Goal: Navigation & Orientation: Locate item on page

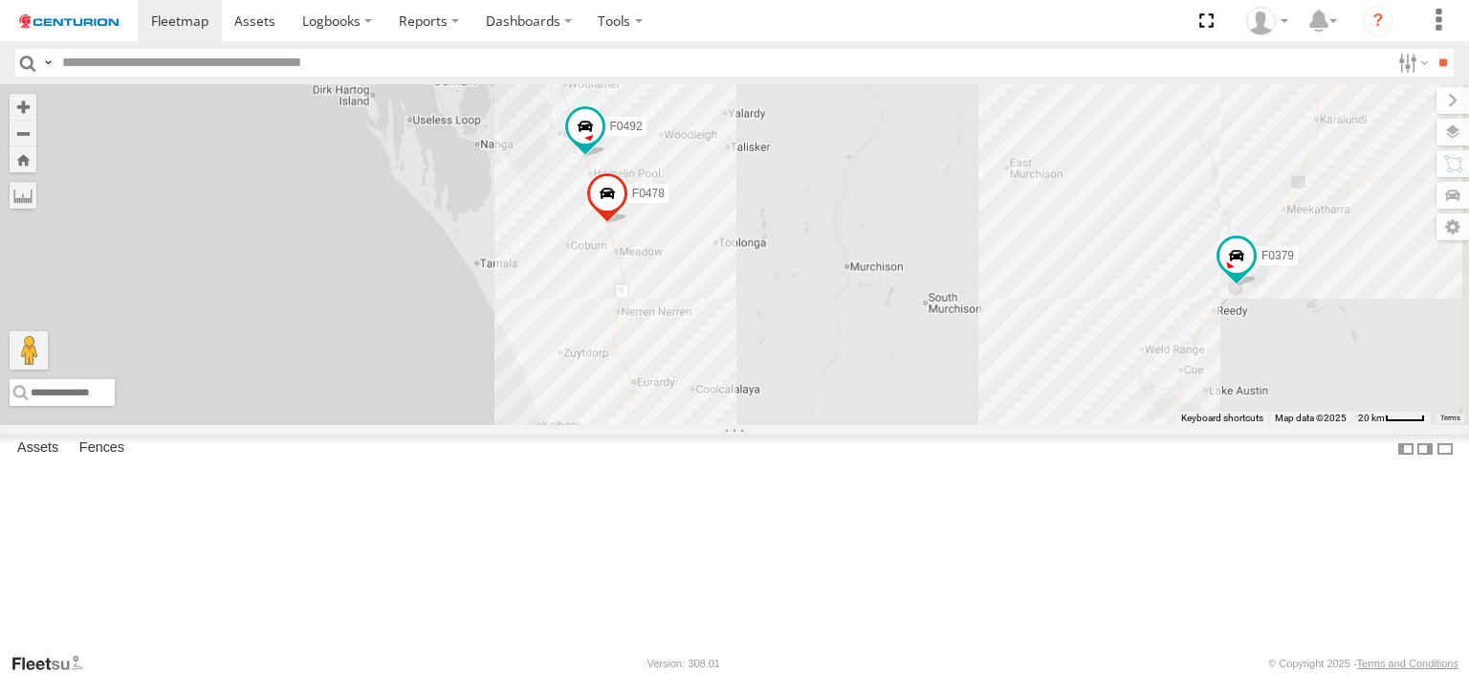
drag, startPoint x: 785, startPoint y: 254, endPoint x: 876, endPoint y: 535, distance: 295.6
click at [880, 425] on div "FT724 PM850 TL273 D0549 Cage175 F0262 F0275 F0475 PM728 F0400 PM851 F0116 F0425…" at bounding box center [734, 254] width 1469 height 341
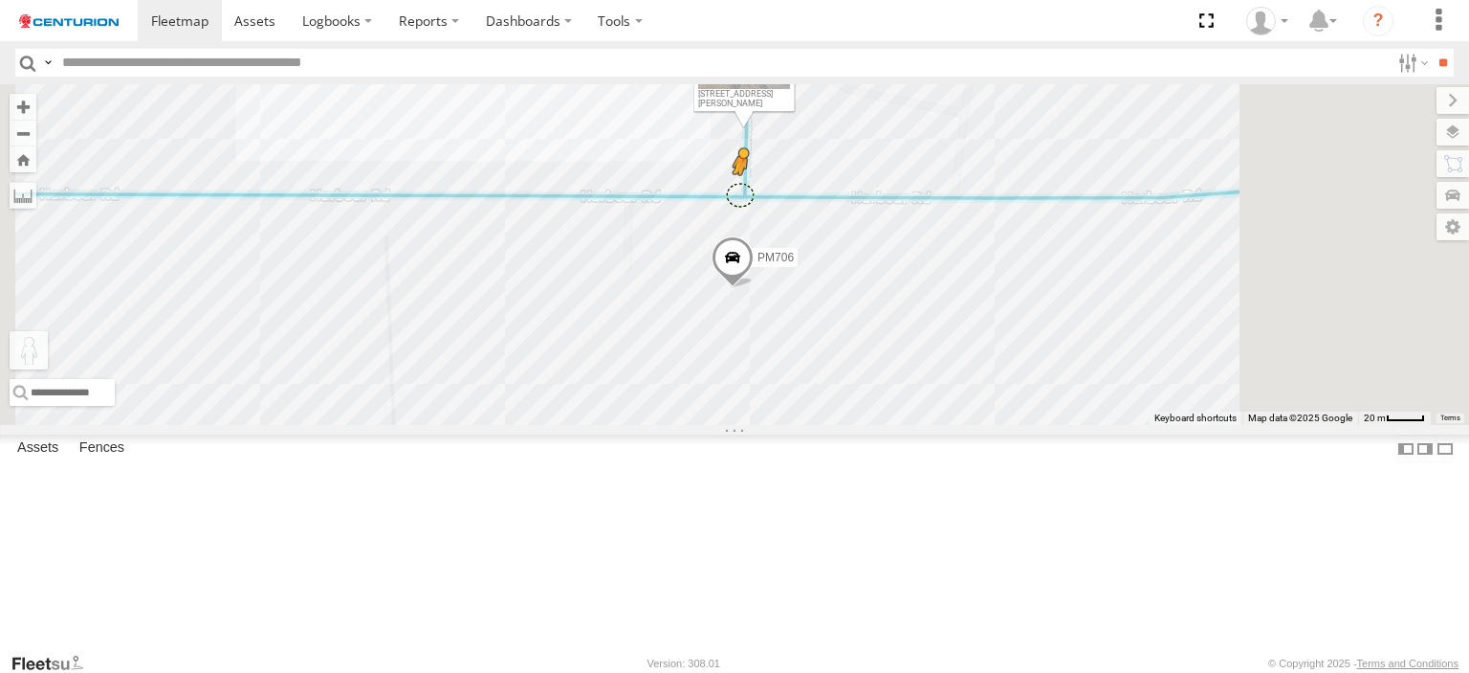
drag, startPoint x: 500, startPoint y: 585, endPoint x: 980, endPoint y: 307, distance: 554.3
click at [980, 307] on div "FT724 PM850 TL273 D0549 Cage175 F0262 F0275 F0475 PM728 F0400 PM851 F0116 F0425…" at bounding box center [734, 254] width 1469 height 341
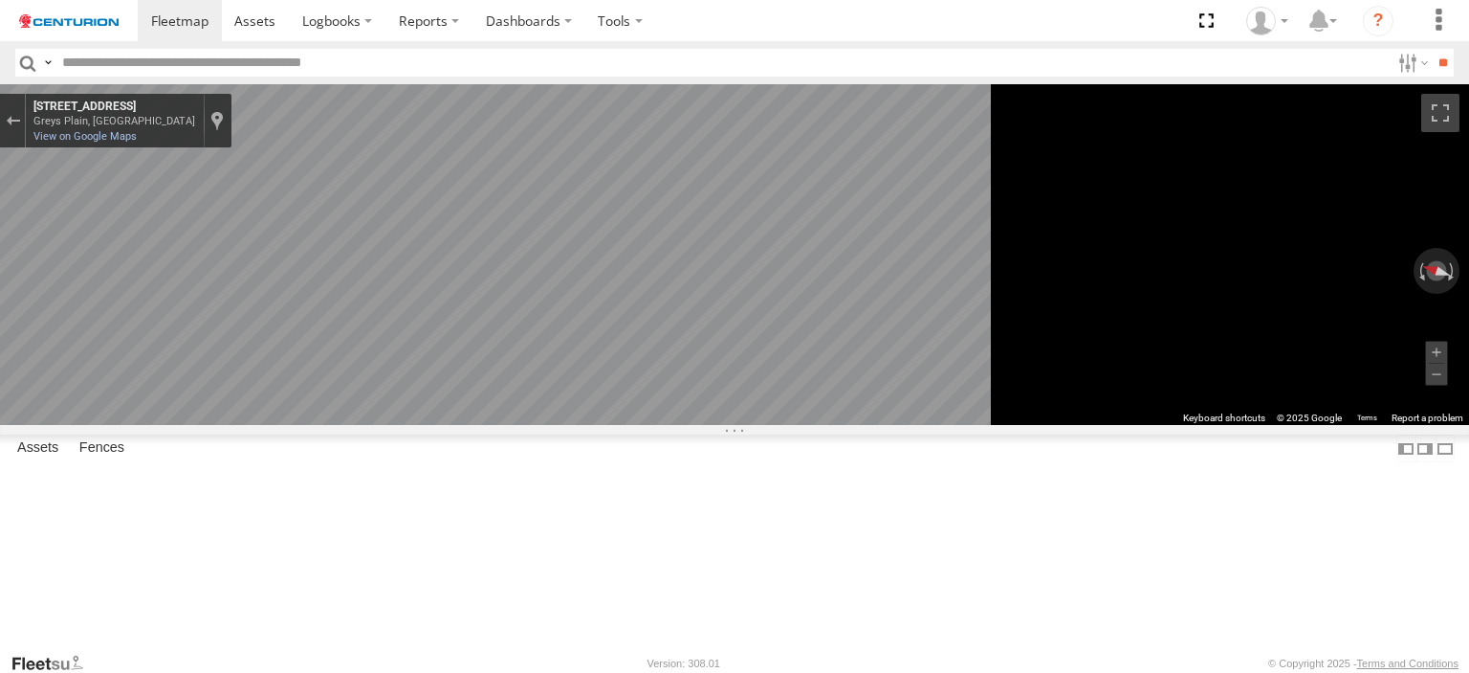
click at [463, 425] on main "← Move left → Move right ↑ Move up ↓ Move down + Zoom in - Zoom out Home Jump l…" at bounding box center [734, 367] width 1469 height 567
click at [383, 431] on main "← Move left → Move right ↑ Move up ↓ Move down + Zoom in - Zoom out Home Jump l…" at bounding box center [734, 367] width 1469 height 567
click at [408, 475] on main "← Move left → Move right ↑ Move up ↓ Move down + Zoom in - Zoom out Home Jump l…" at bounding box center [734, 367] width 1469 height 567
click at [26, 133] on div at bounding box center [13, 121] width 26 height 54
click at [20, 122] on div "Exit the Street View" at bounding box center [13, 120] width 14 height 11
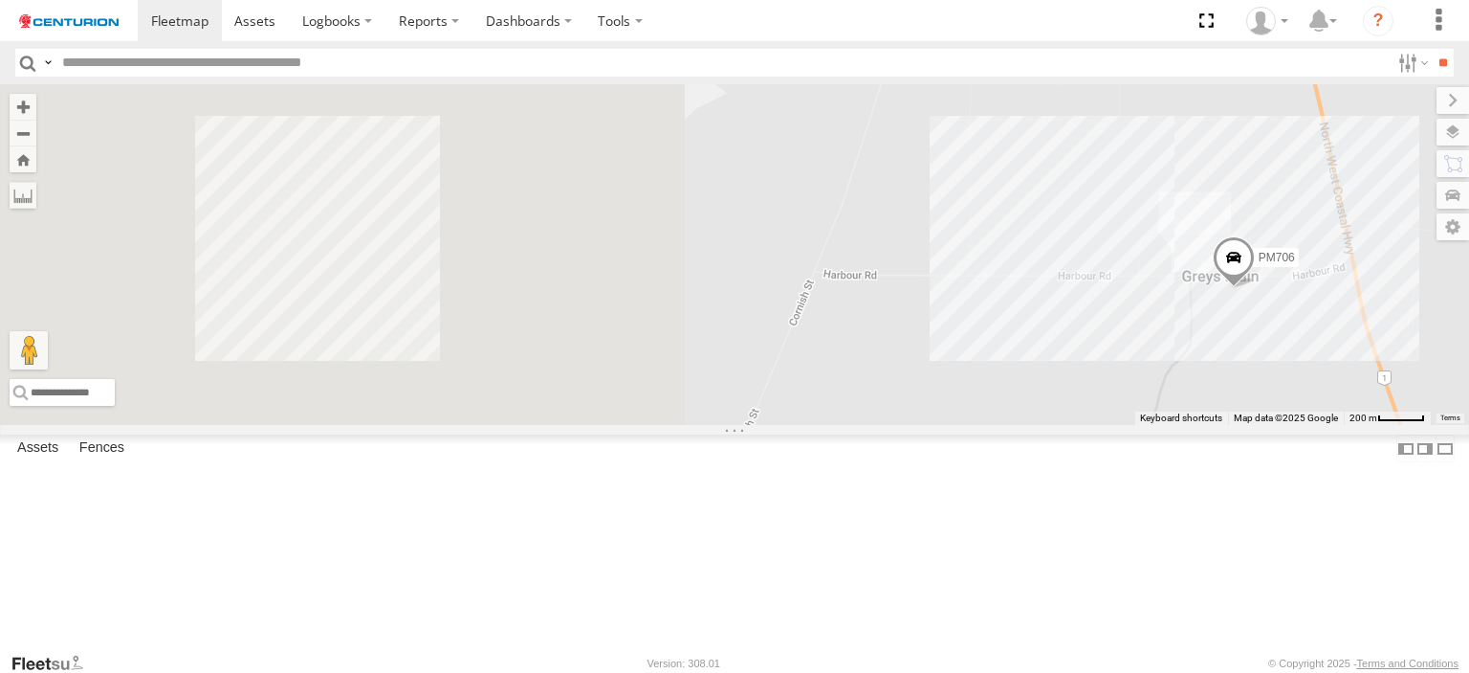
drag, startPoint x: 578, startPoint y: 401, endPoint x: 1230, endPoint y: 416, distance: 652.6
click at [1230, 416] on div "FT724 PM850 TL273 D0549 Cage175 F0262 F0275 F0475 PM728 F0400 PM851 F0116 F0425…" at bounding box center [734, 254] width 1469 height 341
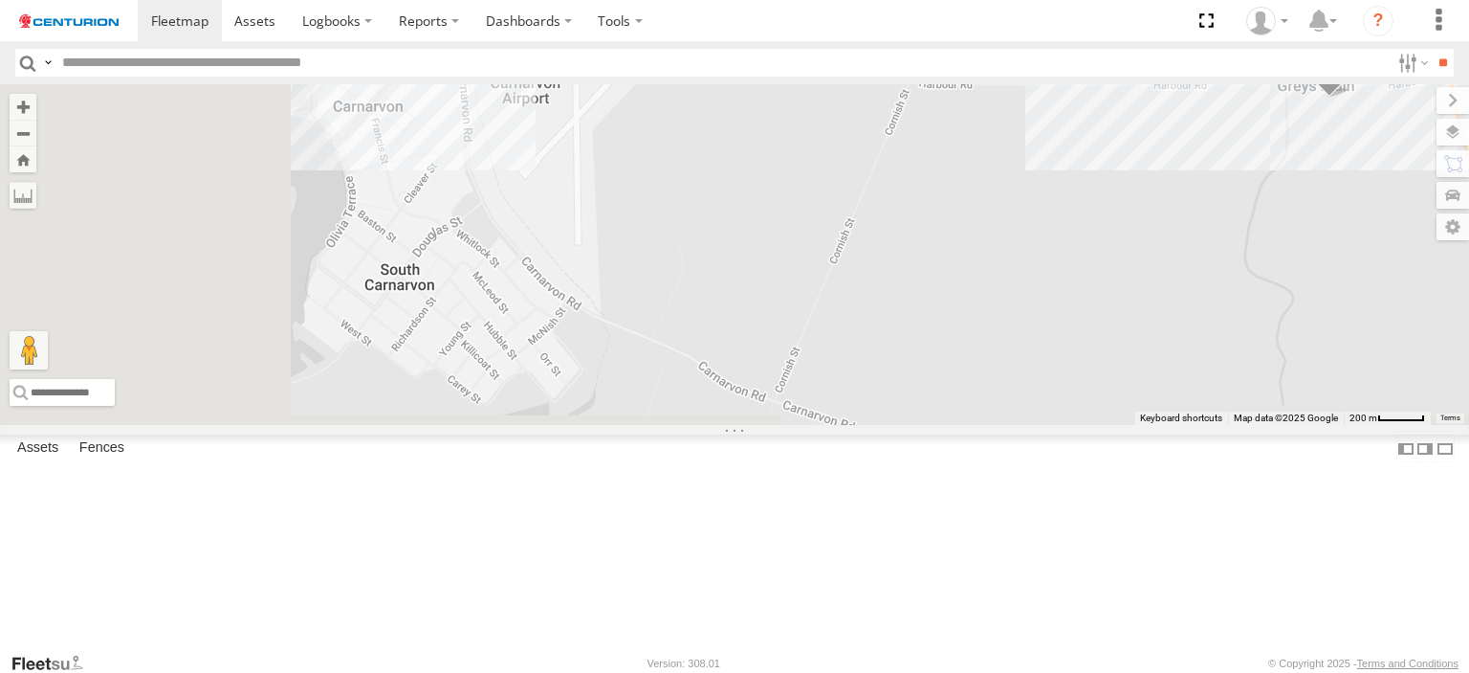
drag, startPoint x: 1003, startPoint y: 285, endPoint x: 1033, endPoint y: 233, distance: 60.0
click at [1033, 233] on div "FT724 PM850 TL273 D0549 Cage175 F0262 F0275 F0475 PM728 F0400 PM851 F0116 F0425…" at bounding box center [734, 254] width 1469 height 341
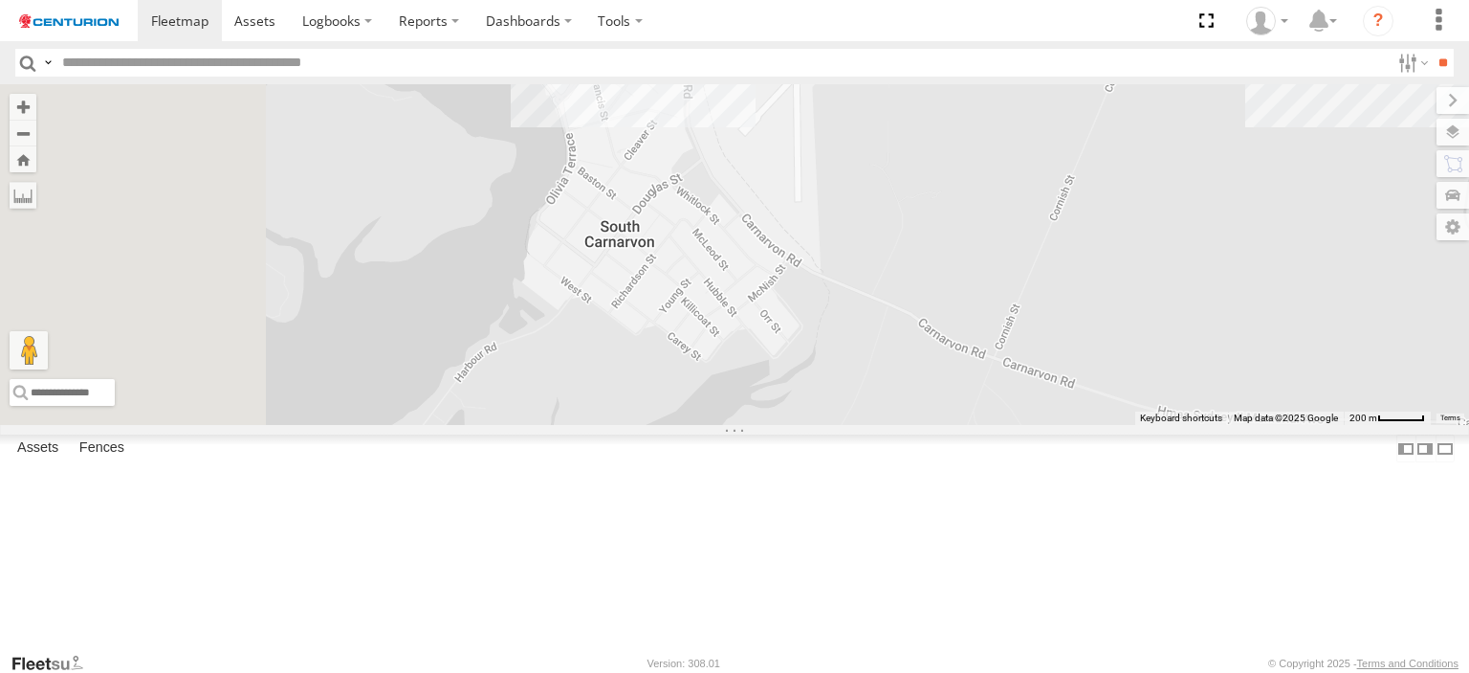
drag, startPoint x: 885, startPoint y: 391, endPoint x: 1064, endPoint y: 427, distance: 182.4
click at [1064, 425] on div "FT724 PM850 TL273 D0549 Cage175 F0262 F0275 F0475 PM728 F0400 PM851 F0116 F0425…" at bounding box center [734, 254] width 1469 height 341
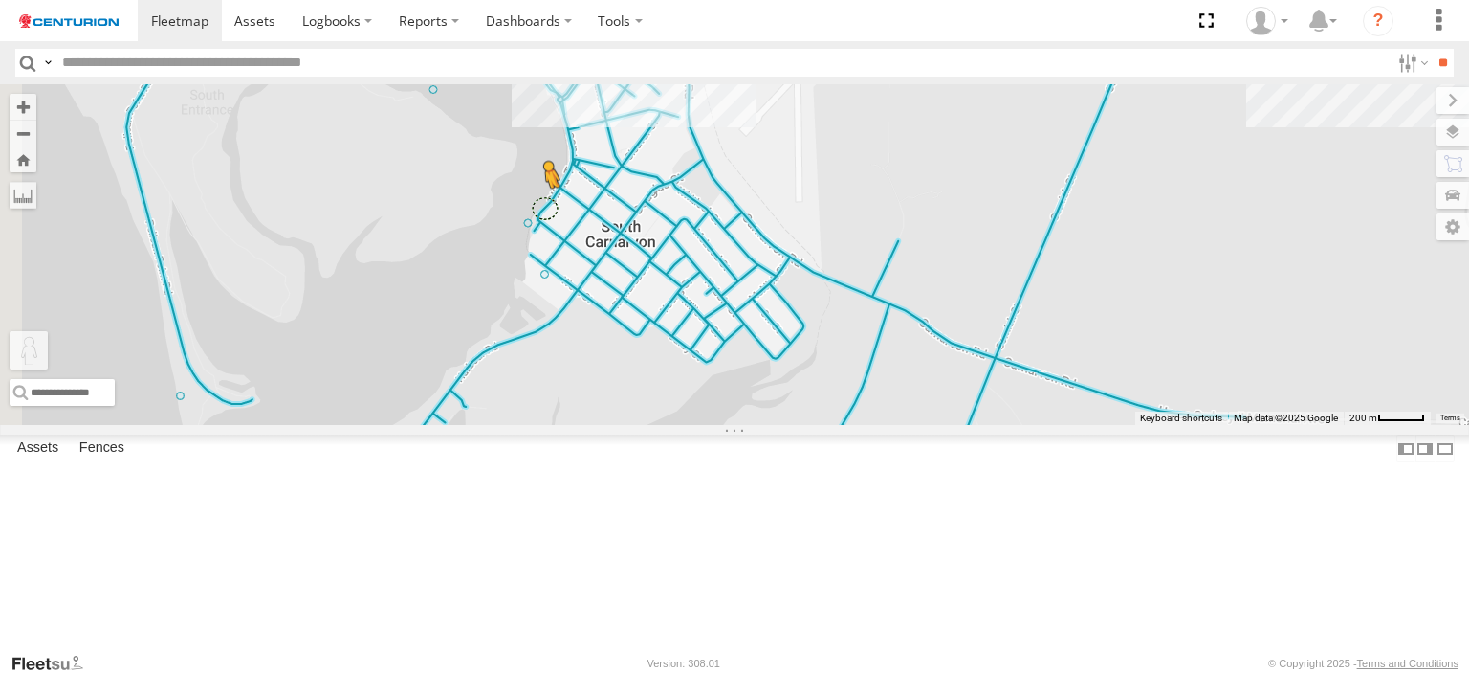
drag, startPoint x: 520, startPoint y: 577, endPoint x: 789, endPoint y: 316, distance: 374.8
click at [789, 316] on div "FT724 PM850 TL273 D0549 Cage175 F0262 F0275 F0475 PM728 F0400 PM851 F0116 F0425…" at bounding box center [734, 254] width 1469 height 341
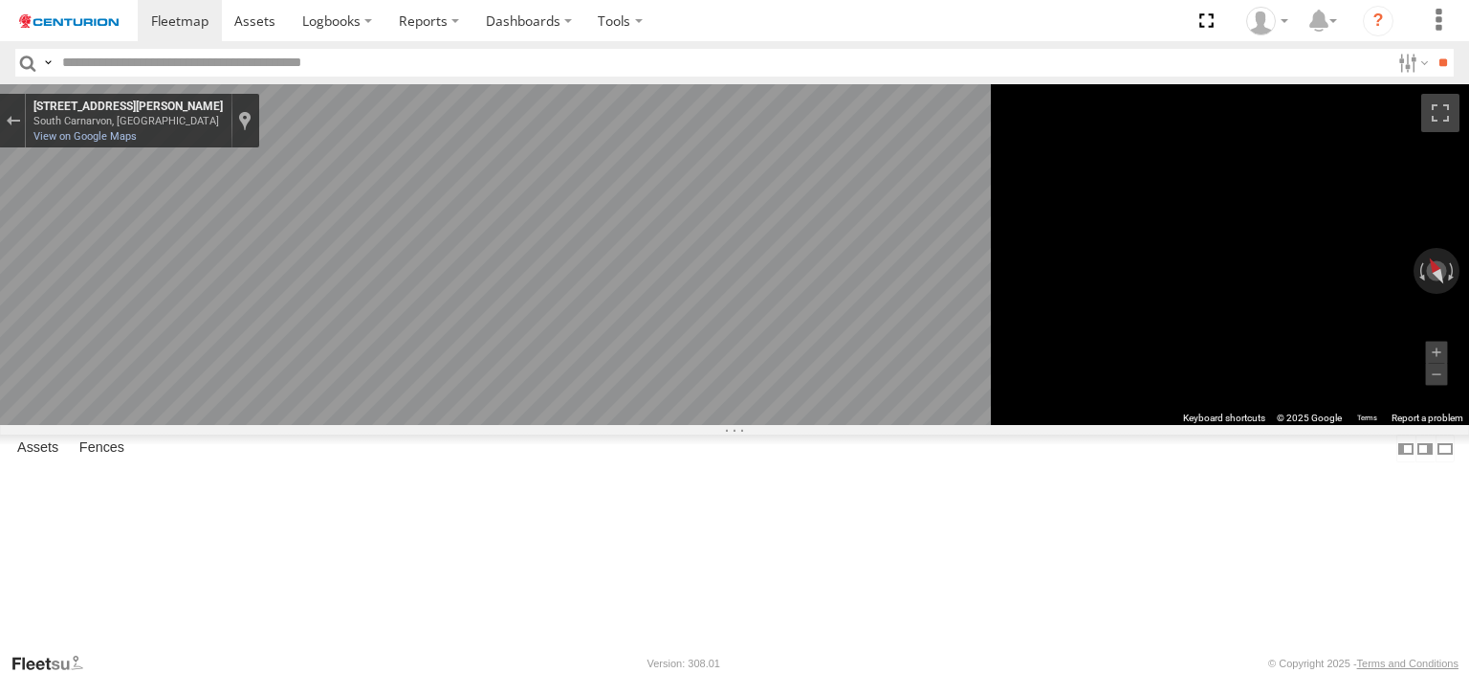
click at [320, 427] on main "← Move left → Move right ↑ Move up ↓ Move down + Zoom in - Zoom out Home Jump l…" at bounding box center [734, 367] width 1469 height 567
click at [432, 391] on main "← Move left → Move right ↑ Move up ↓ Move down + Zoom in - Zoom out Home Jump l…" at bounding box center [734, 367] width 1469 height 567
click at [20, 115] on div "Exit the Street View" at bounding box center [13, 120] width 14 height 11
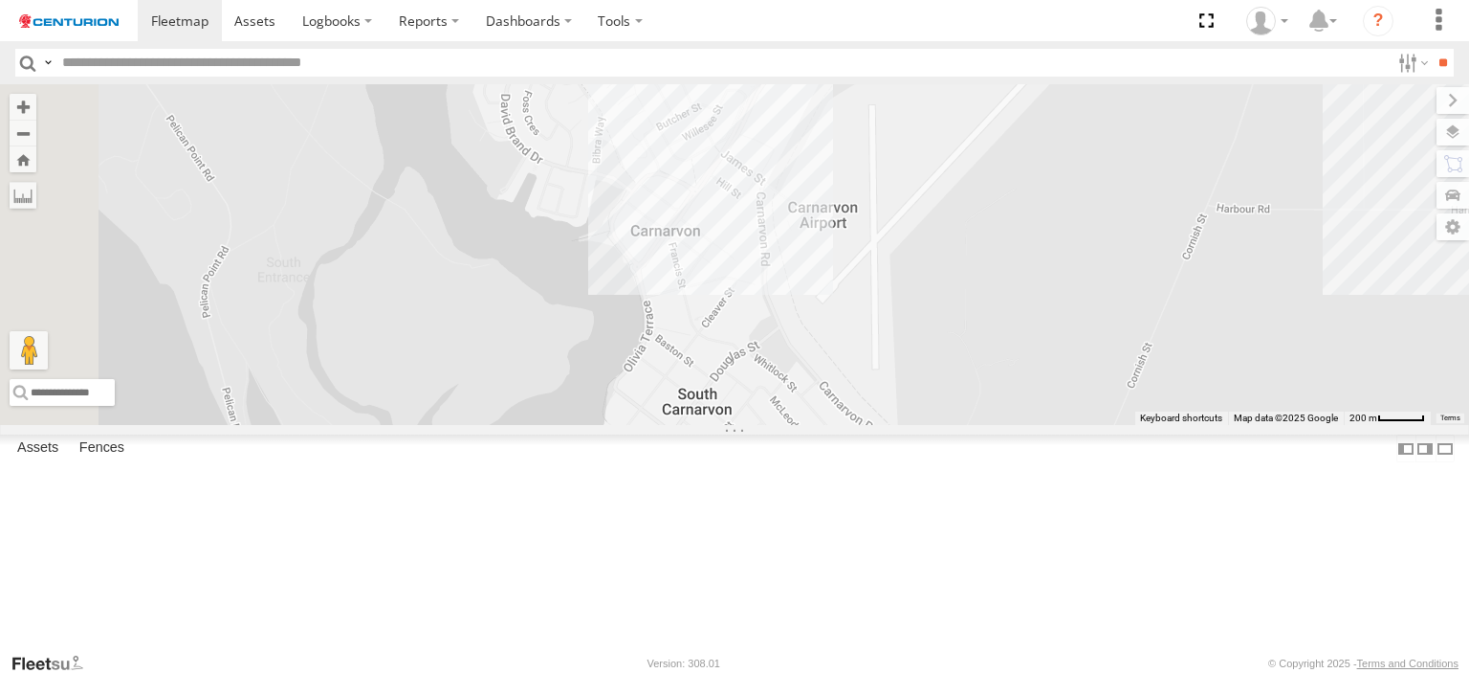
drag, startPoint x: 918, startPoint y: 235, endPoint x: 1003, endPoint y: 416, distance: 199.4
click at [1003, 416] on div "FT724 PM850 TL273 D0549 Cage175 F0262 F0275 F0475 PM728 F0400 PM851 F0116 F0425…" at bounding box center [734, 254] width 1469 height 341
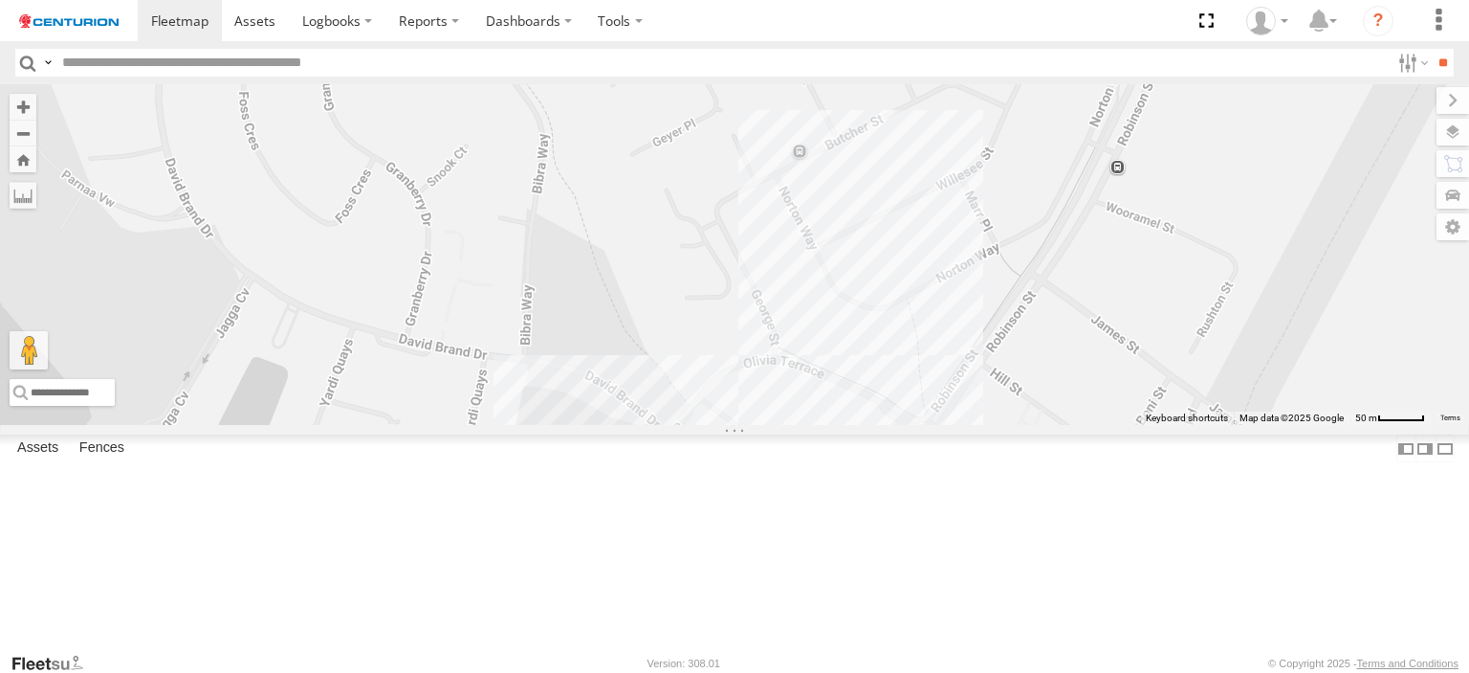
click at [1081, 425] on div "FT724 PM850 TL273 D0549 Cage175 F0262 F0275 F0475 PM728 F0400 PM851 F0116 F0425…" at bounding box center [734, 254] width 1469 height 341
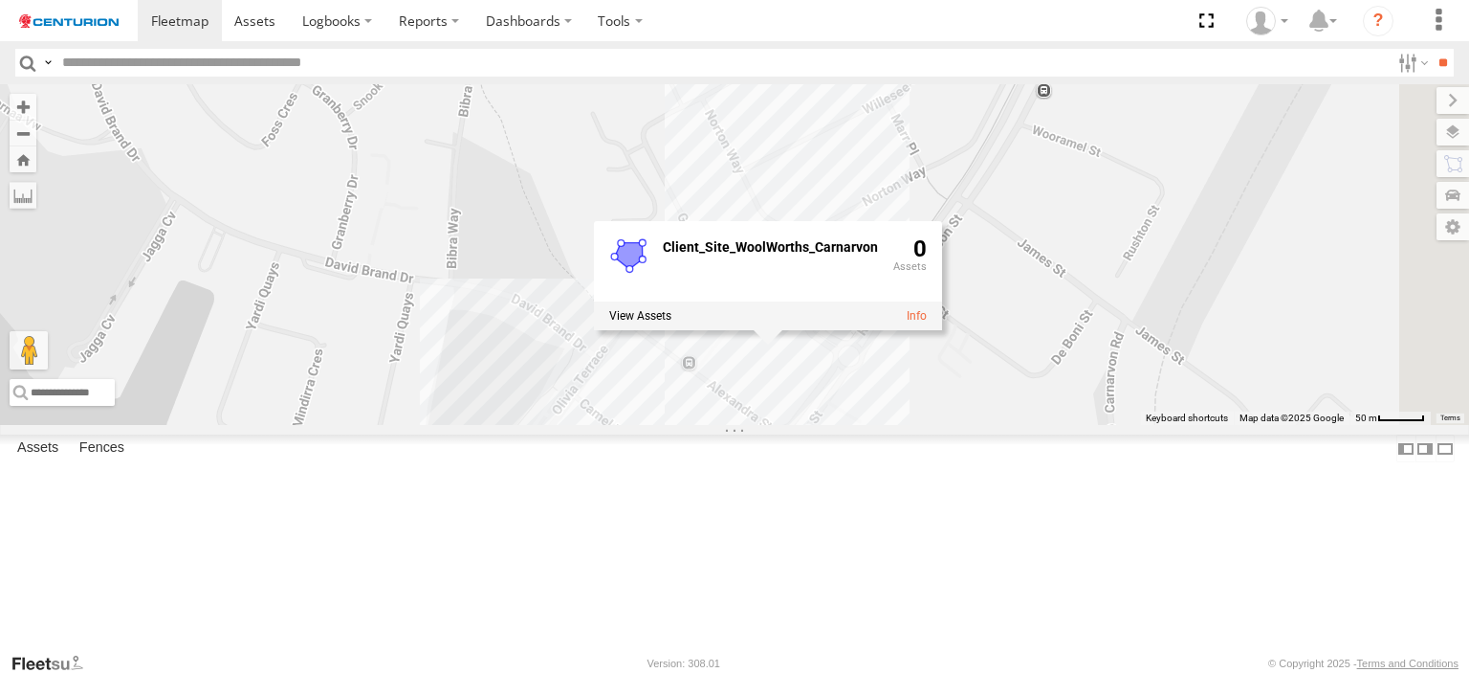
drag, startPoint x: 899, startPoint y: 442, endPoint x: 812, endPoint y: 345, distance: 130.1
click at [812, 345] on div "FT724 PM850 TL273 D0549 Cage175 F0262 F0275 F0475 PM728 F0400 PM851 F0116 F0425…" at bounding box center [734, 254] width 1469 height 341
click at [753, 425] on div "FT724 PM850 TL273 D0549 Cage175 F0262 F0275 F0475 PM728 F0400 PM851 F0116 F0425…" at bounding box center [734, 254] width 1469 height 341
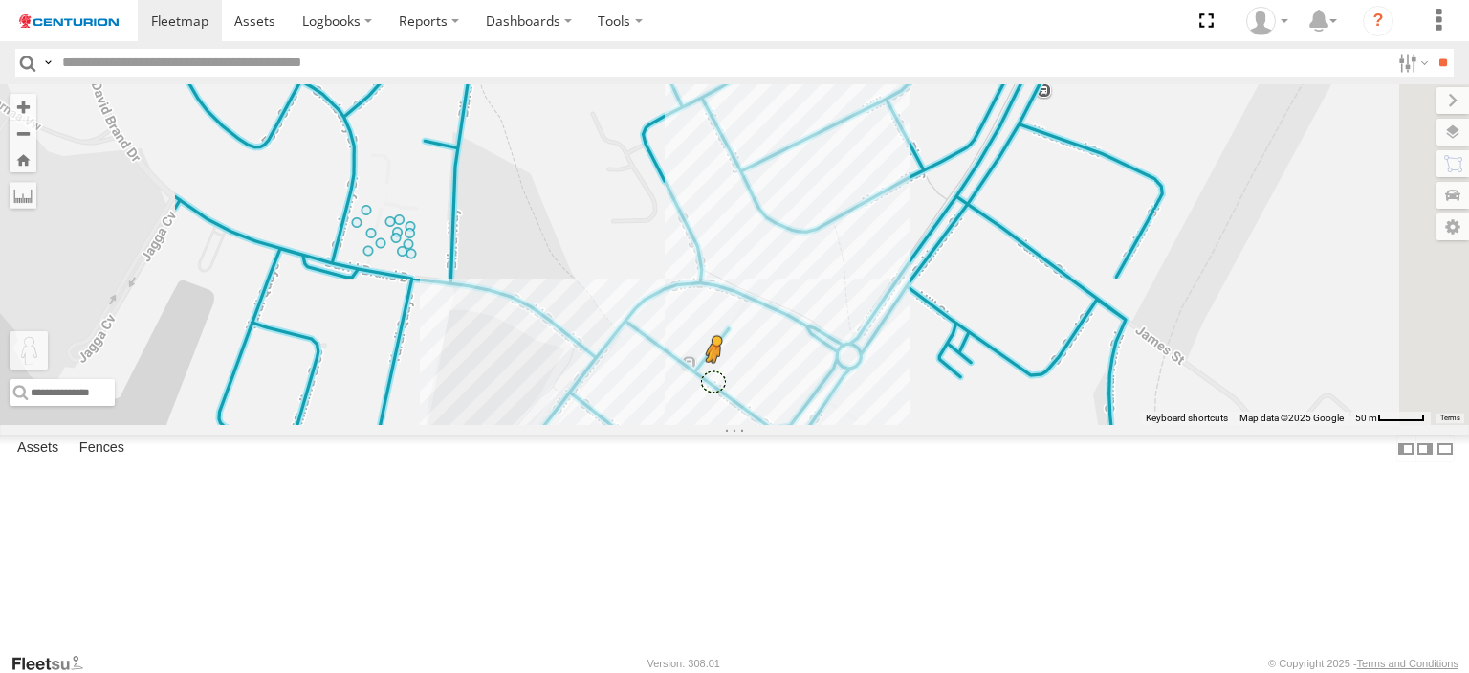
drag, startPoint x: 514, startPoint y: 583, endPoint x: 957, endPoint y: 495, distance: 451.6
click at [957, 425] on div "FT724 PM850 TL273 D0549 Cage175 F0262 F0275 F0475 PM728 F0400 PM851 F0116 F0425…" at bounding box center [734, 254] width 1469 height 341
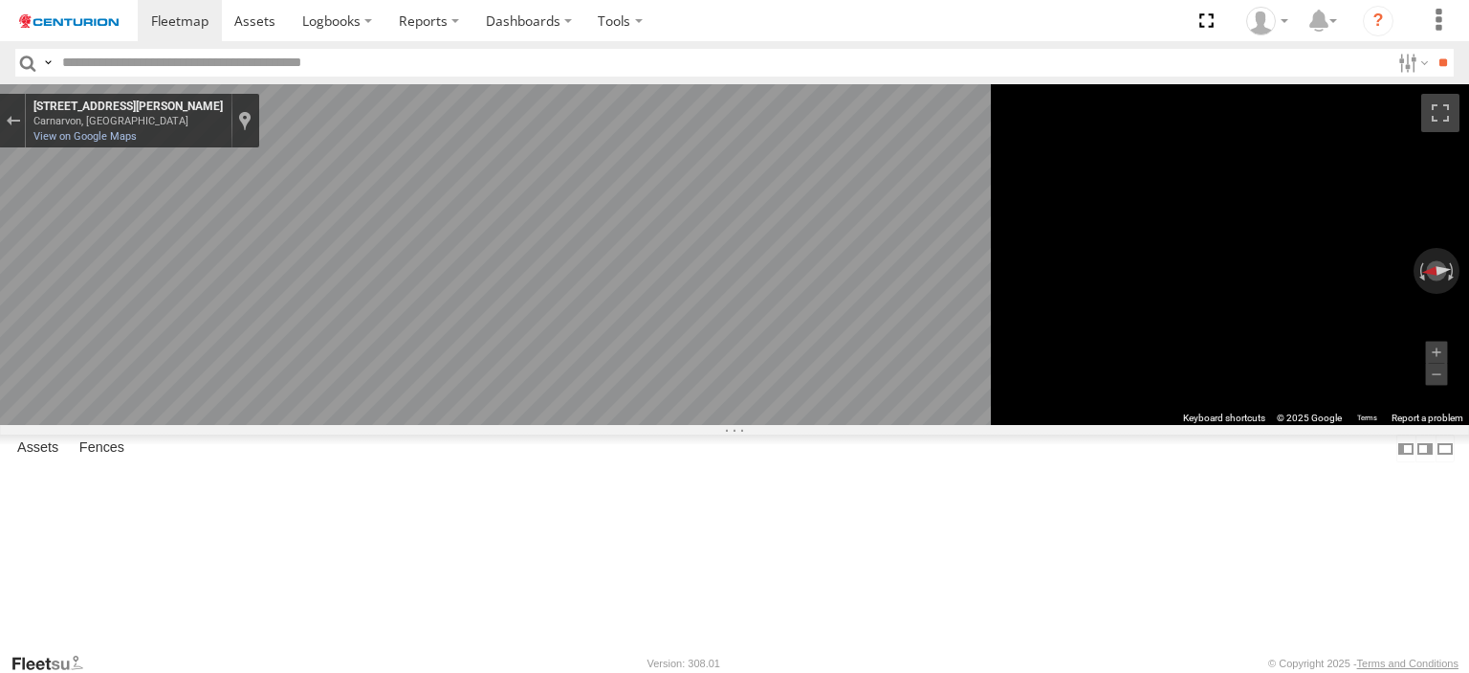
click at [145, 461] on main "← Move left → Move right ↑ Move up ↓ Move down + Zoom in - Zoom out Home Jump l…" at bounding box center [734, 367] width 1469 height 567
click at [367, 447] on main "← Move left → Move right ↑ Move up ↓ Move down + Zoom in - Zoom out Home Jump l…" at bounding box center [734, 367] width 1469 height 567
click at [183, 276] on main "← Move left → Move right ↑ Move up ↓ Move down + Zoom in - Zoom out Home Jump l…" at bounding box center [734, 367] width 1469 height 567
click at [25, 127] on button "Exit the Street View" at bounding box center [12, 121] width 25 height 26
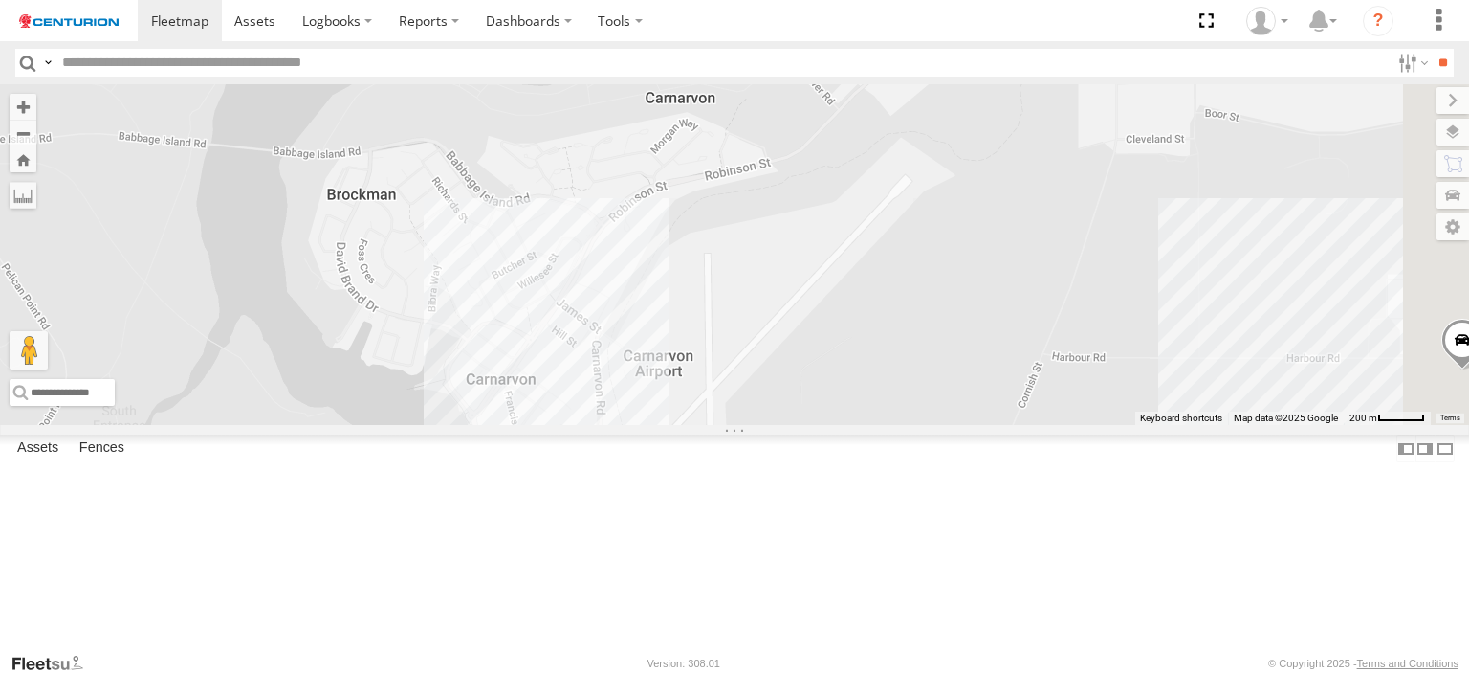
drag, startPoint x: 909, startPoint y: 346, endPoint x: 727, endPoint y: 443, distance: 205.9
click at [727, 425] on div "FT724 PM850 TL273 D0549 Cage175 F0262 F0275 F0475 PM728 F0400 PM851 F0116 F0425…" at bounding box center [734, 254] width 1469 height 341
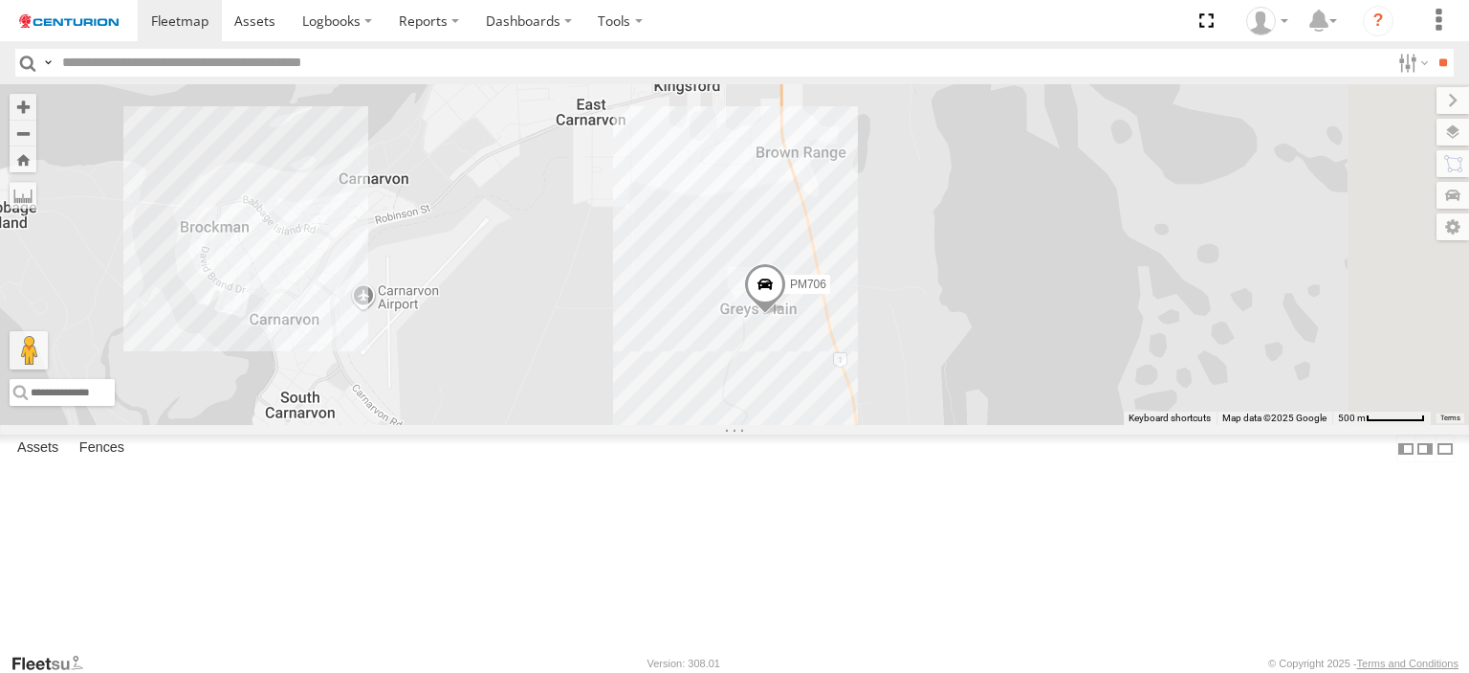
drag, startPoint x: 1044, startPoint y: 372, endPoint x: 850, endPoint y: 301, distance: 205.8
click at [850, 305] on div "FT724 PM850 TL273 D0549 Cage175 F0262 F0275 F0475 PM728 F0400 PM851 F0116 F0425…" at bounding box center [734, 254] width 1469 height 341
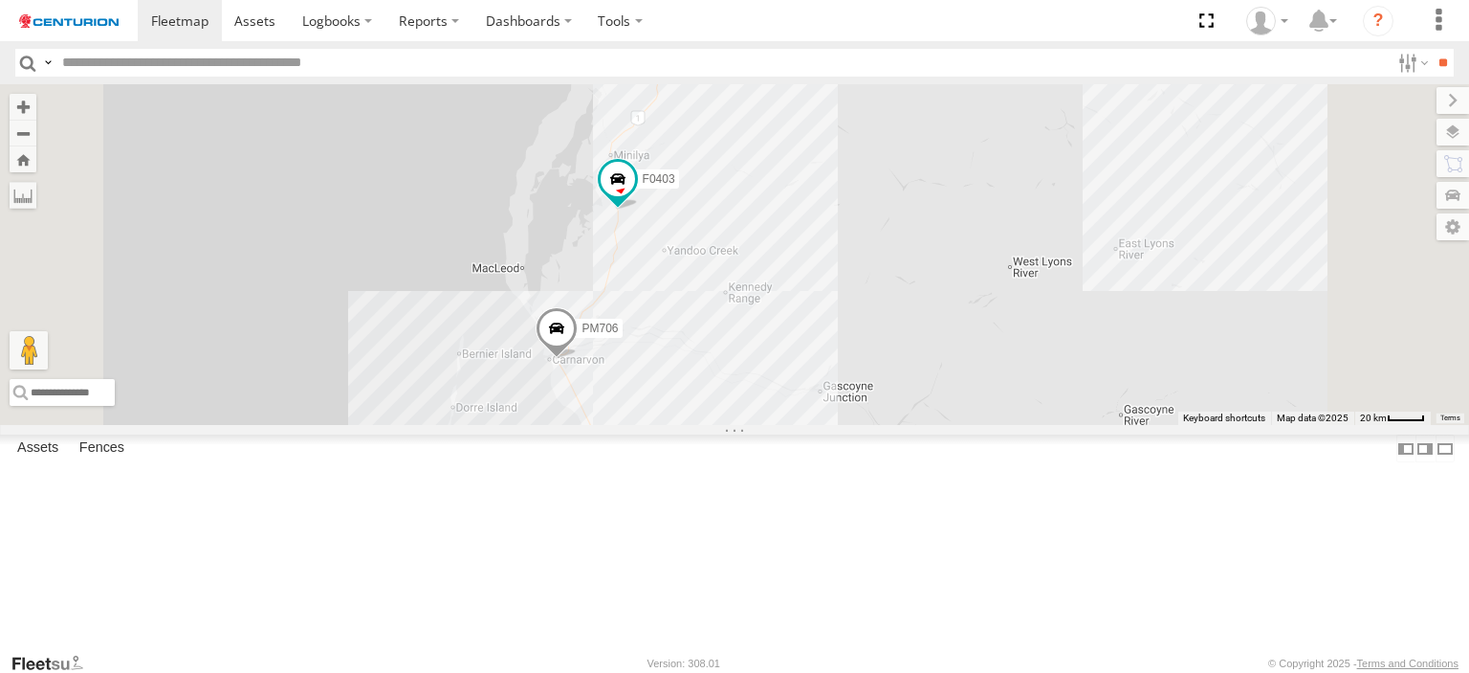
drag, startPoint x: 1188, startPoint y: 435, endPoint x: 861, endPoint y: 515, distance: 336.7
click at [861, 425] on div "F0403 PM706 Loading..." at bounding box center [734, 254] width 1469 height 341
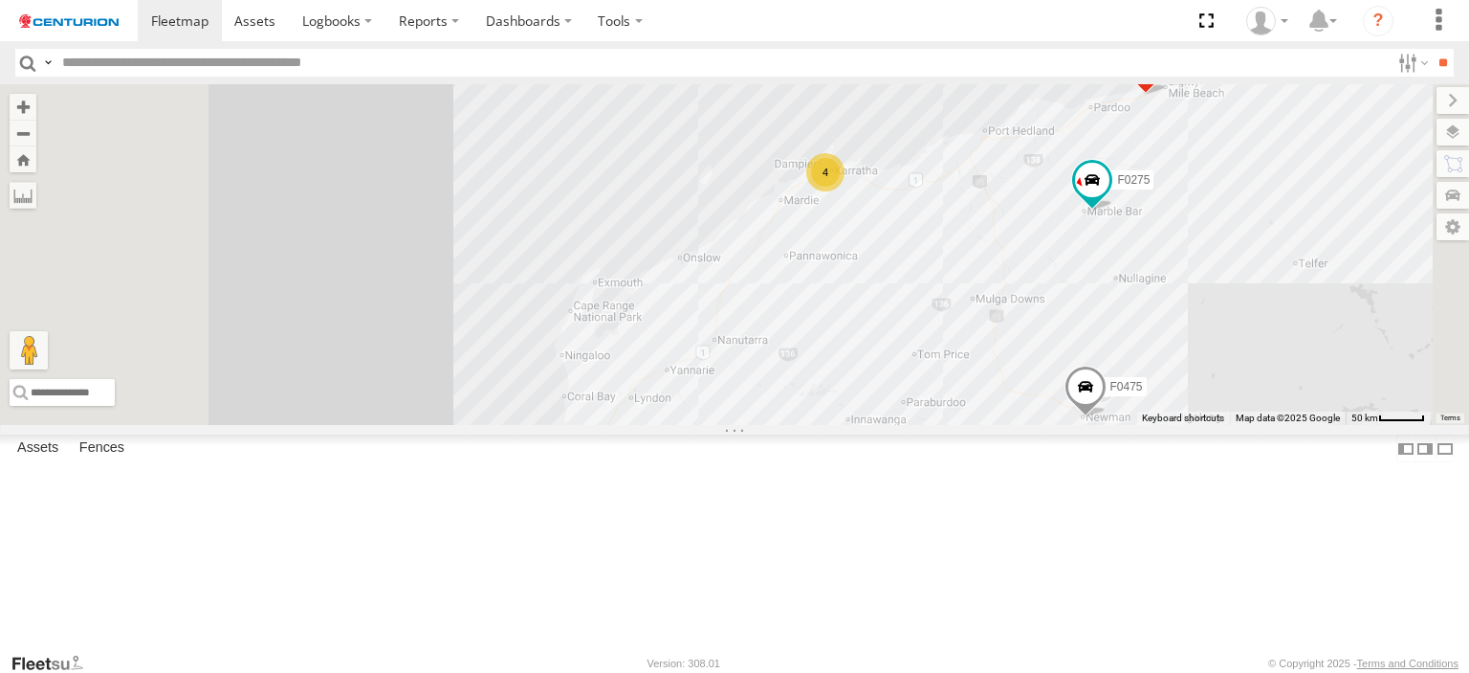
drag, startPoint x: 712, startPoint y: 386, endPoint x: 909, endPoint y: 501, distance: 228.1
click at [909, 425] on div "F0403 PM706 4 F0275 F0475 PM728 F0116 Loading..." at bounding box center [734, 254] width 1469 height 341
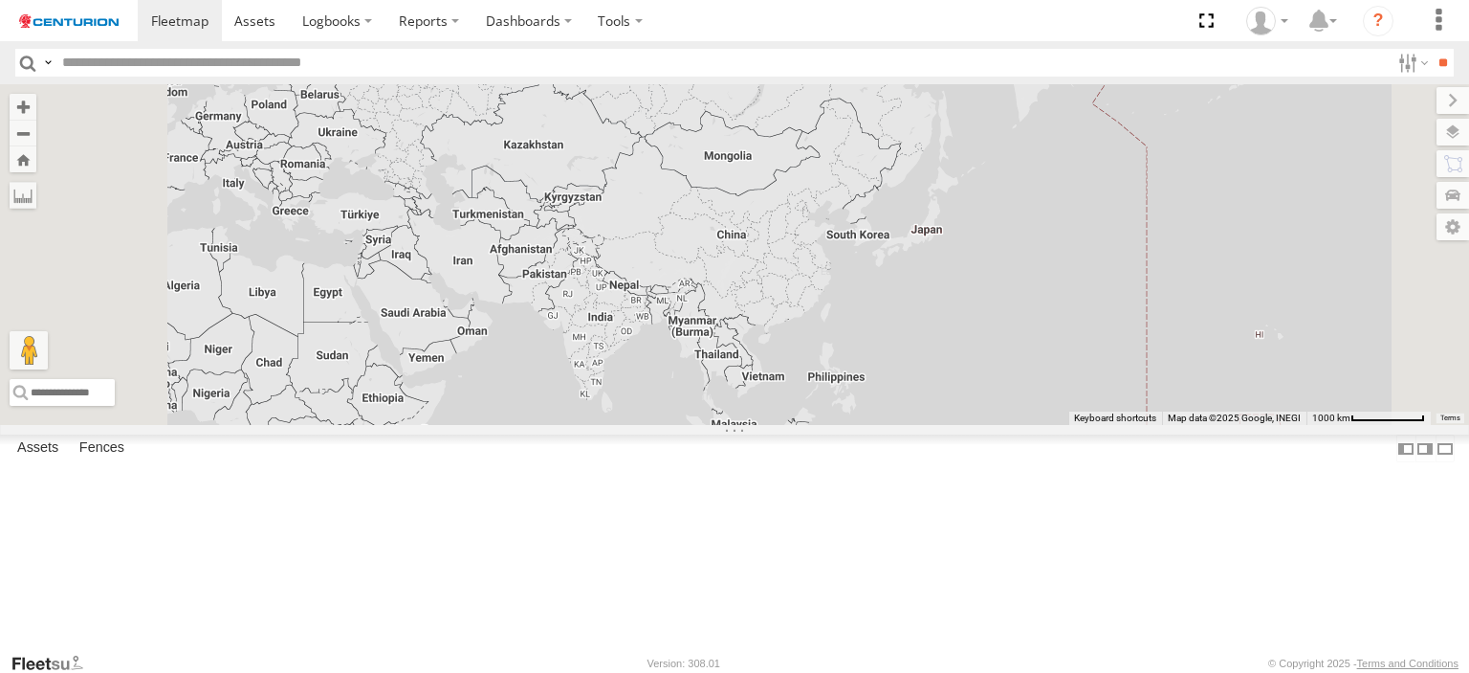
drag, startPoint x: 848, startPoint y: 289, endPoint x: 1038, endPoint y: 572, distance: 341.2
click at [1038, 425] on div "239 317 52 38 9 3 14 2 3 9 3 D0549 Loading..." at bounding box center [734, 254] width 1469 height 341
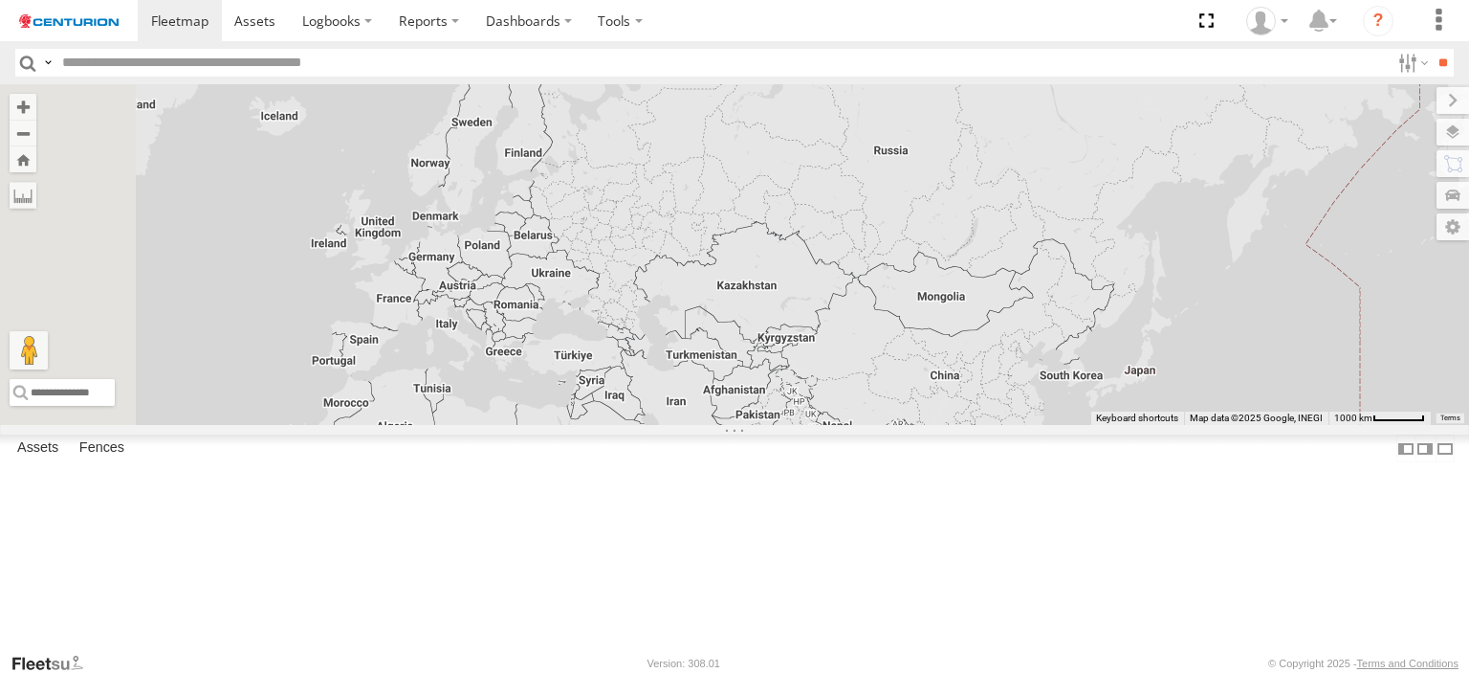
drag, startPoint x: 827, startPoint y: 321, endPoint x: 976, endPoint y: 355, distance: 152.9
click at [976, 355] on div "239 317 52 38 9 3 14 2 3 9 3 D0549 Loading..." at bounding box center [734, 254] width 1469 height 341
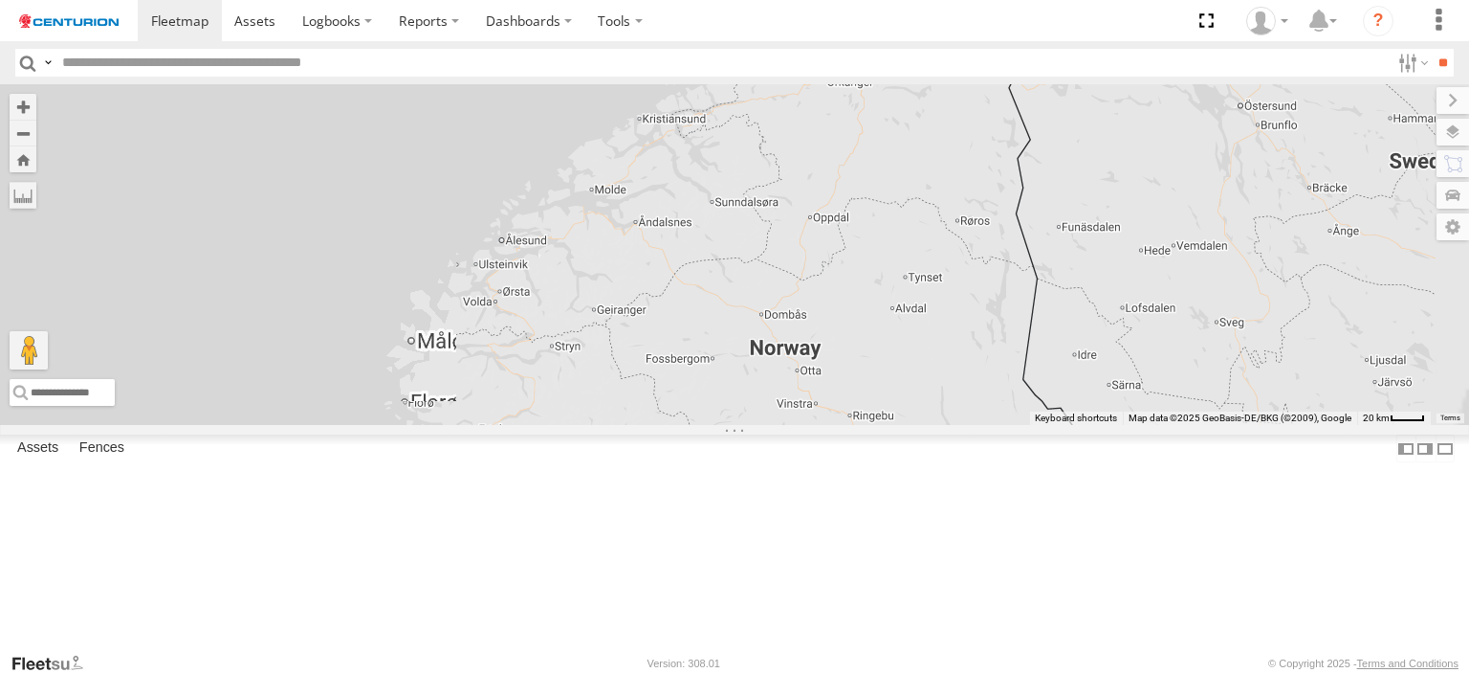
drag, startPoint x: 822, startPoint y: 232, endPoint x: 853, endPoint y: 421, distance: 191.1
click at [918, 425] on div "D0549 Loading..." at bounding box center [734, 254] width 1469 height 341
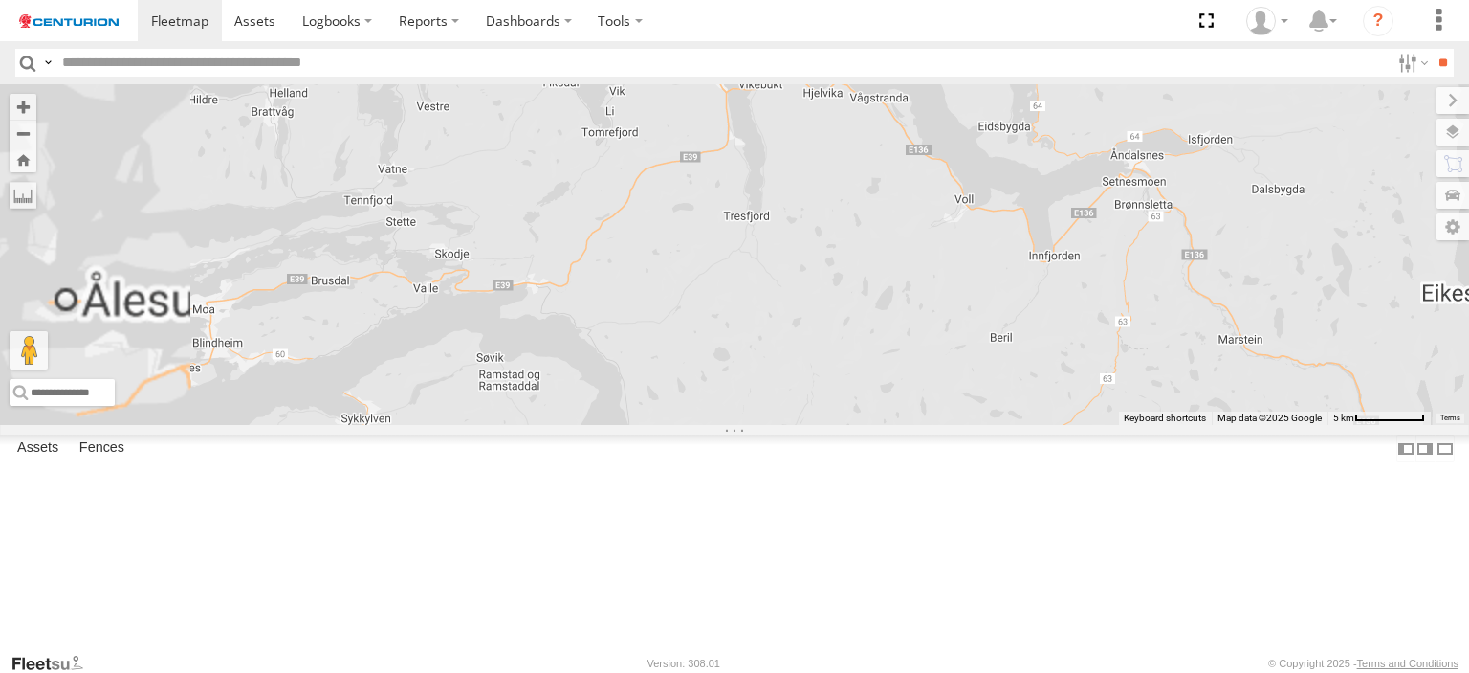
drag, startPoint x: 864, startPoint y: 375, endPoint x: 1110, endPoint y: 386, distance: 246.1
click at [1110, 386] on div "D0549 Loading..." at bounding box center [734, 254] width 1469 height 341
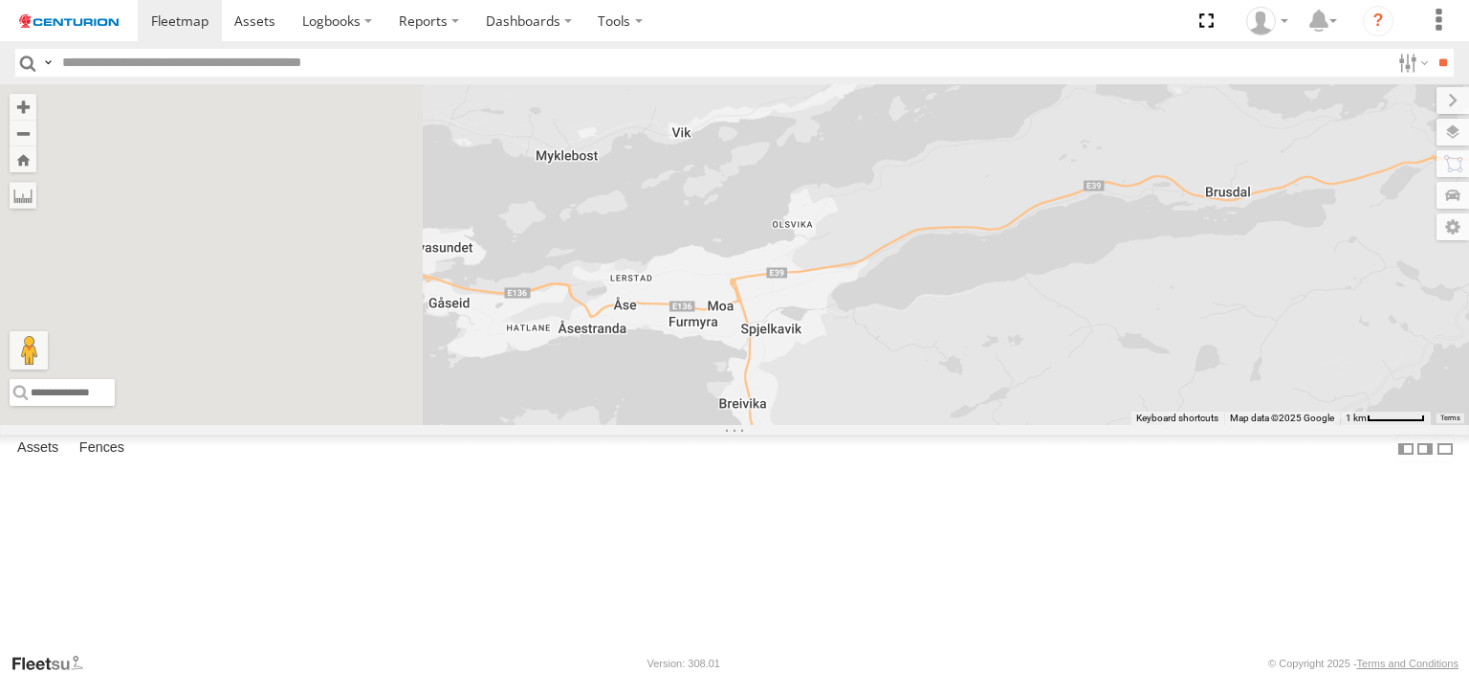
drag, startPoint x: 669, startPoint y: 412, endPoint x: 1055, endPoint y: 439, distance: 387.4
click at [1055, 425] on div "D0549 Loading..." at bounding box center [734, 254] width 1469 height 341
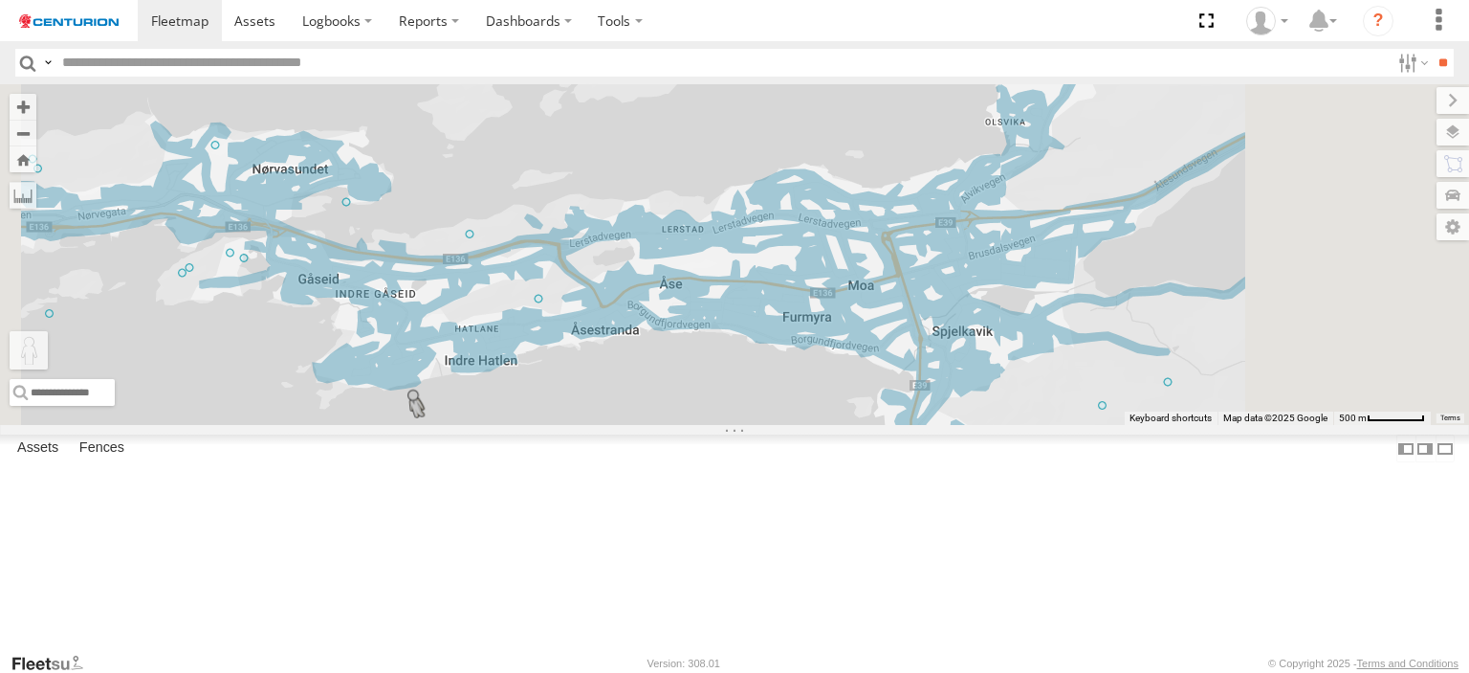
drag, startPoint x: 516, startPoint y: 574, endPoint x: 651, endPoint y: 549, distance: 137.2
click at [651, 425] on div "D0549 To activate drag with keyboard, press Alt + Enter. Once in keyboard drag …" at bounding box center [734, 254] width 1469 height 341
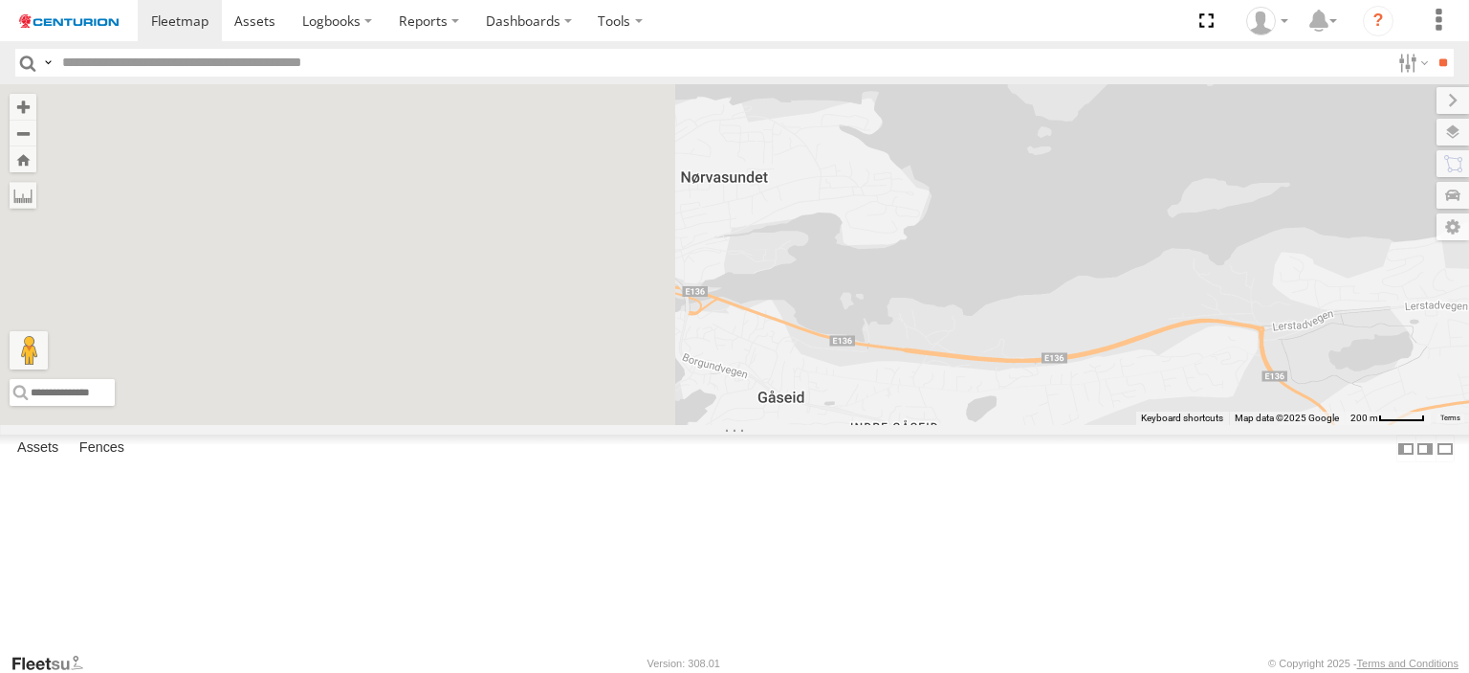
drag, startPoint x: 746, startPoint y: 320, endPoint x: 1355, endPoint y: 519, distance: 639.9
click at [1390, 425] on div "D0549 No data available." at bounding box center [734, 254] width 1469 height 341
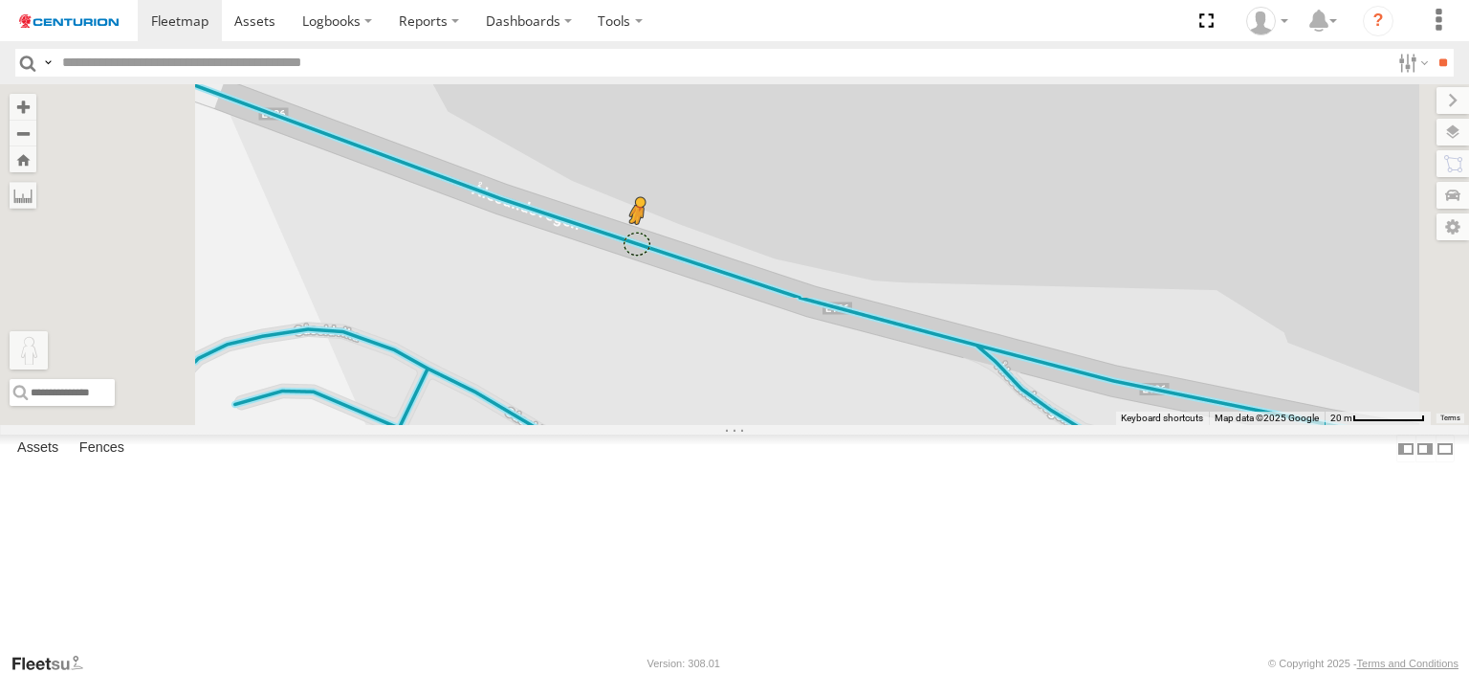
drag, startPoint x: 512, startPoint y: 577, endPoint x: 882, endPoint y: 349, distance: 434.6
click at [882, 349] on div "D0549 To activate drag with keyboard, press Alt + Enter. Once in keyboard drag …" at bounding box center [734, 254] width 1469 height 341
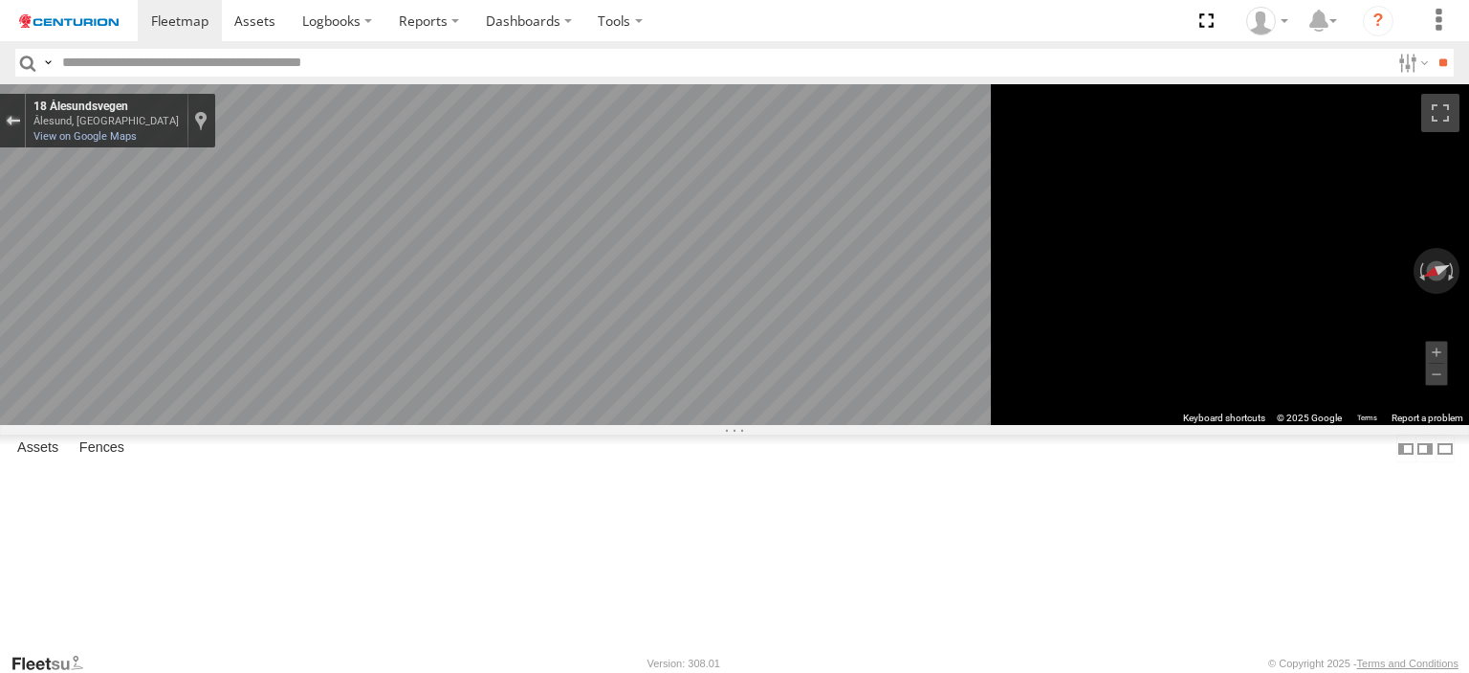
click at [20, 115] on div "Exit the Street View" at bounding box center [13, 120] width 14 height 11
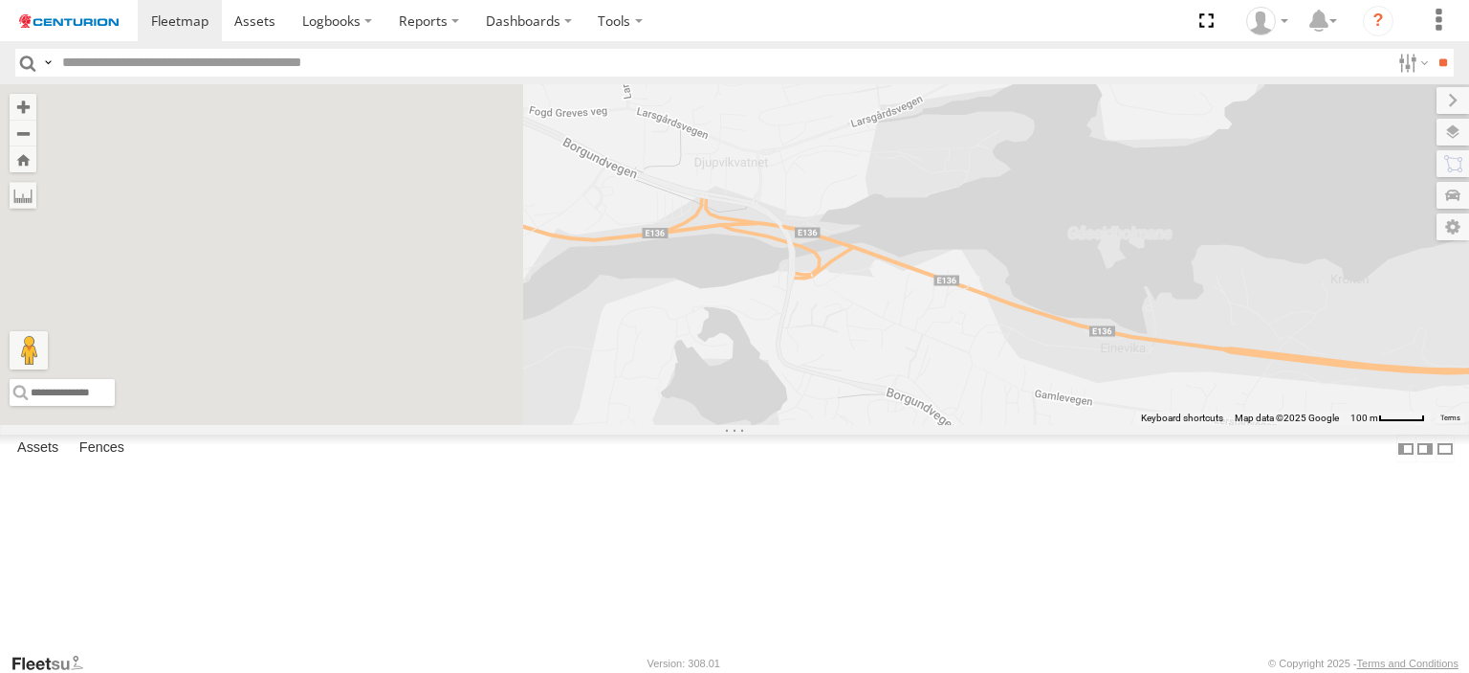
drag, startPoint x: 949, startPoint y: 412, endPoint x: 1179, endPoint y: 416, distance: 229.6
click at [1178, 421] on div "D0549 No data available." at bounding box center [734, 254] width 1469 height 341
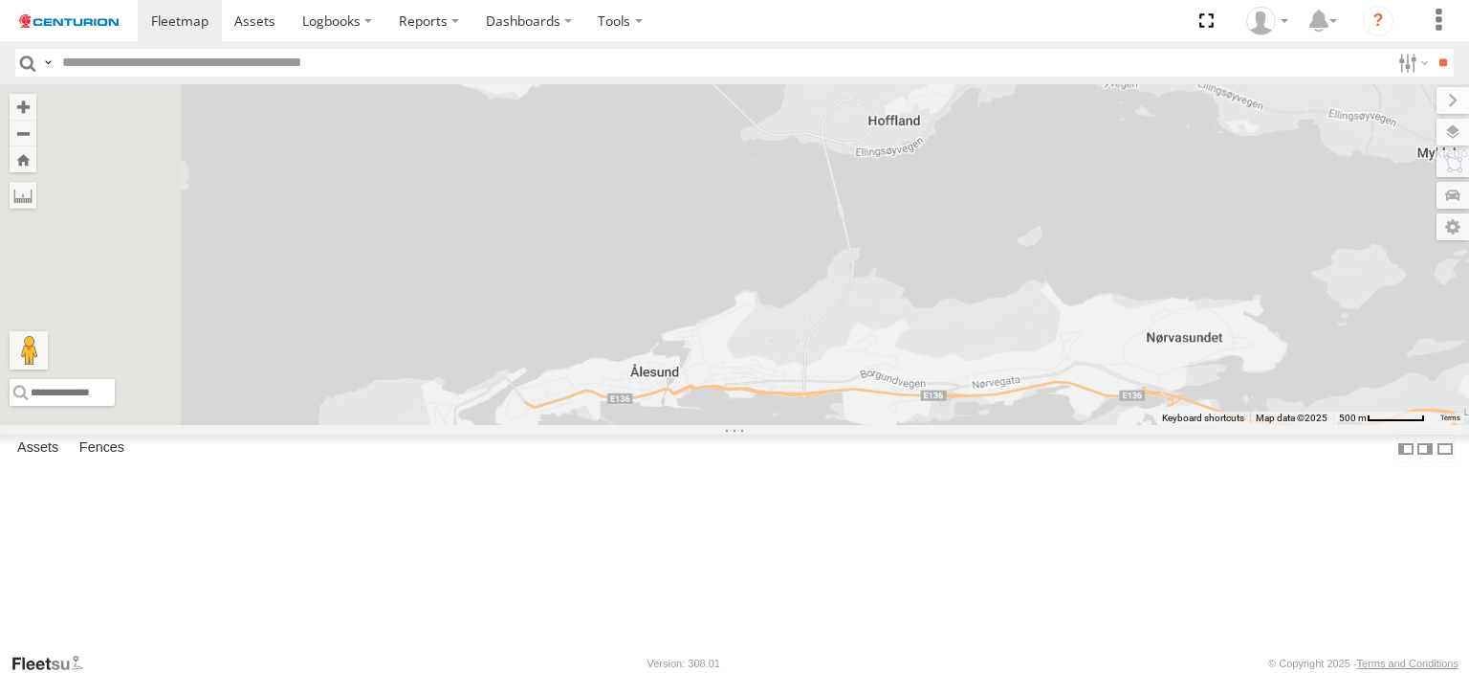
drag, startPoint x: 824, startPoint y: 433, endPoint x: 1111, endPoint y: 601, distance: 332.3
click at [1140, 425] on div "D0549 No data available." at bounding box center [734, 254] width 1469 height 341
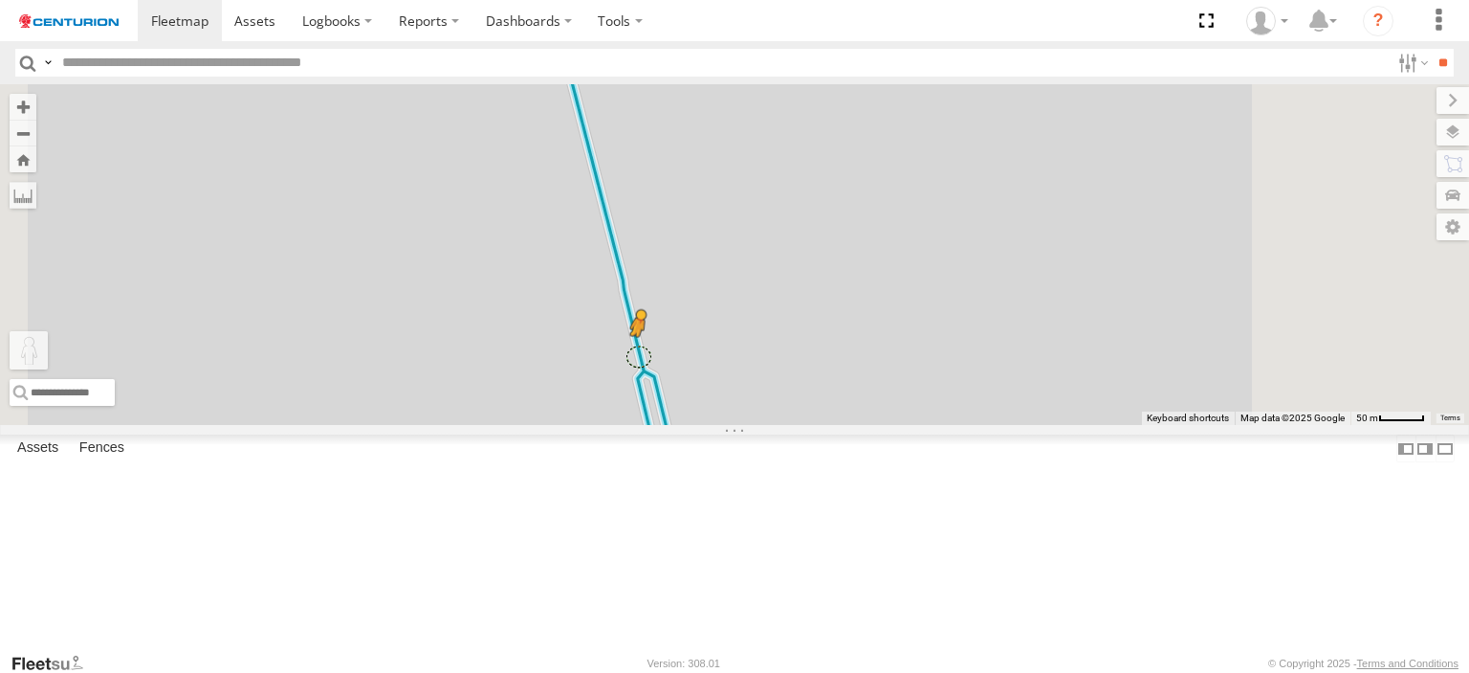
drag, startPoint x: 524, startPoint y: 569, endPoint x: 880, endPoint y: 468, distance: 370.0
click at [880, 425] on div "D0549 To activate drag with keyboard, press Alt + Enter. Once in keyboard drag …" at bounding box center [734, 254] width 1469 height 341
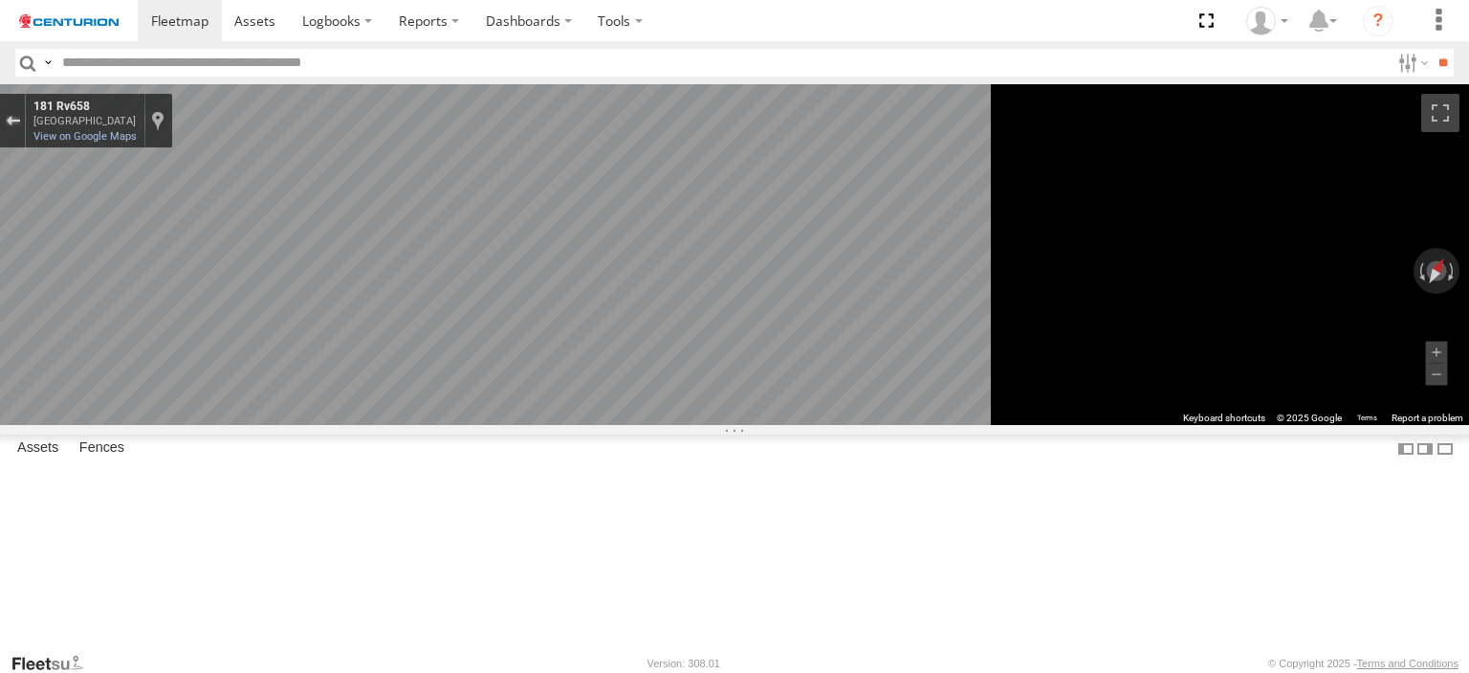
click at [25, 118] on button "Exit the Street View" at bounding box center [12, 121] width 25 height 26
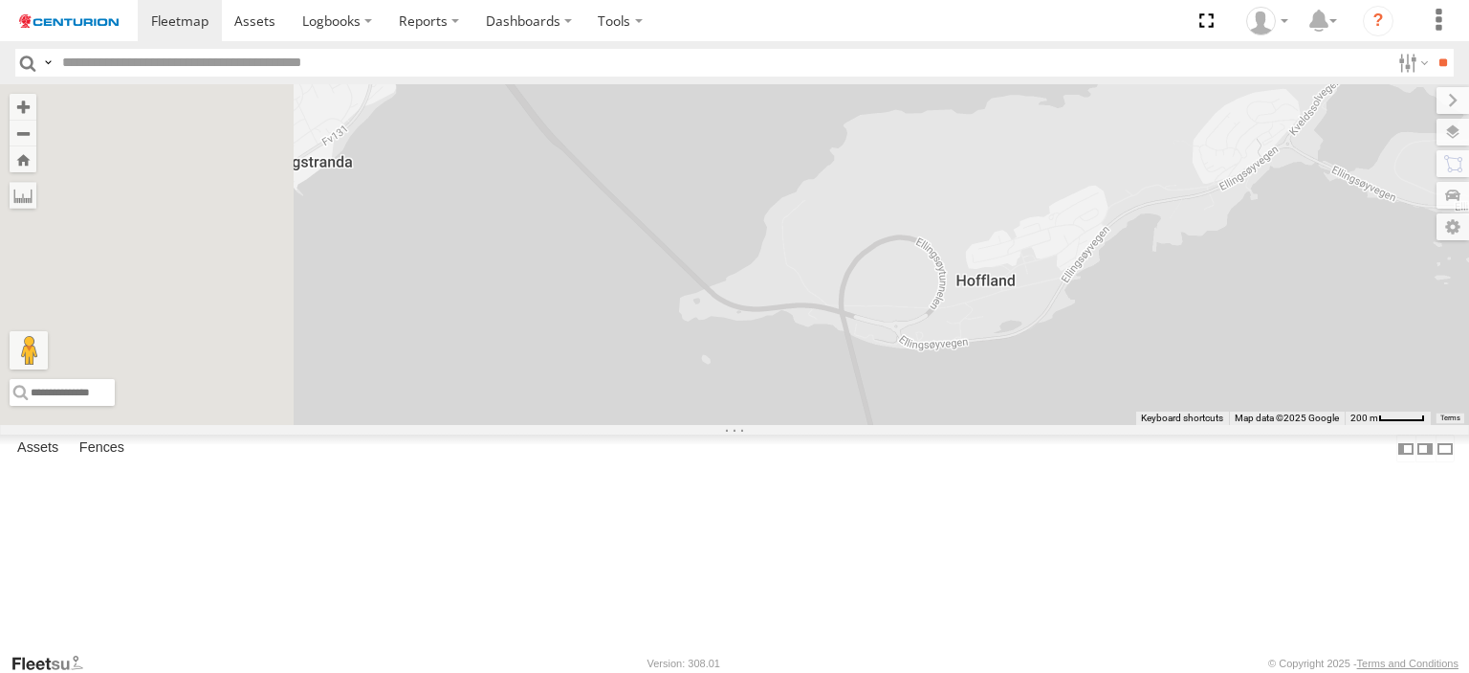
drag, startPoint x: 765, startPoint y: 388, endPoint x: 1073, endPoint y: 505, distance: 329.4
click at [1073, 425] on div "D0549 No data available." at bounding box center [734, 254] width 1469 height 341
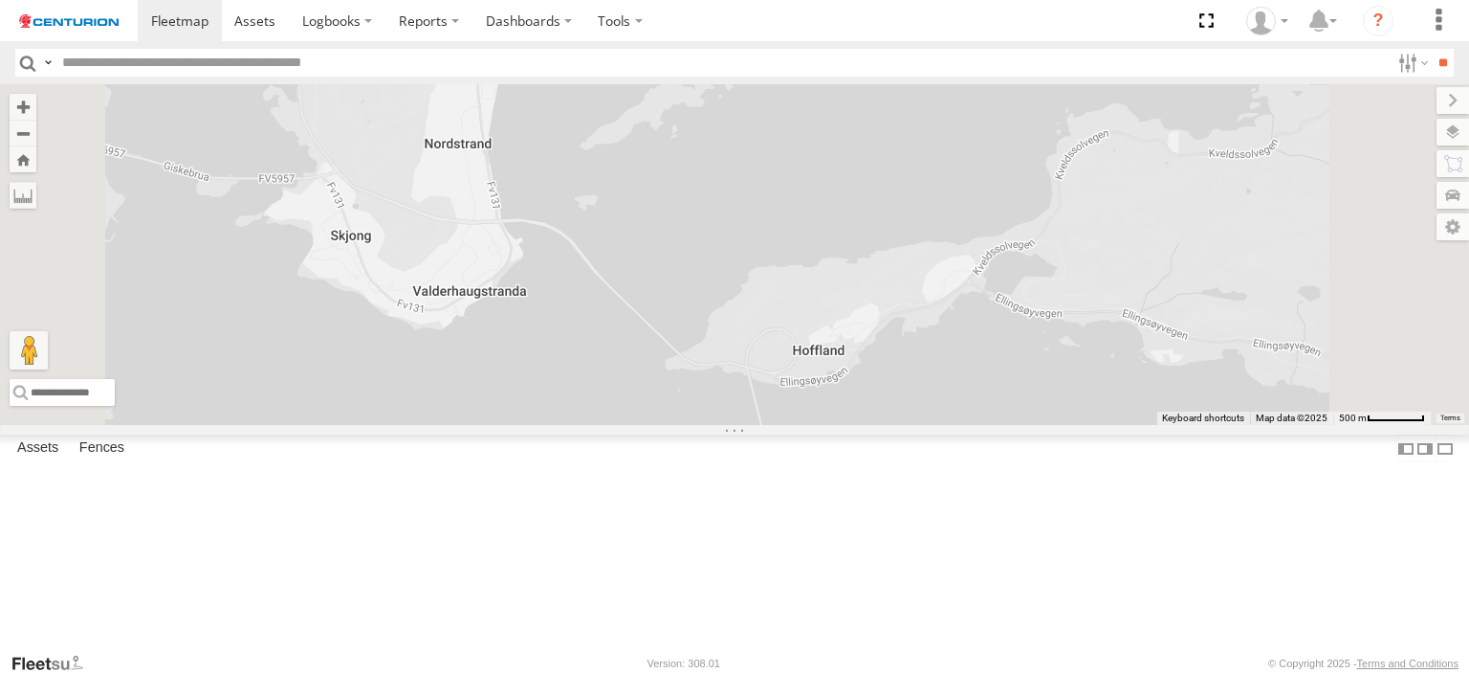
drag, startPoint x: 793, startPoint y: 504, endPoint x: 1075, endPoint y: 576, distance: 291.2
click at [1075, 425] on div "D0549 No data available." at bounding box center [734, 254] width 1469 height 341
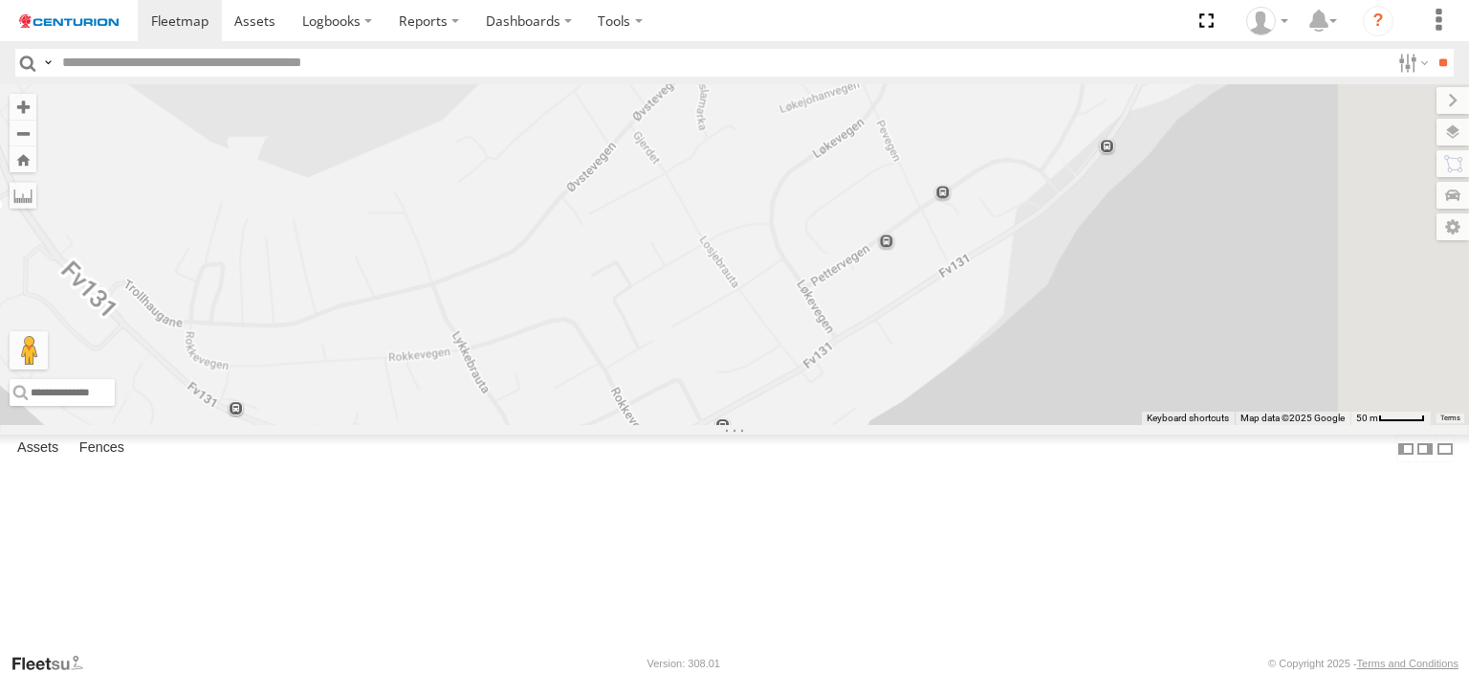
drag, startPoint x: 1068, startPoint y: 562, endPoint x: 1051, endPoint y: 396, distance: 166.3
click at [1051, 396] on div "D0549 No data available." at bounding box center [734, 254] width 1469 height 341
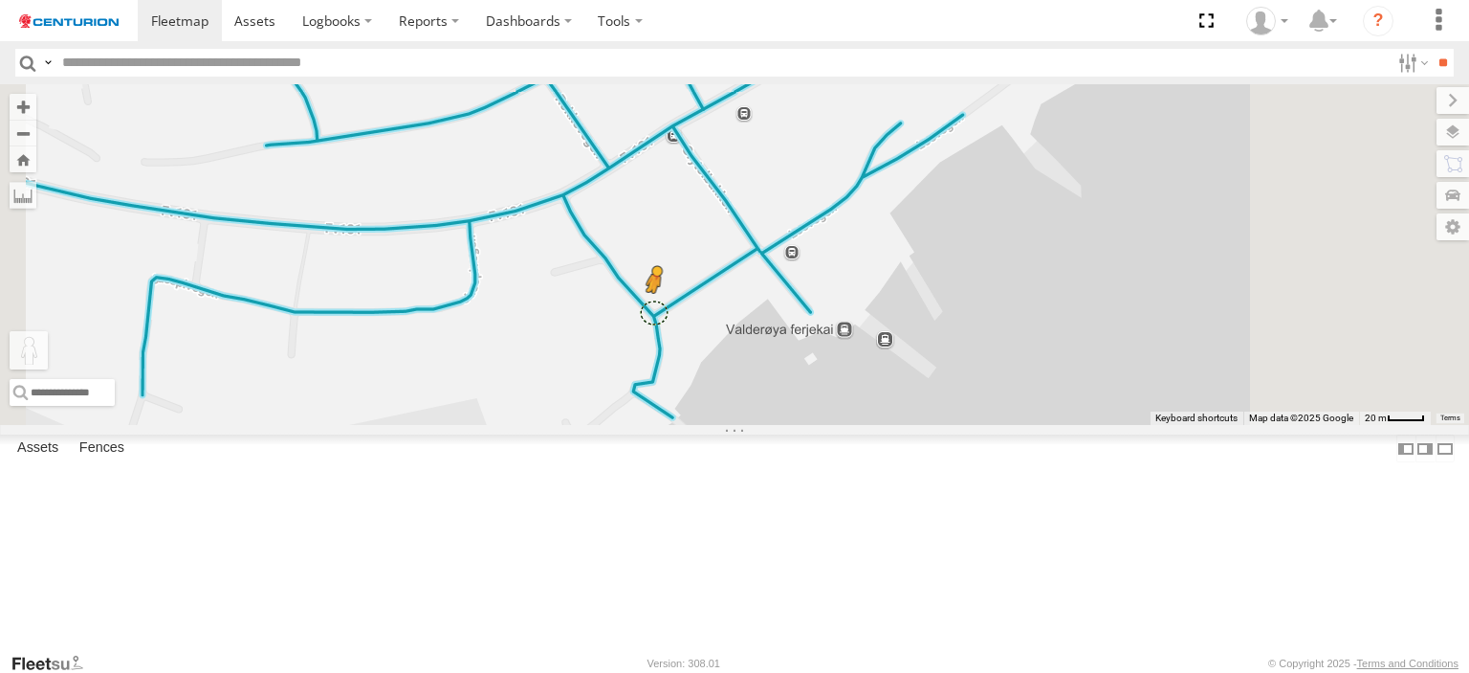
drag, startPoint x: 515, startPoint y: 574, endPoint x: 894, endPoint y: 424, distance: 408.4
click at [894, 424] on div "D0549 To activate drag with keyboard, press Alt + Enter. Once in keyboard drag …" at bounding box center [734, 254] width 1469 height 341
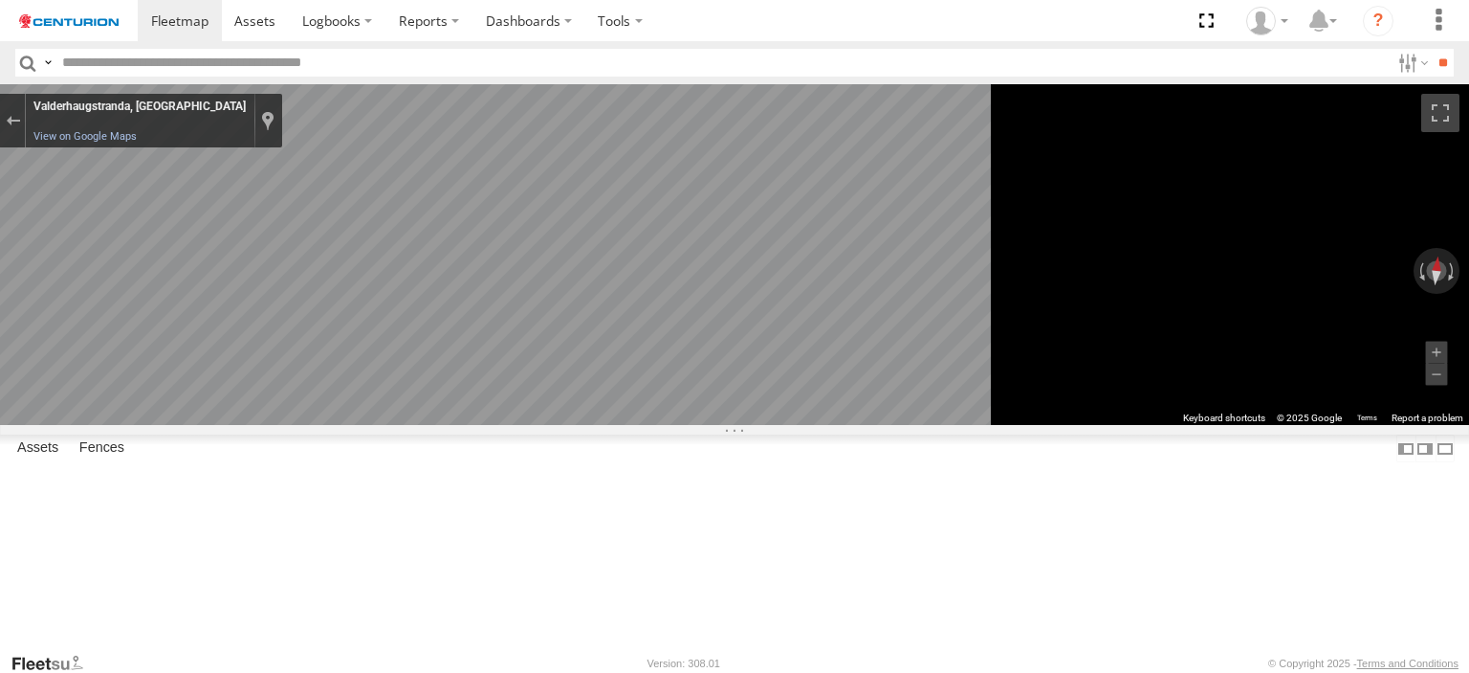
click at [456, 499] on main "← Move left → Move right ↑ Move up ↓ Move down + Zoom in - Zoom out Home Jump l…" at bounding box center [734, 367] width 1469 height 567
click at [448, 416] on main "← Move left → Move right ↑ Move up ↓ Move down + Zoom in - Zoom out Home Jump l…" at bounding box center [734, 367] width 1469 height 567
click at [25, 111] on button "Exit the Street View" at bounding box center [12, 121] width 25 height 26
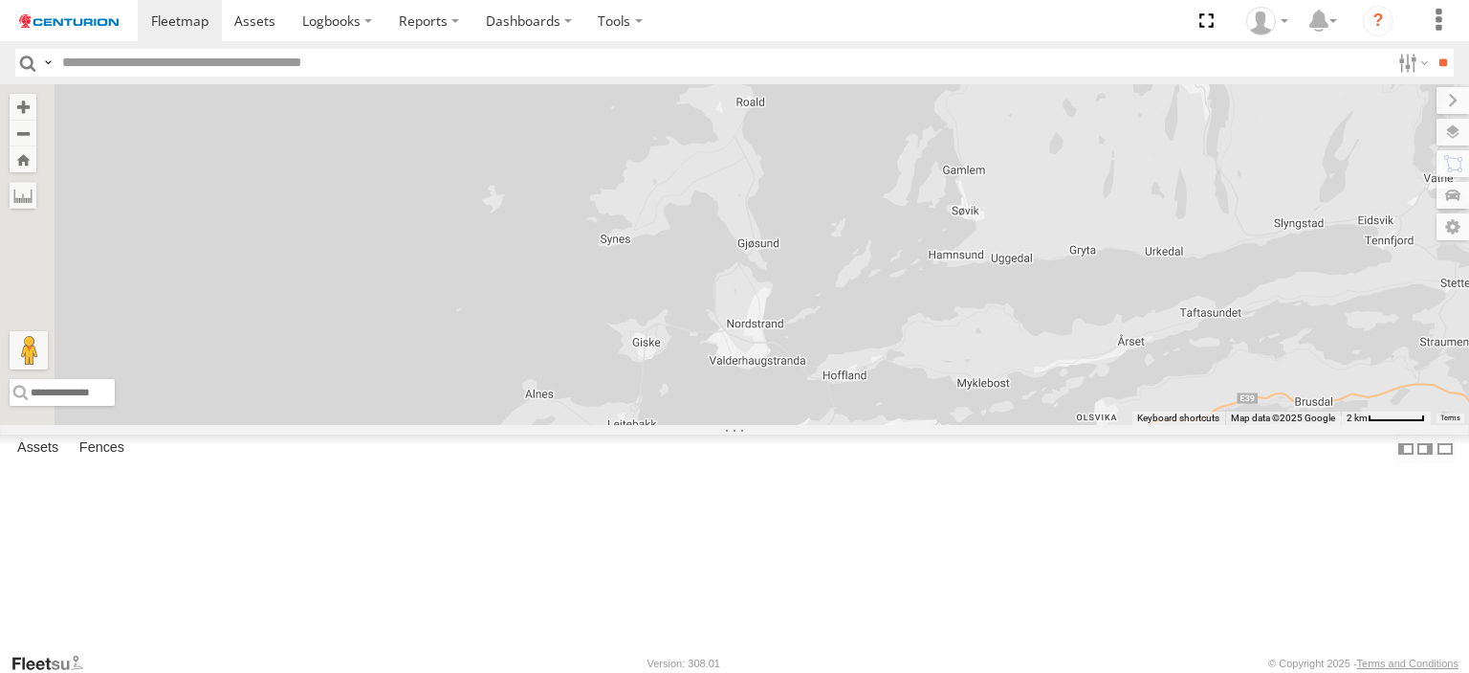
drag, startPoint x: 842, startPoint y: 335, endPoint x: 987, endPoint y: 518, distance: 233.5
click at [987, 425] on div "D0549 No data available." at bounding box center [734, 254] width 1469 height 341
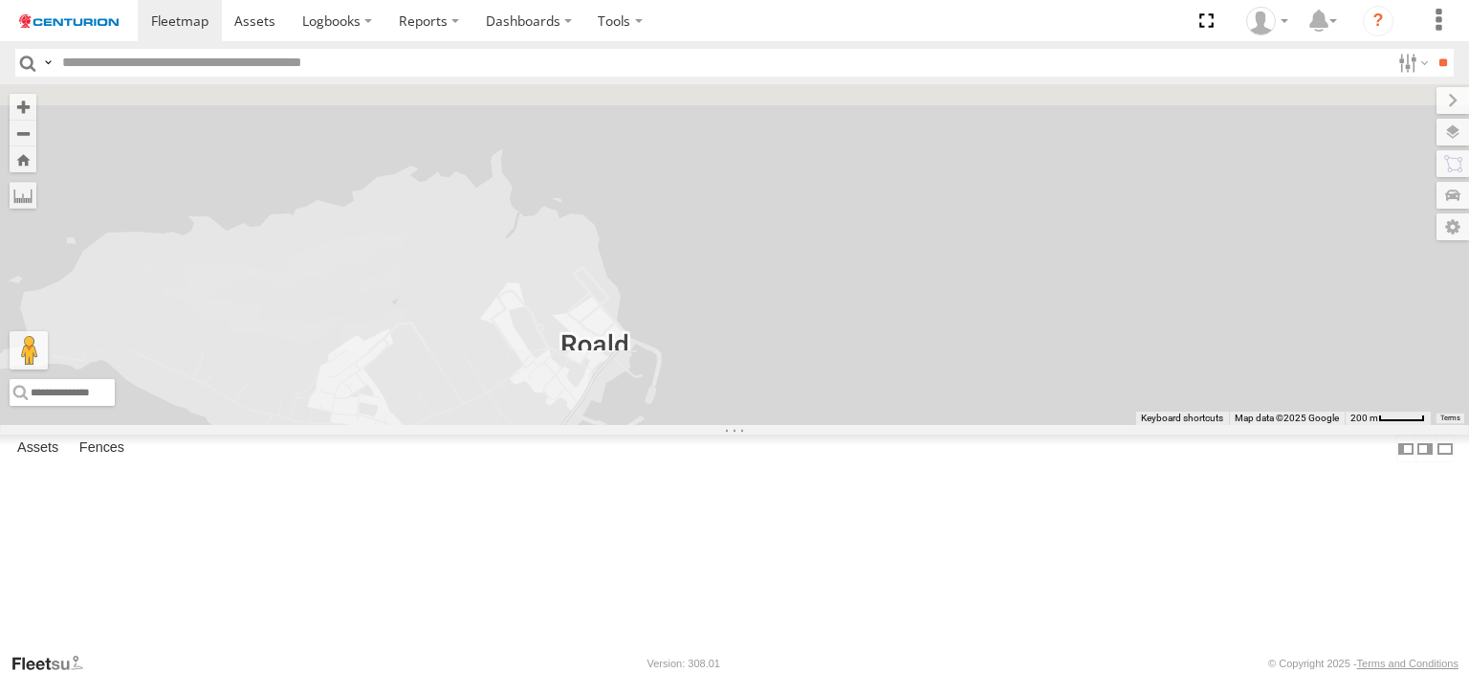
drag, startPoint x: 987, startPoint y: 147, endPoint x: 787, endPoint y: 556, distance: 454.8
click at [787, 425] on div "D0549 No data available." at bounding box center [734, 254] width 1469 height 341
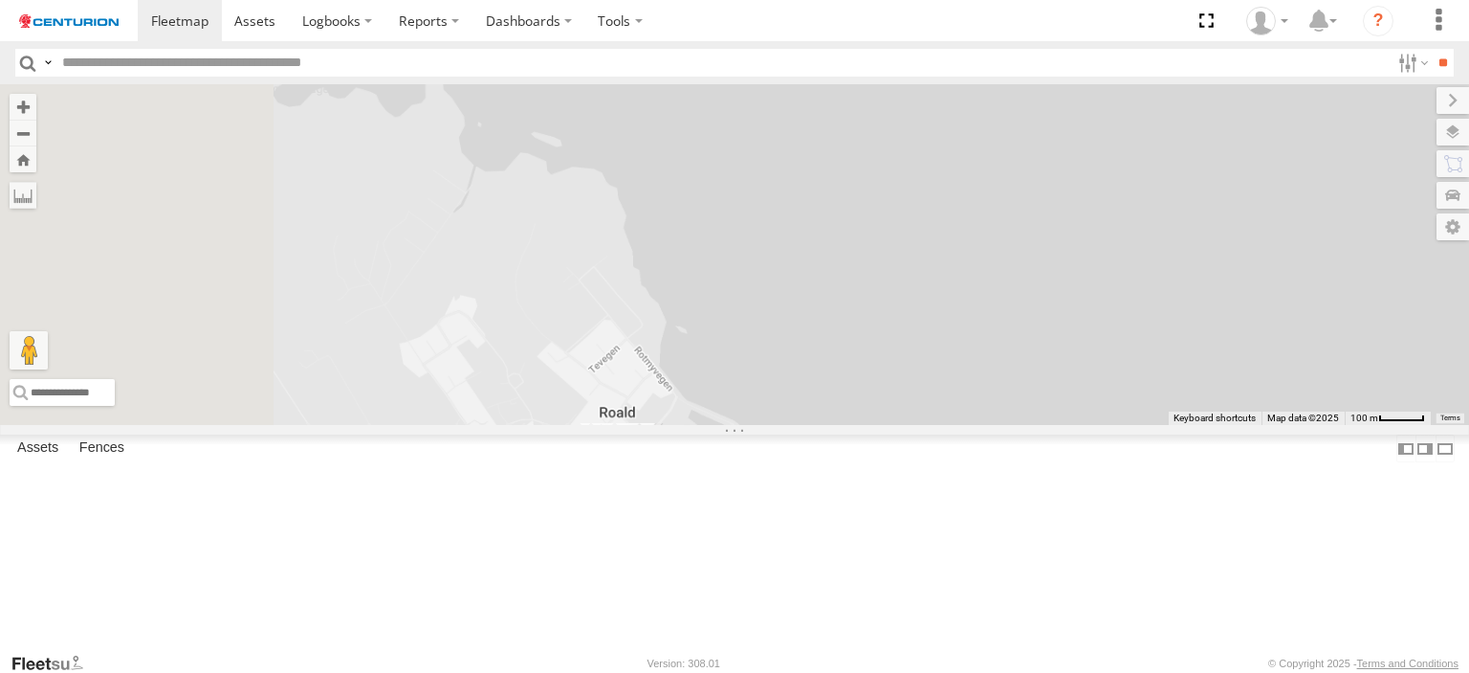
drag, startPoint x: 785, startPoint y: 525, endPoint x: 1056, endPoint y: 390, distance: 302.5
click at [1056, 390] on div "D0549 No data available." at bounding box center [734, 254] width 1469 height 341
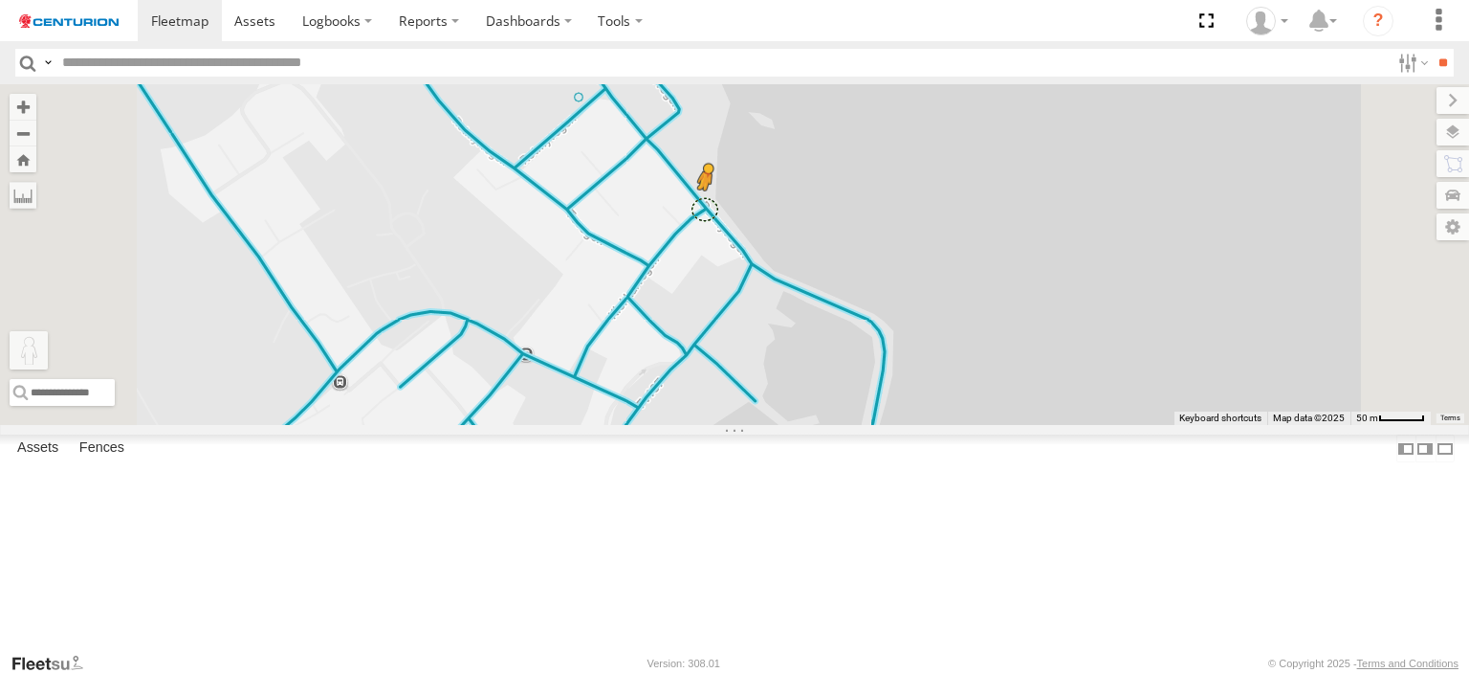
drag, startPoint x: 520, startPoint y: 577, endPoint x: 944, endPoint y: 321, distance: 494.8
click at [944, 321] on div "D0549 To activate drag with keyboard, press Alt + Enter. Once in keyboard drag …" at bounding box center [734, 254] width 1469 height 341
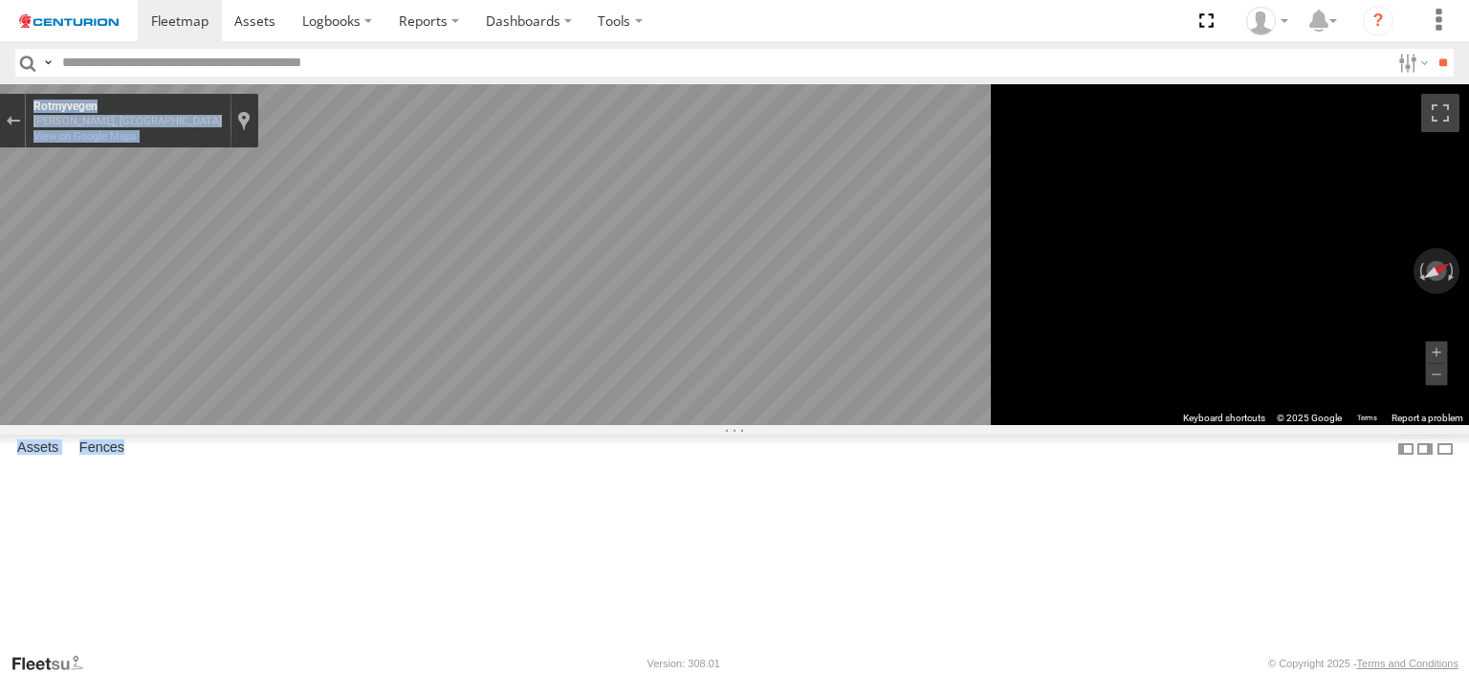
click at [1365, 395] on main "← Move left → Move right ↑ Move up ↓ Move down + Zoom in - Zoom out Home Jump l…" at bounding box center [734, 367] width 1469 height 567
click at [188, 75] on input "text" at bounding box center [722, 63] width 1335 height 28
click at [25, 122] on button "Exit the Street View" at bounding box center [12, 121] width 25 height 26
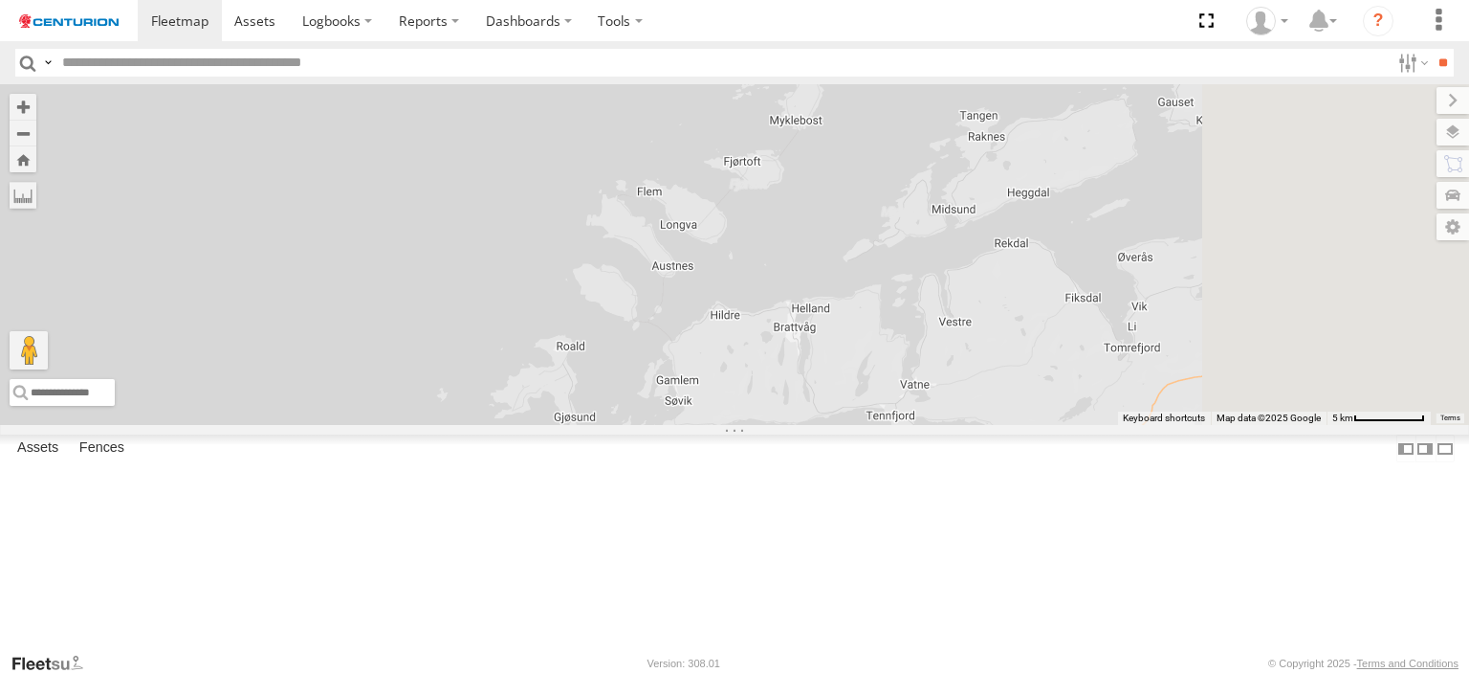
drag, startPoint x: 1112, startPoint y: 339, endPoint x: 1004, endPoint y: 425, distance: 137.5
click at [1004, 425] on div "D0549 No data available." at bounding box center [734, 254] width 1469 height 341
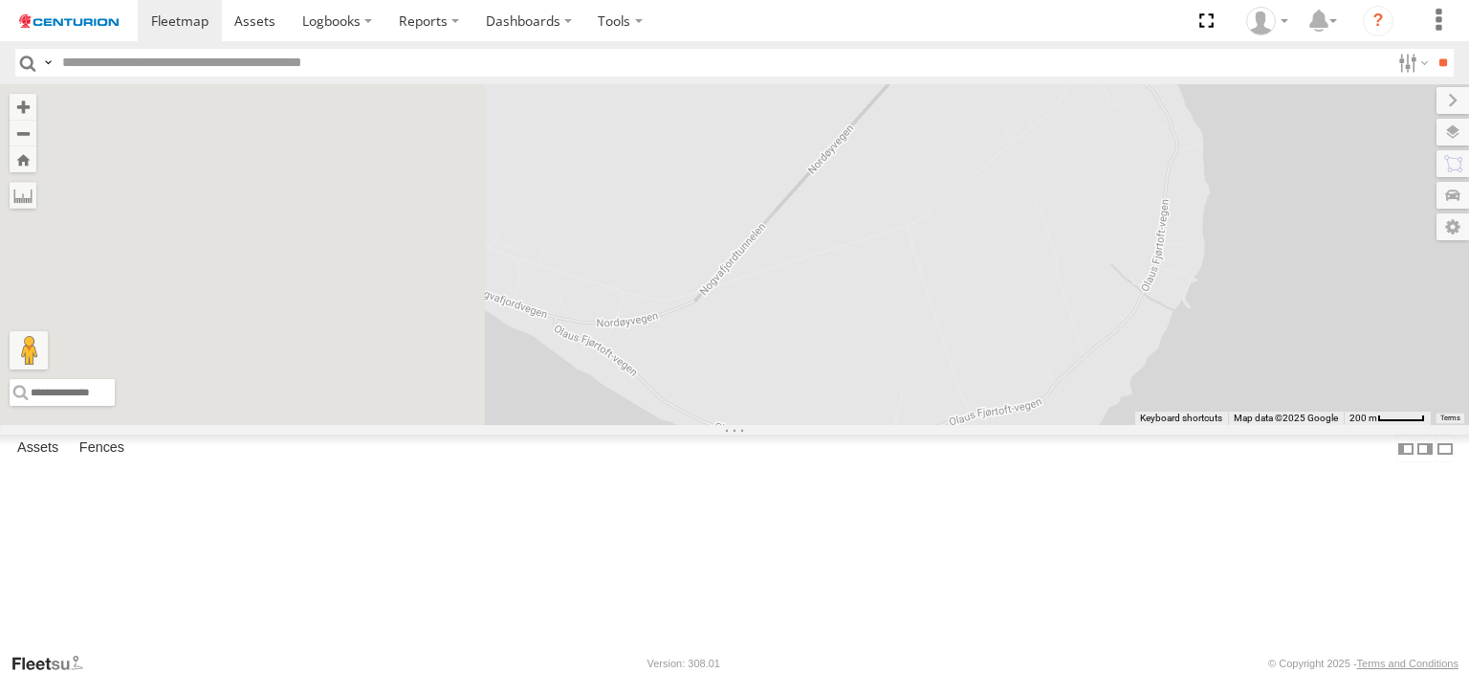
drag, startPoint x: 725, startPoint y: 398, endPoint x: 1153, endPoint y: 363, distance: 429.1
click at [1203, 314] on div "D0549 No data available." at bounding box center [734, 254] width 1469 height 341
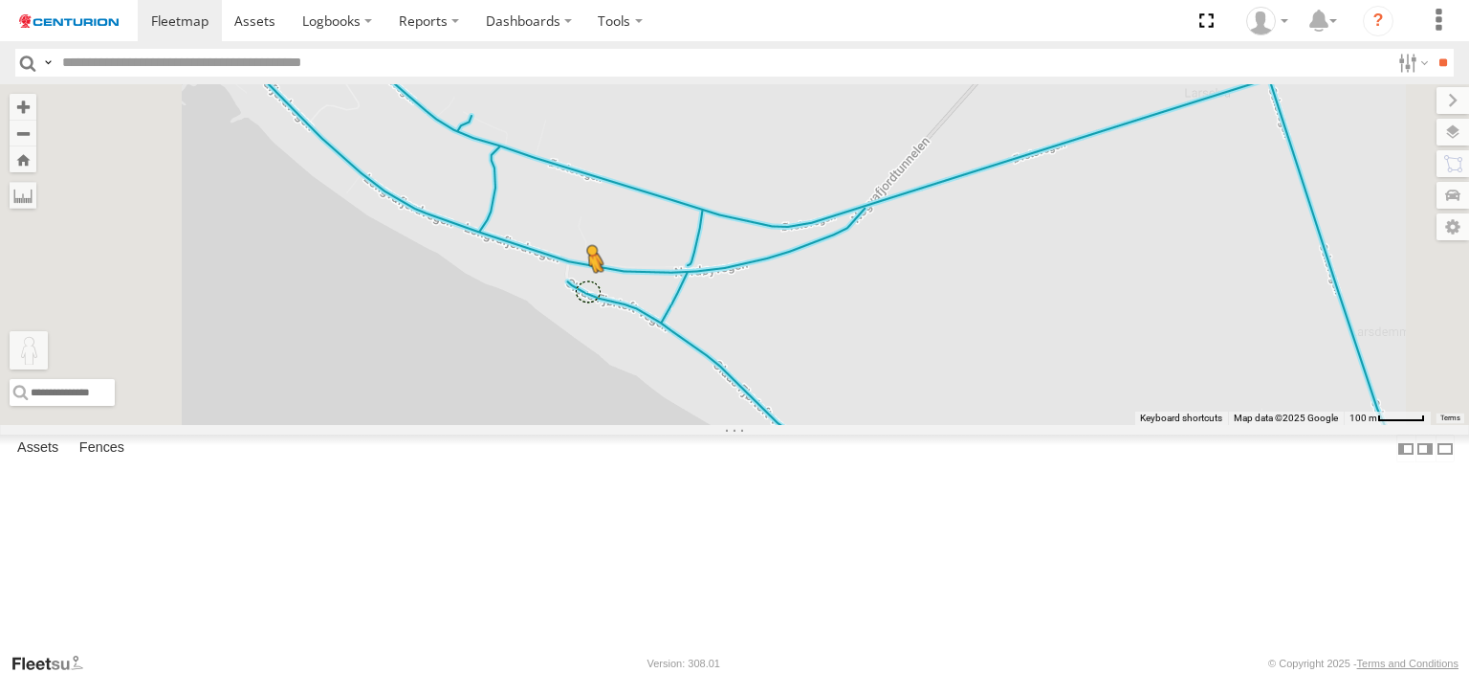
drag, startPoint x: 519, startPoint y: 562, endPoint x: 832, endPoint y: 402, distance: 351.3
click at [832, 402] on div "D0549 To activate drag with keyboard, press Alt + Enter. Once in keyboard drag …" at bounding box center [734, 254] width 1469 height 341
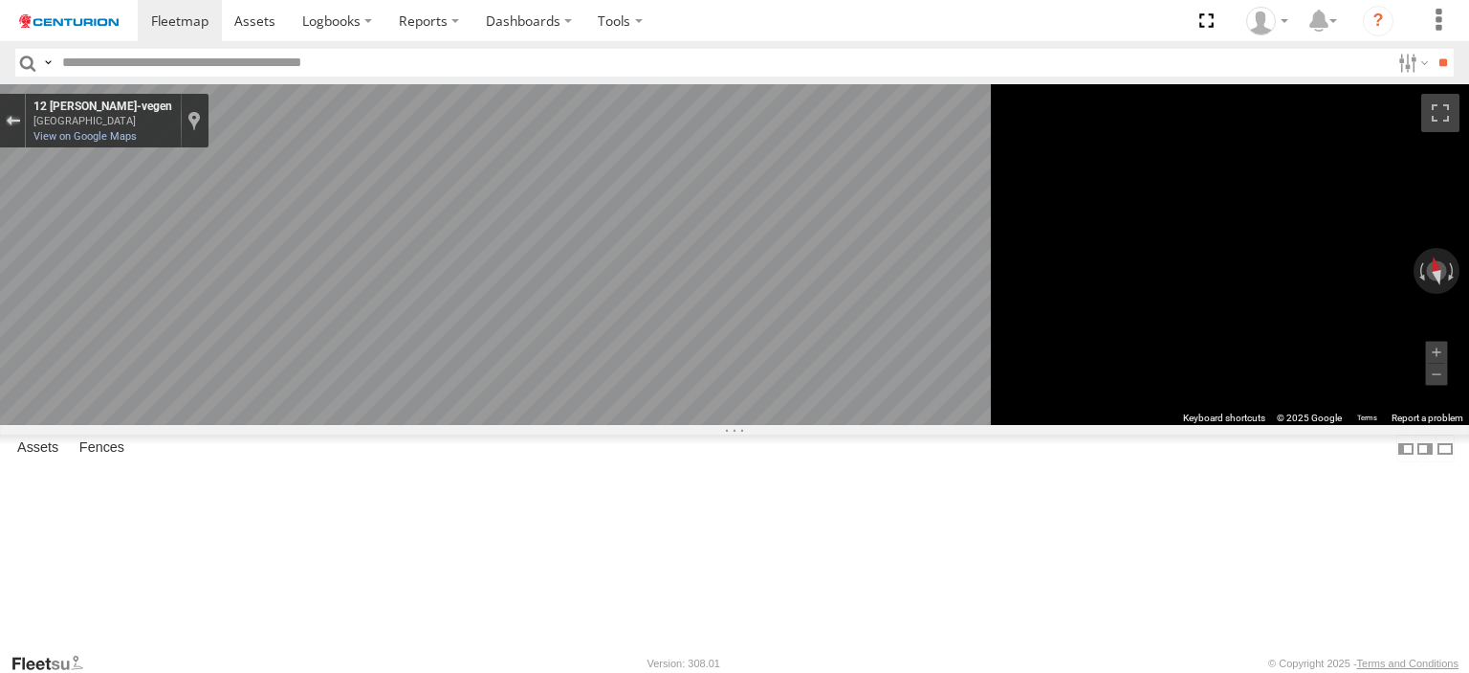
click at [20, 115] on div "Exit the Street View" at bounding box center [13, 120] width 14 height 11
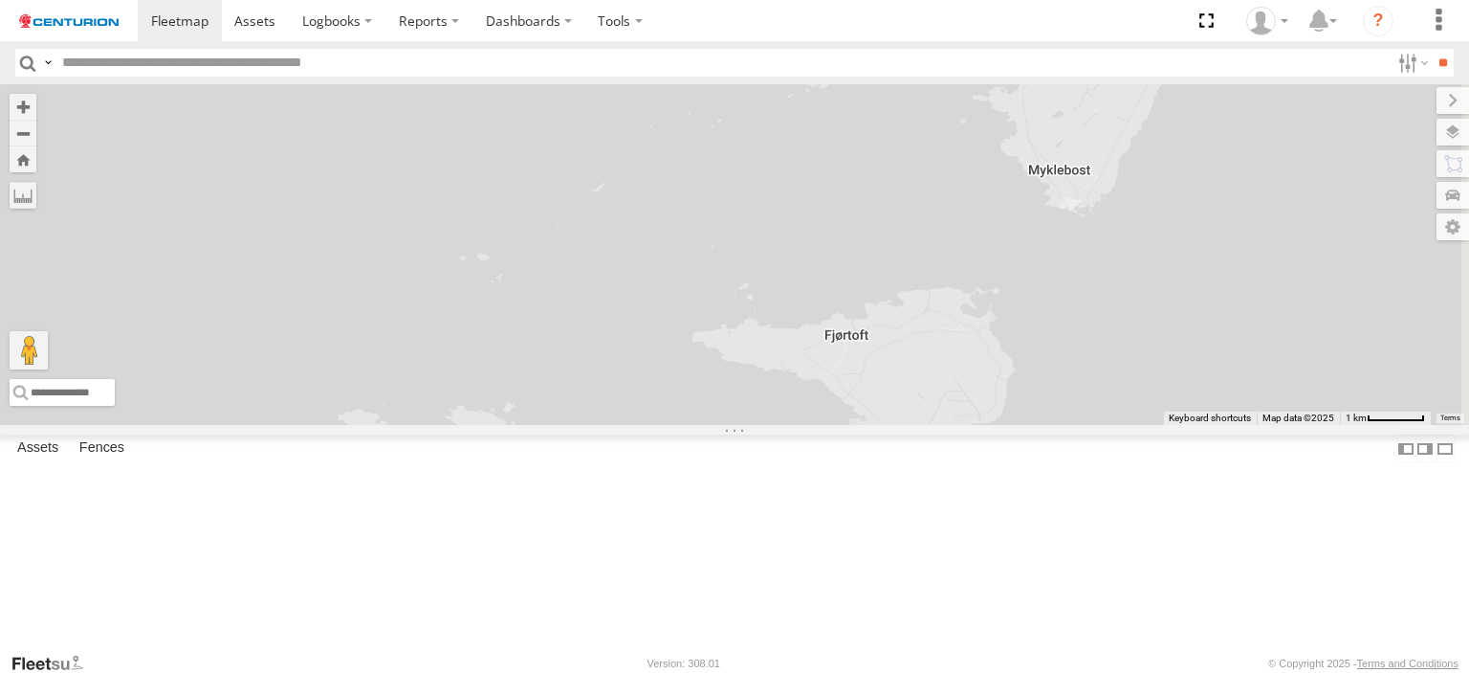
drag, startPoint x: 1145, startPoint y: 470, endPoint x: 804, endPoint y: 677, distance: 399.7
click at [804, 672] on html "Dashboards ?" at bounding box center [734, 336] width 1469 height 673
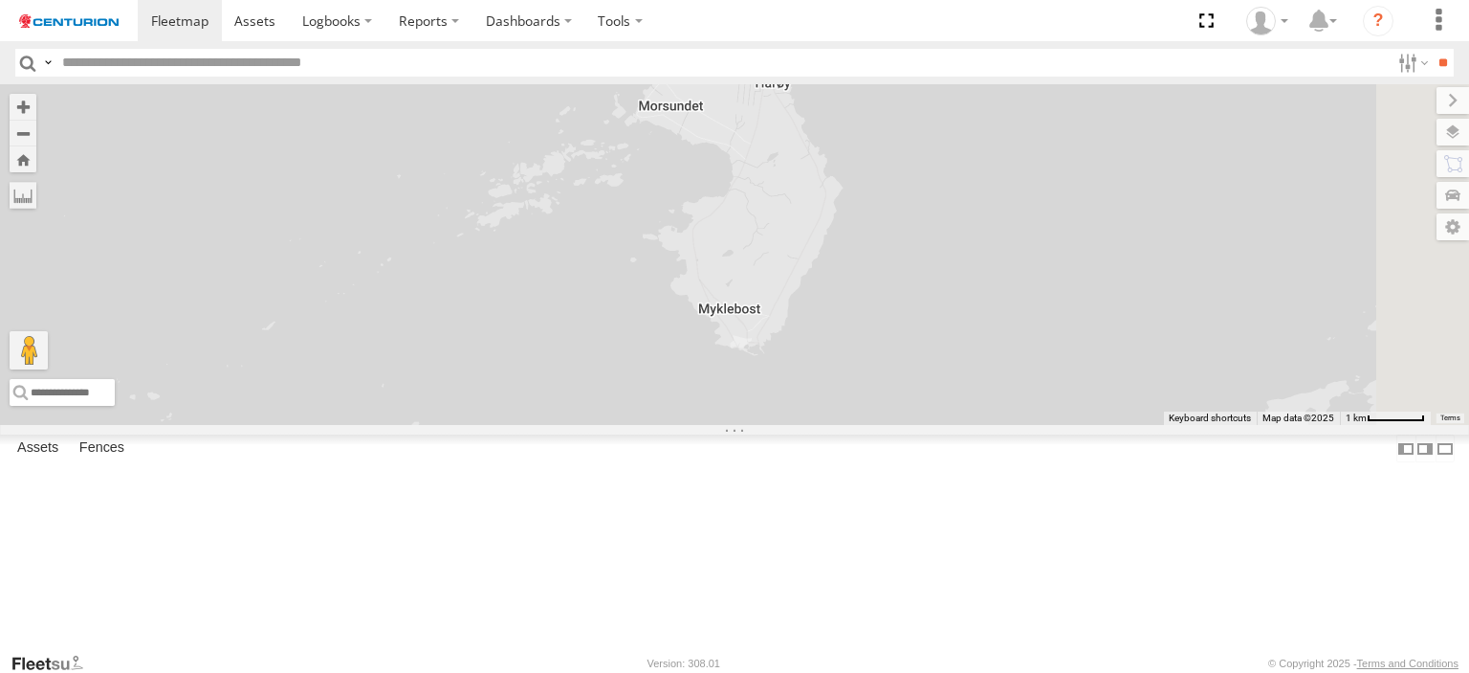
drag, startPoint x: 790, startPoint y: 585, endPoint x: 670, endPoint y: 647, distance: 135.6
click at [670, 425] on div "D0549 No data available." at bounding box center [734, 254] width 1469 height 341
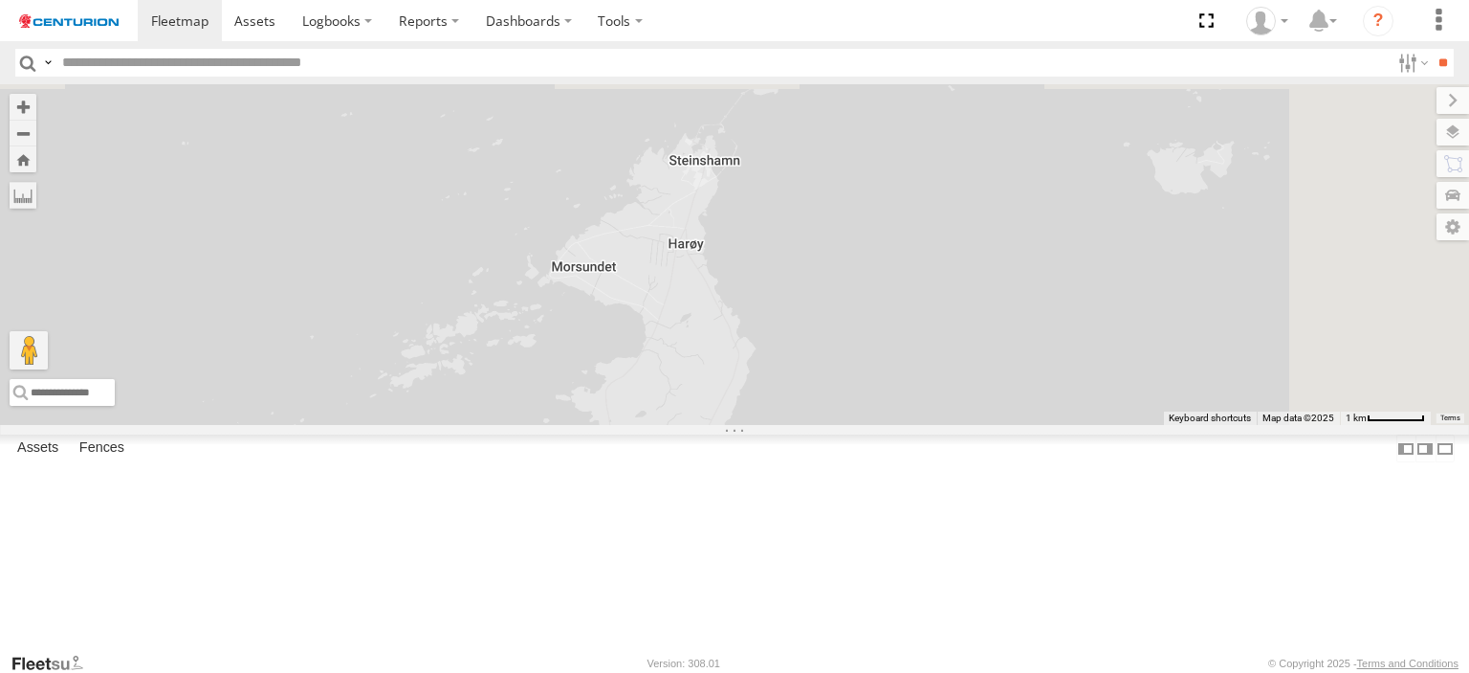
drag, startPoint x: 895, startPoint y: 237, endPoint x: 954, endPoint y: 321, distance: 102.4
click at [850, 401] on div "D0549 No data available." at bounding box center [734, 254] width 1469 height 341
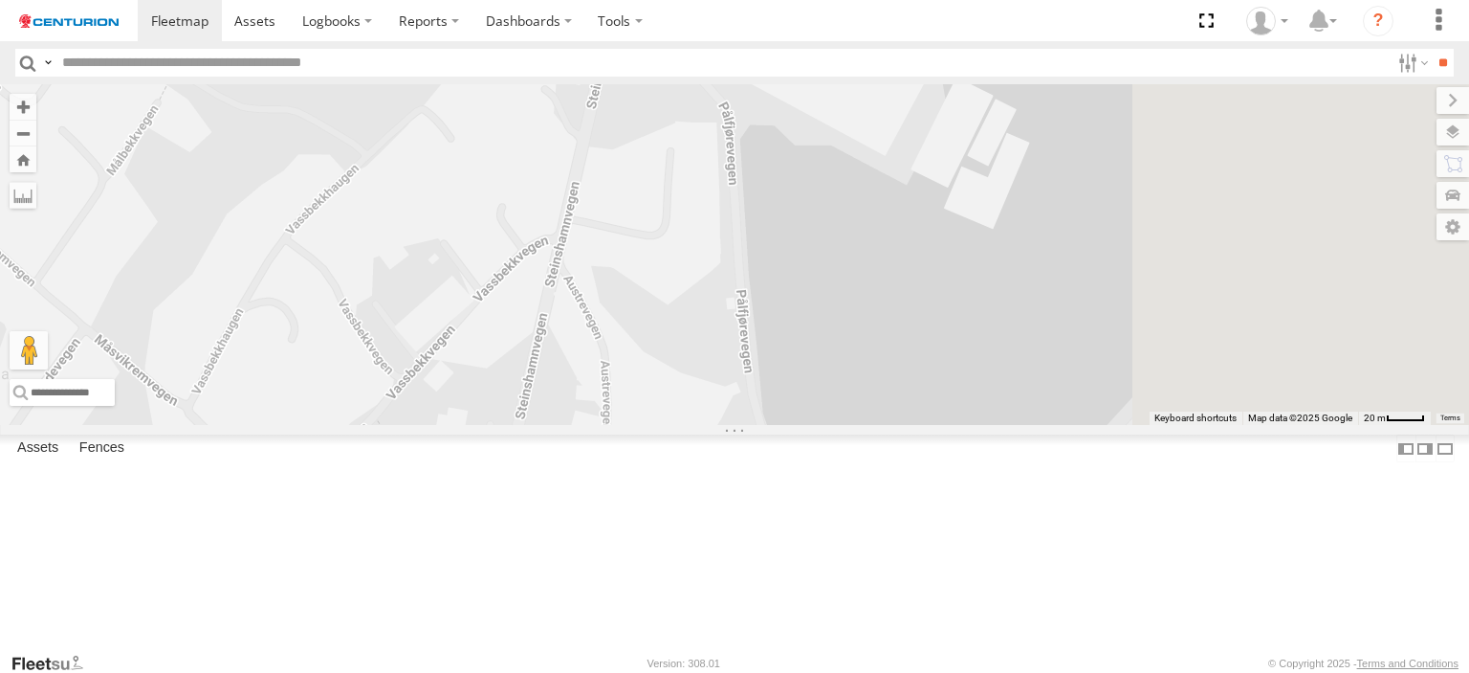
drag, startPoint x: 1293, startPoint y: 421, endPoint x: 1122, endPoint y: 230, distance: 256.8
click at [1122, 230] on div "D0549 No data available." at bounding box center [734, 254] width 1469 height 341
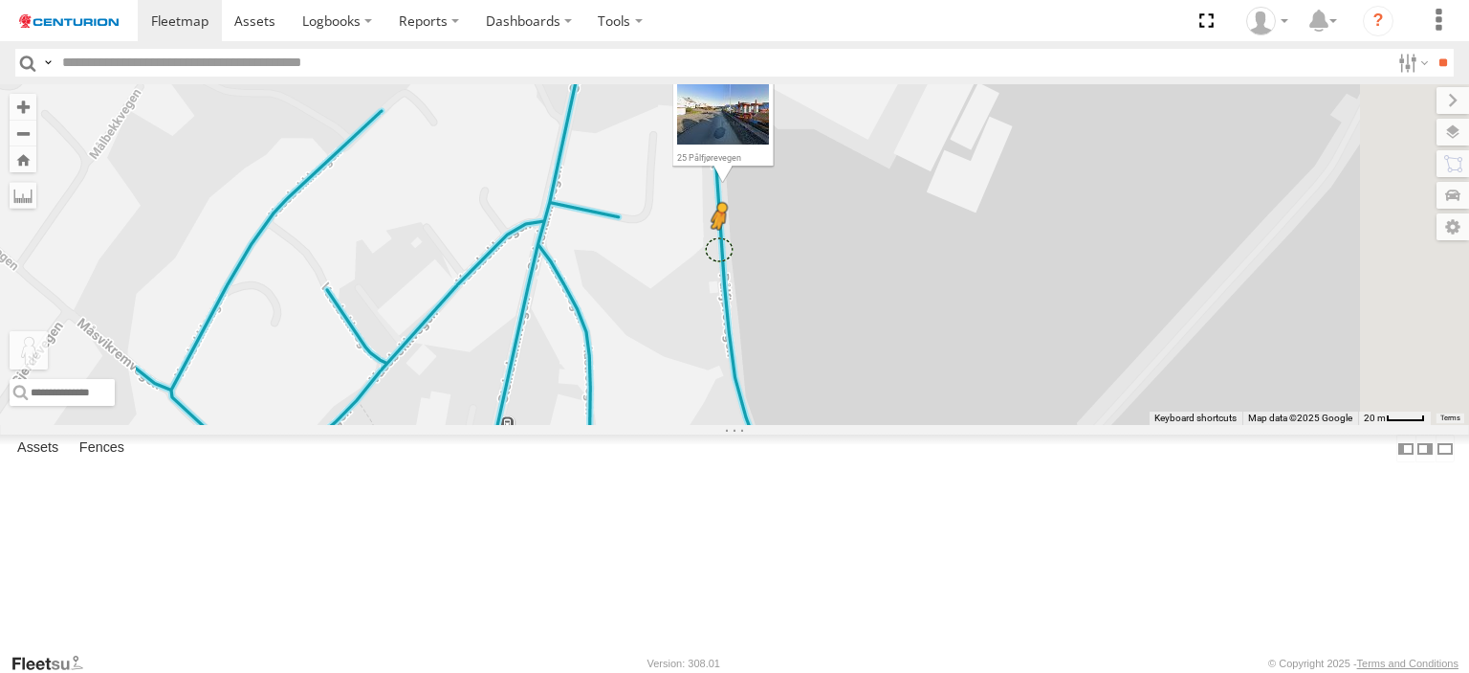
drag, startPoint x: 501, startPoint y: 581, endPoint x: 976, endPoint y: 360, distance: 523.4
click at [976, 360] on div "D0549 To activate drag with keyboard, press Alt + Enter. Once in keyboard drag …" at bounding box center [734, 254] width 1469 height 341
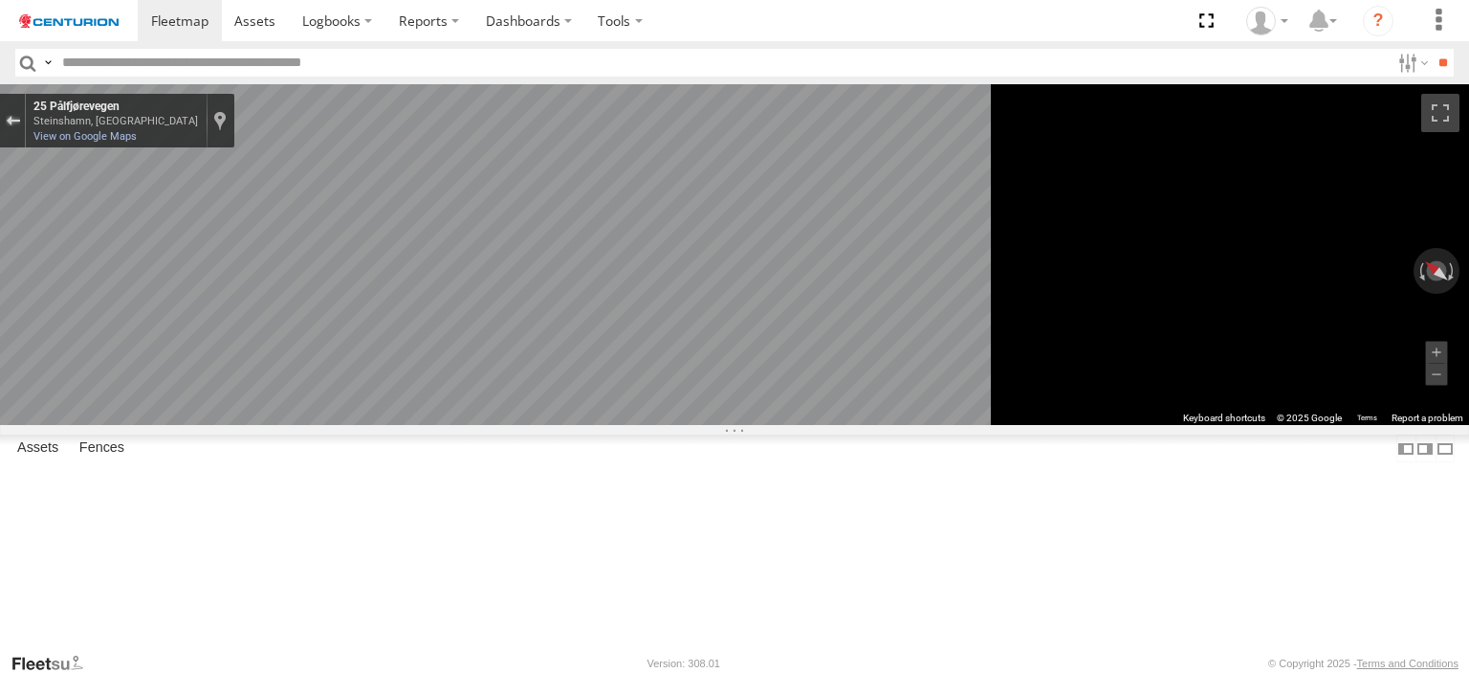
click at [501, 84] on div "25 Pålfjørevegen Steinshamn, [GEOGRAPHIC_DATA] 25 Pålfjørevegen View on Google …" at bounding box center [734, 84] width 1469 height 0
click at [20, 121] on div "Exit the Street View" at bounding box center [13, 120] width 14 height 11
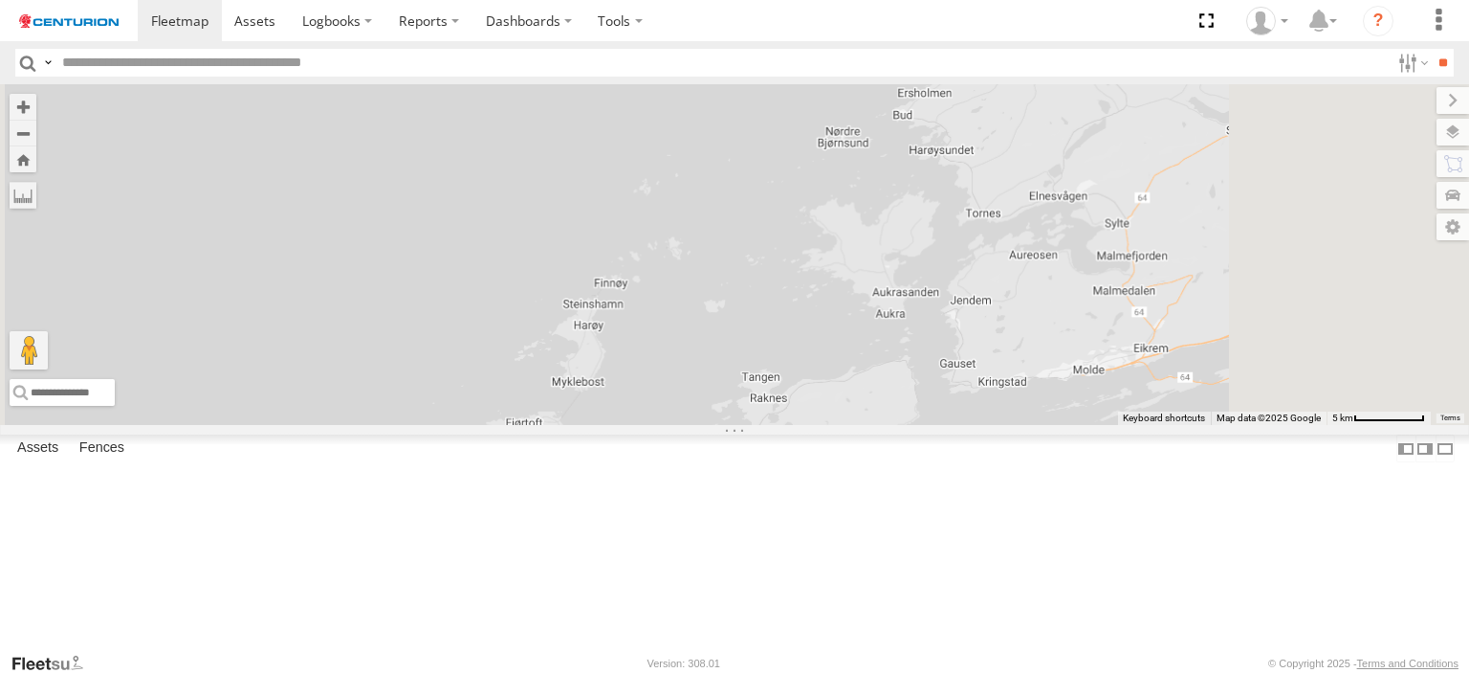
drag, startPoint x: 1084, startPoint y: 489, endPoint x: 901, endPoint y: 582, distance: 204.9
click at [901, 425] on div "Loading..." at bounding box center [734, 254] width 1469 height 341
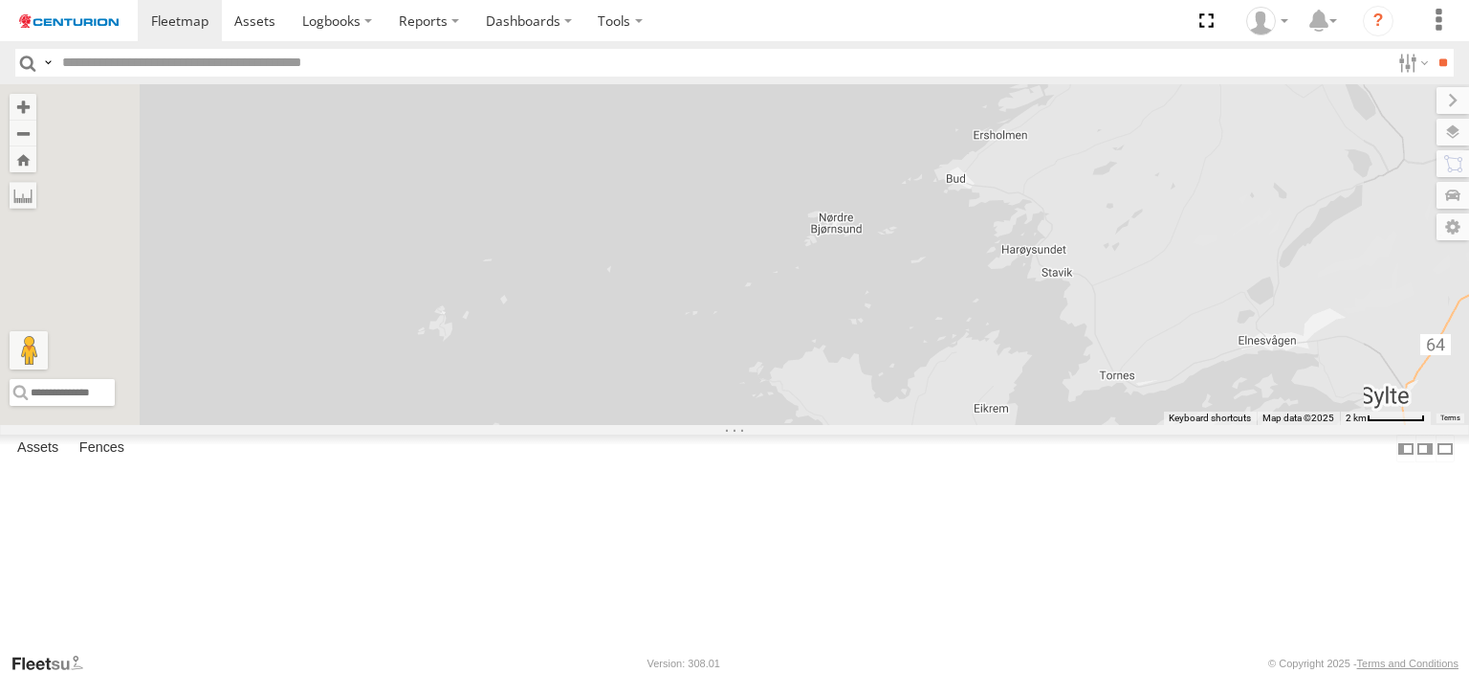
click at [980, 278] on div "Loading..." at bounding box center [734, 254] width 1469 height 341
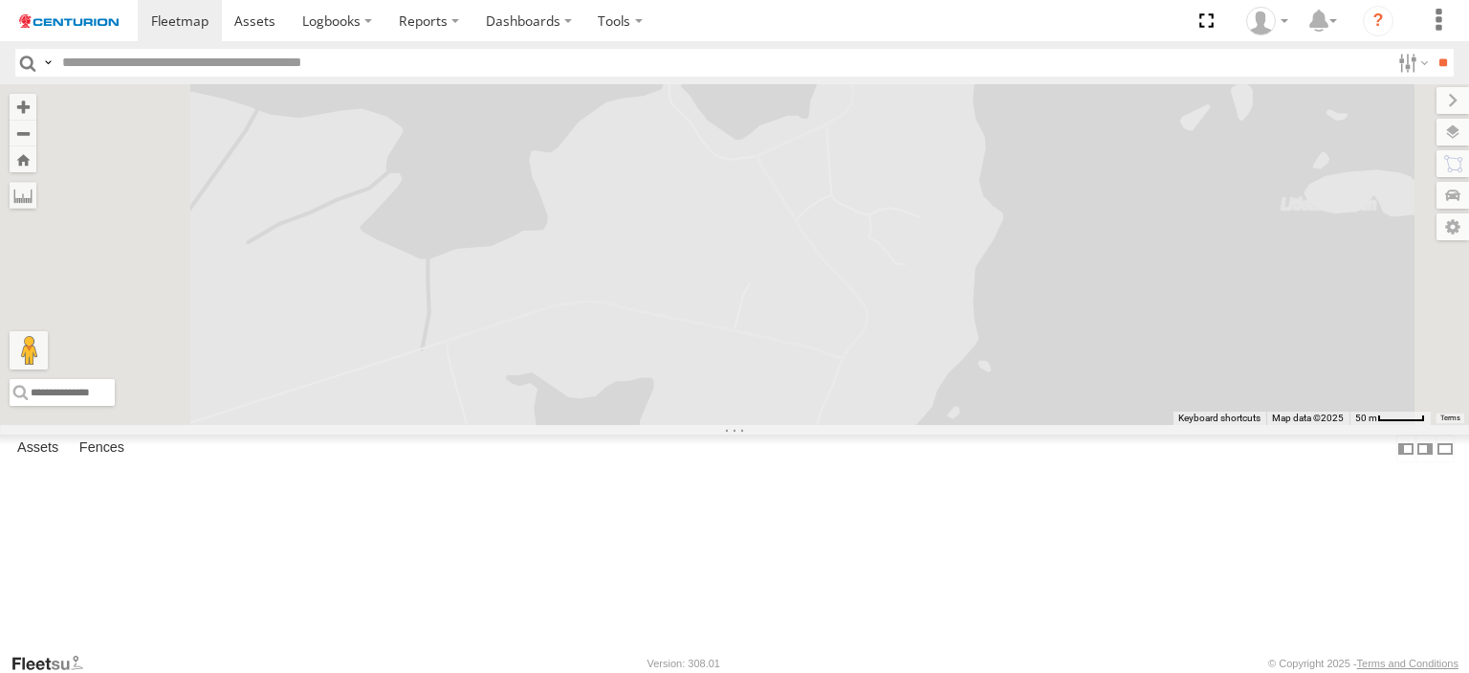
drag, startPoint x: 519, startPoint y: 574, endPoint x: 781, endPoint y: 489, distance: 275.6
click at [781, 425] on div "Loading... Keyboard shortcuts Map Data Map data ©2025 Map data ©2025 50 m Click…" at bounding box center [734, 254] width 1469 height 341
drag, startPoint x: 518, startPoint y: 566, endPoint x: 504, endPoint y: 577, distance: 17.0
click at [48, 369] on button "Drag Pegman onto the map to open Street View" at bounding box center [29, 350] width 38 height 38
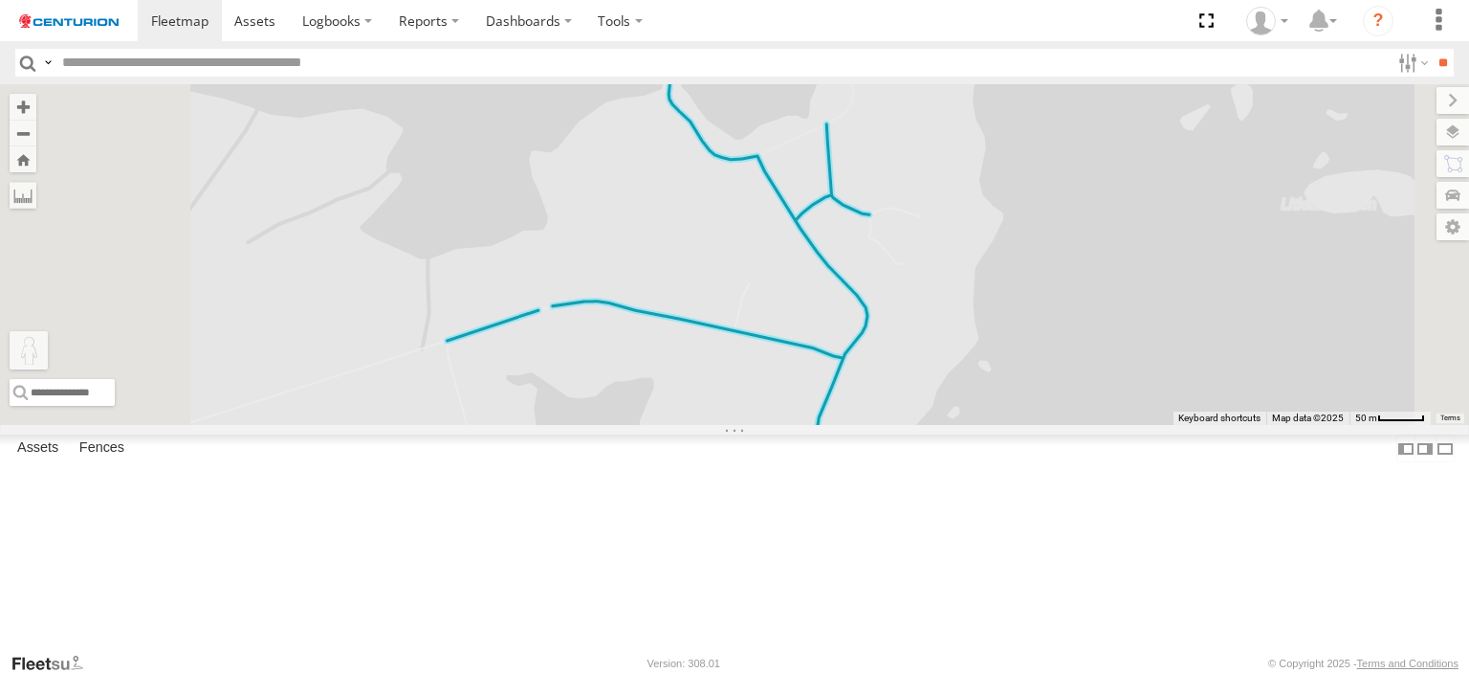
drag, startPoint x: 513, startPoint y: 572, endPoint x: 945, endPoint y: 150, distance: 604.1
click at [945, 150] on div "To activate drag with keyboard, press Alt + Enter. Once in keyboard drag state,…" at bounding box center [734, 254] width 1469 height 341
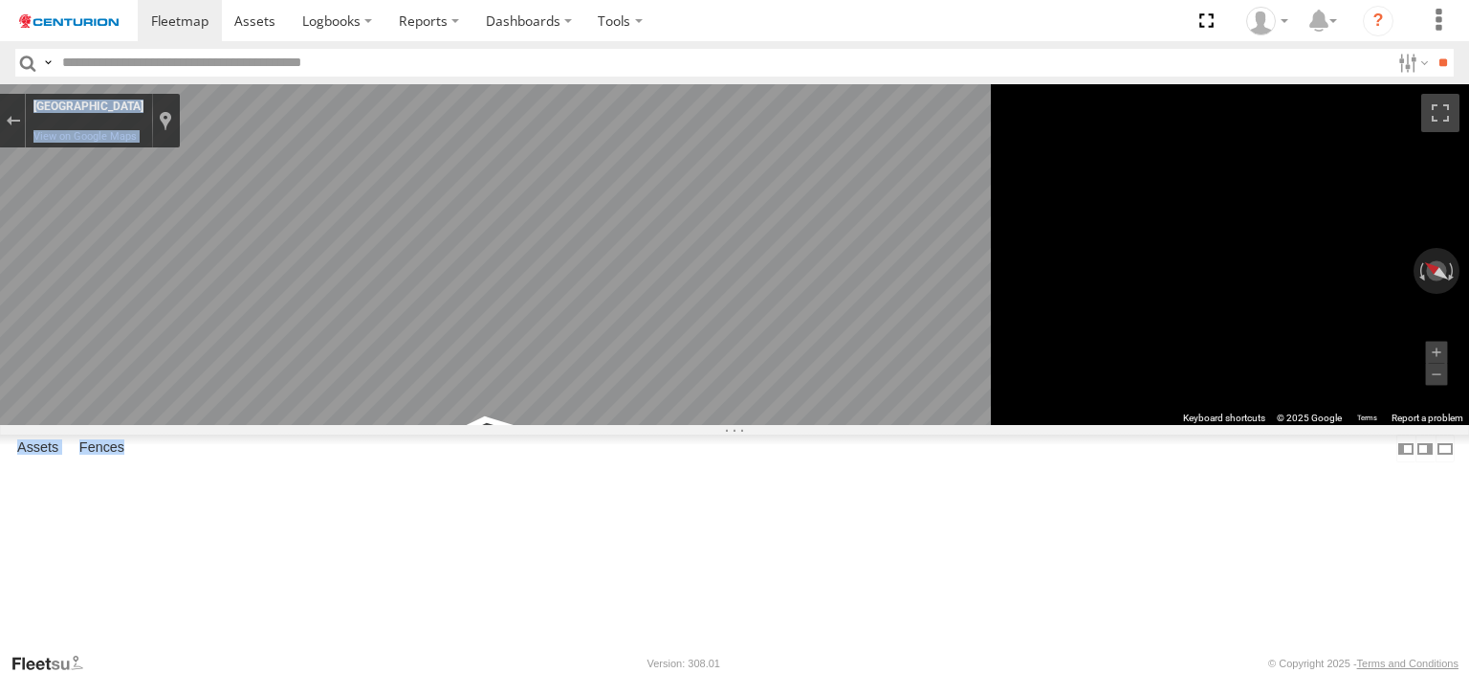
click at [1271, 352] on main "← Move left → Move right ↑ Move up ↓ Move down + Zoom in - Zoom out Home Jump l…" at bounding box center [734, 367] width 1469 height 567
click at [20, 117] on div "Exit the Street View" at bounding box center [13, 120] width 14 height 11
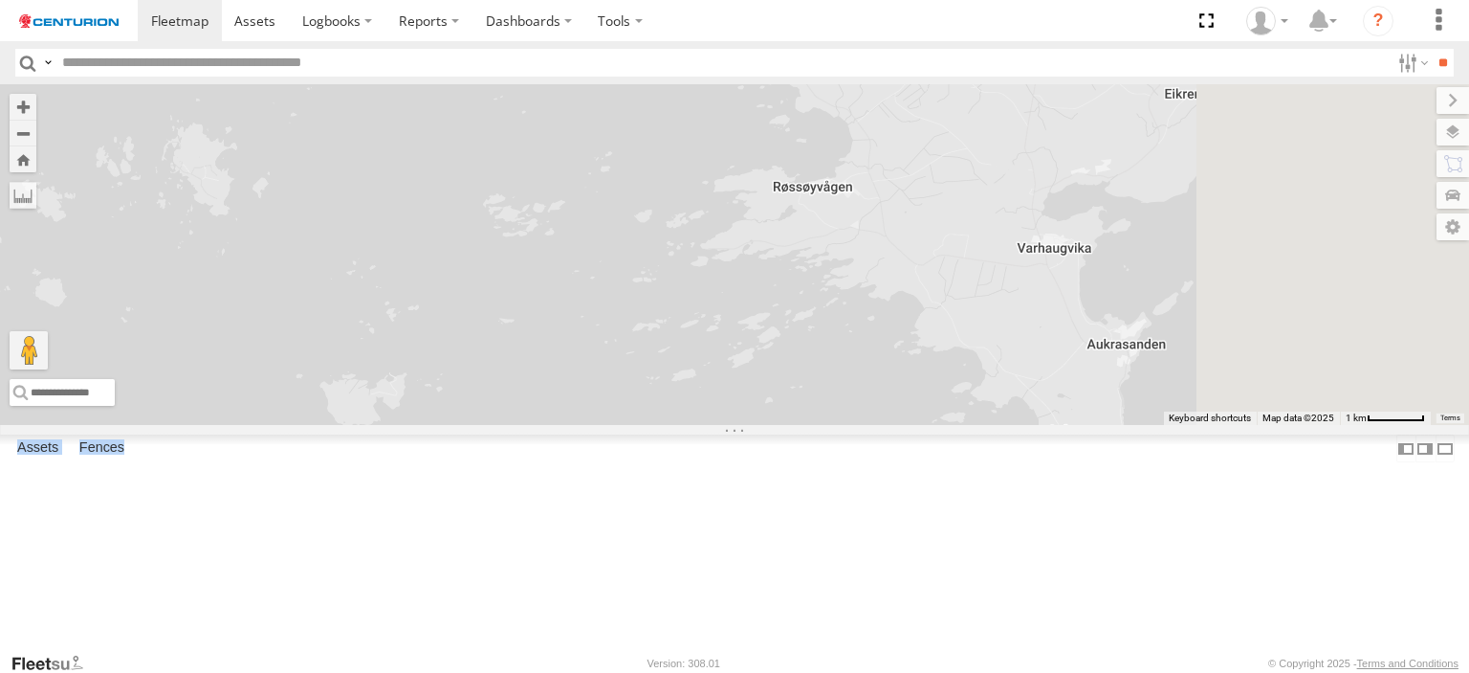
drag, startPoint x: 867, startPoint y: 267, endPoint x: 819, endPoint y: 548, distance: 285.3
click at [819, 425] on div "Loading..." at bounding box center [734, 254] width 1469 height 341
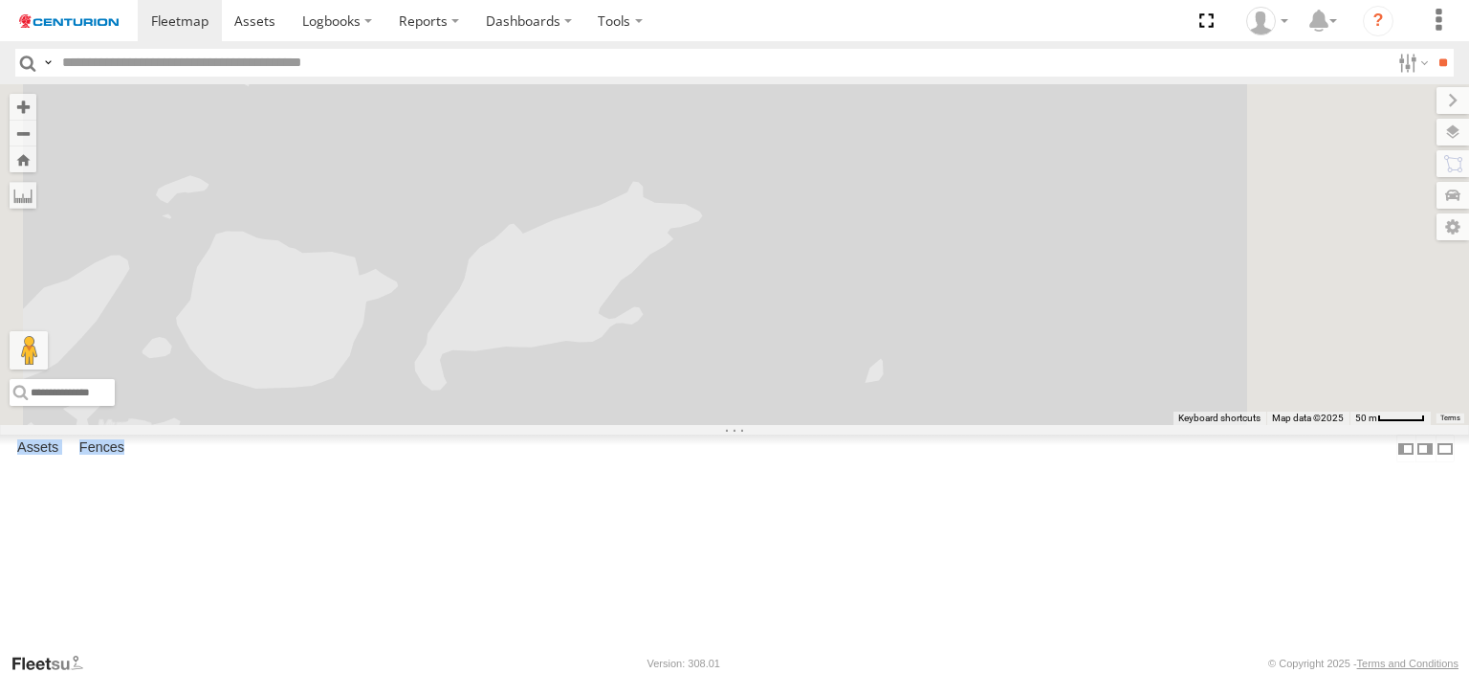
click at [643, 425] on div "Loading..." at bounding box center [734, 254] width 1469 height 341
click at [664, 56] on input "text" at bounding box center [722, 63] width 1335 height 28
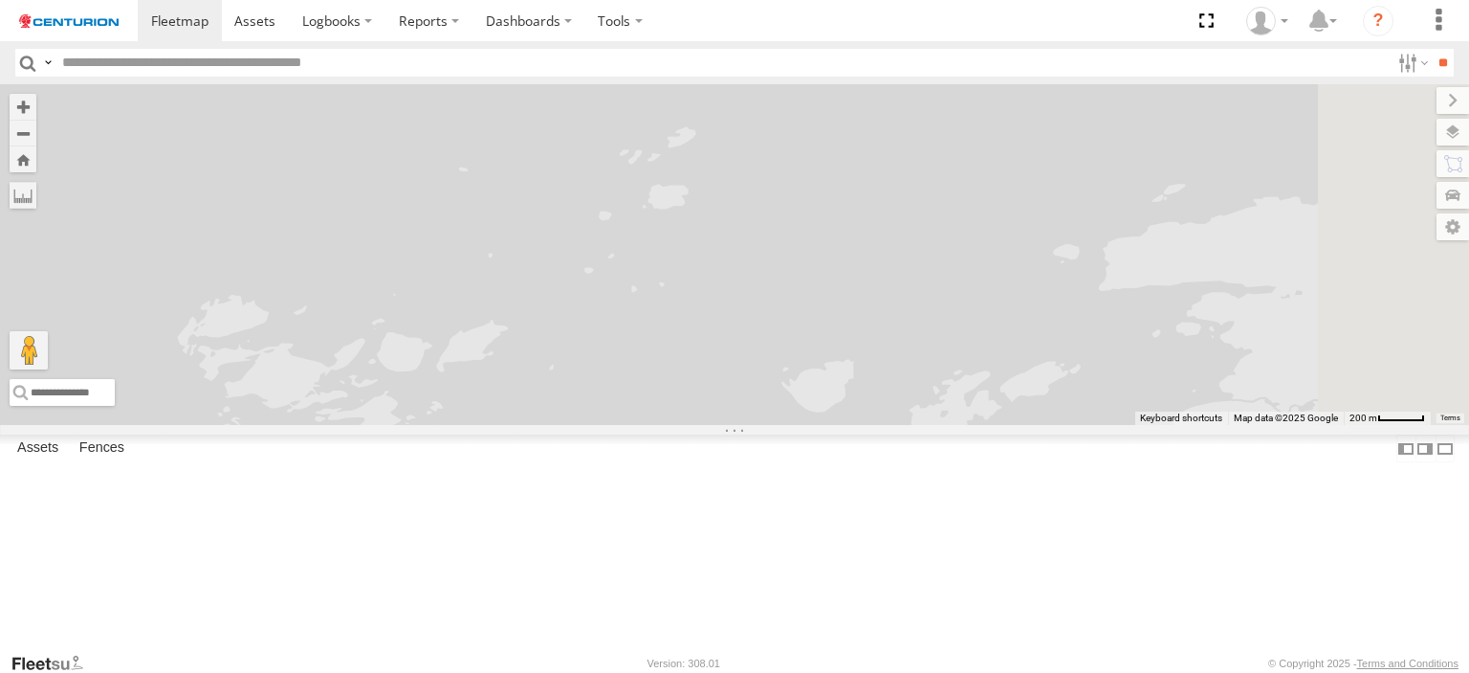
drag, startPoint x: 1264, startPoint y: 294, endPoint x: 555, endPoint y: 585, distance: 766.2
click at [563, 425] on div "Loading..." at bounding box center [734, 254] width 1469 height 341
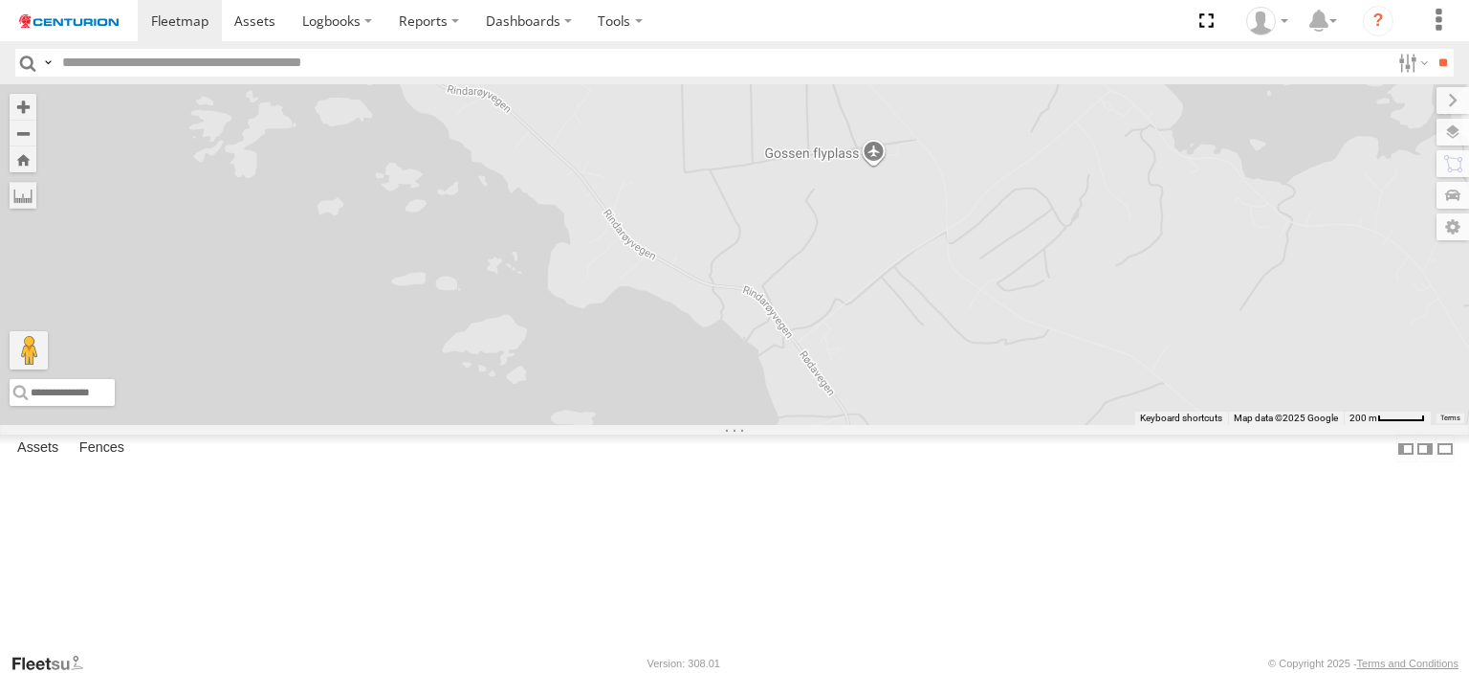
drag, startPoint x: 788, startPoint y: 416, endPoint x: 1009, endPoint y: 568, distance: 268.3
click at [1009, 425] on div "Loading..." at bounding box center [734, 254] width 1469 height 341
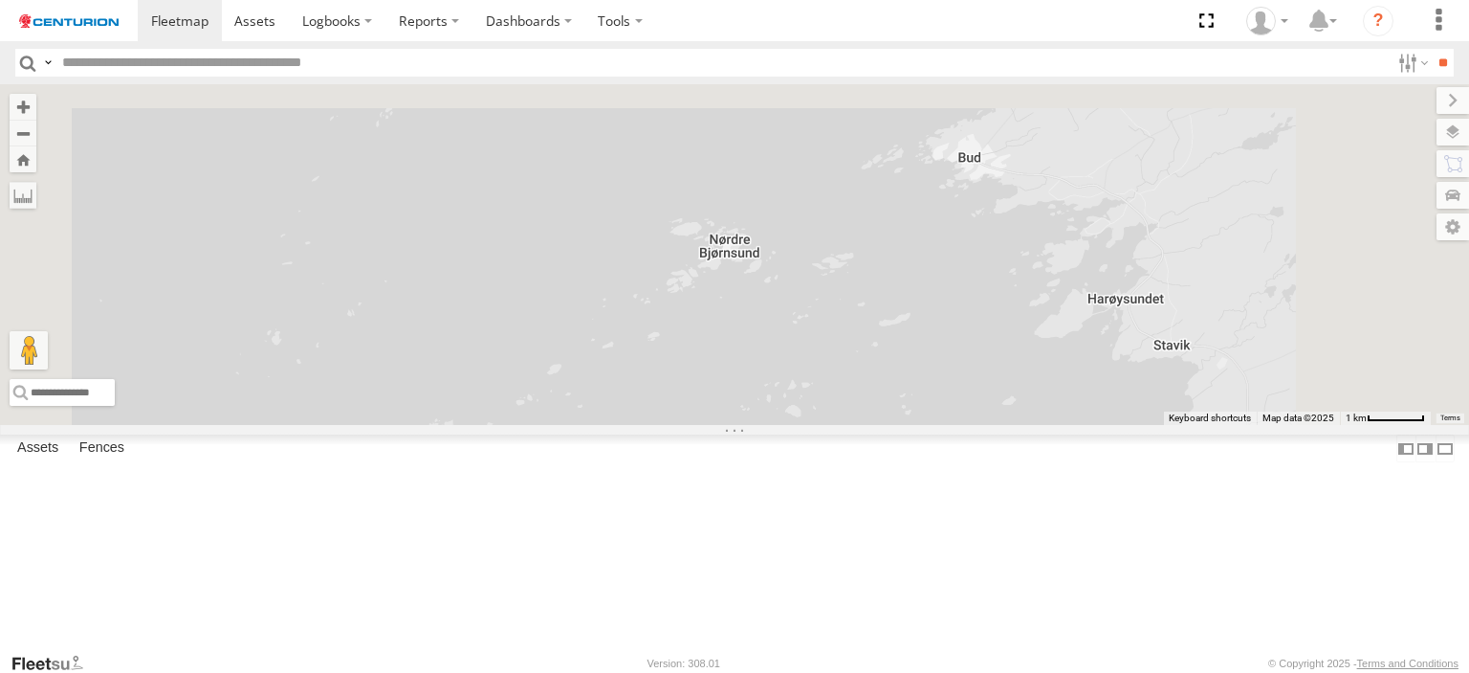
drag, startPoint x: 1094, startPoint y: 286, endPoint x: 1028, endPoint y: 451, distance: 177.3
click at [1054, 425] on div "Loading..." at bounding box center [734, 254] width 1469 height 341
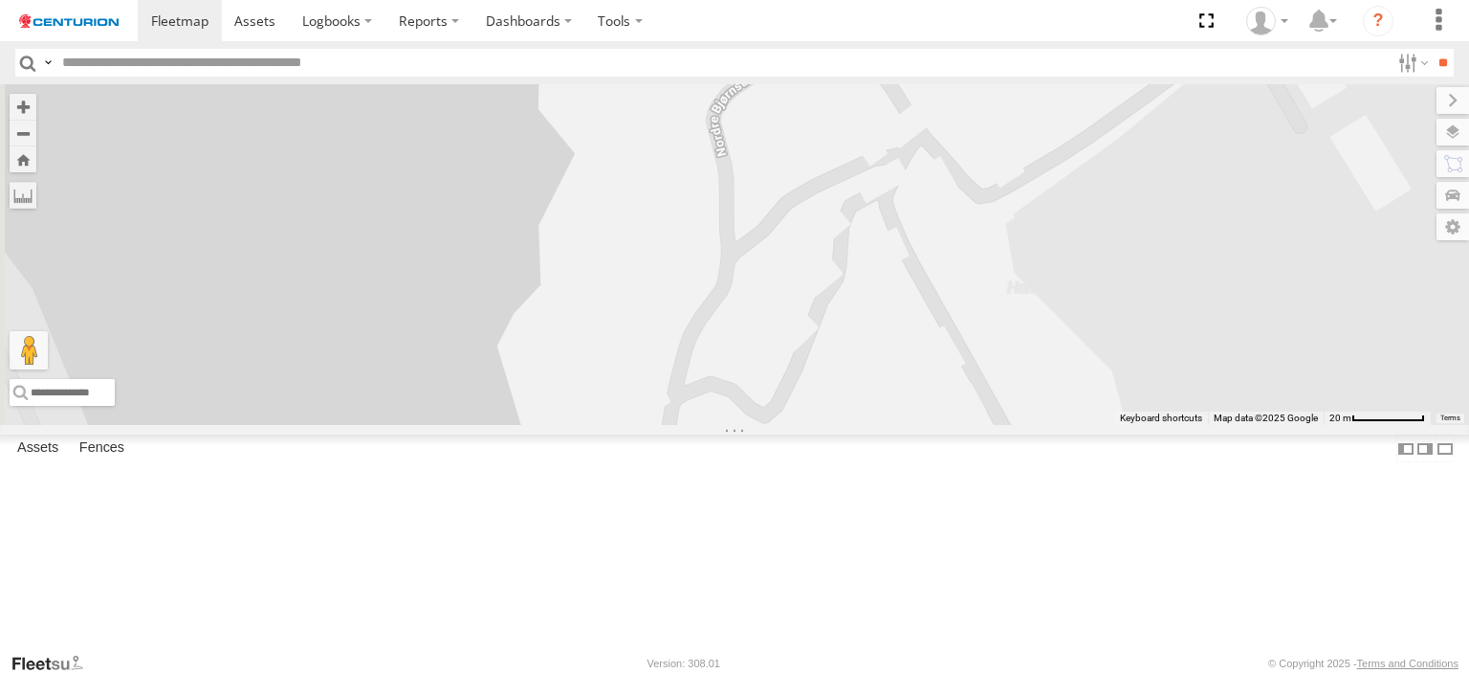
drag, startPoint x: 980, startPoint y: 340, endPoint x: 932, endPoint y: 696, distance: 360.0
click at [932, 672] on html "Dashboards ?" at bounding box center [734, 336] width 1469 height 673
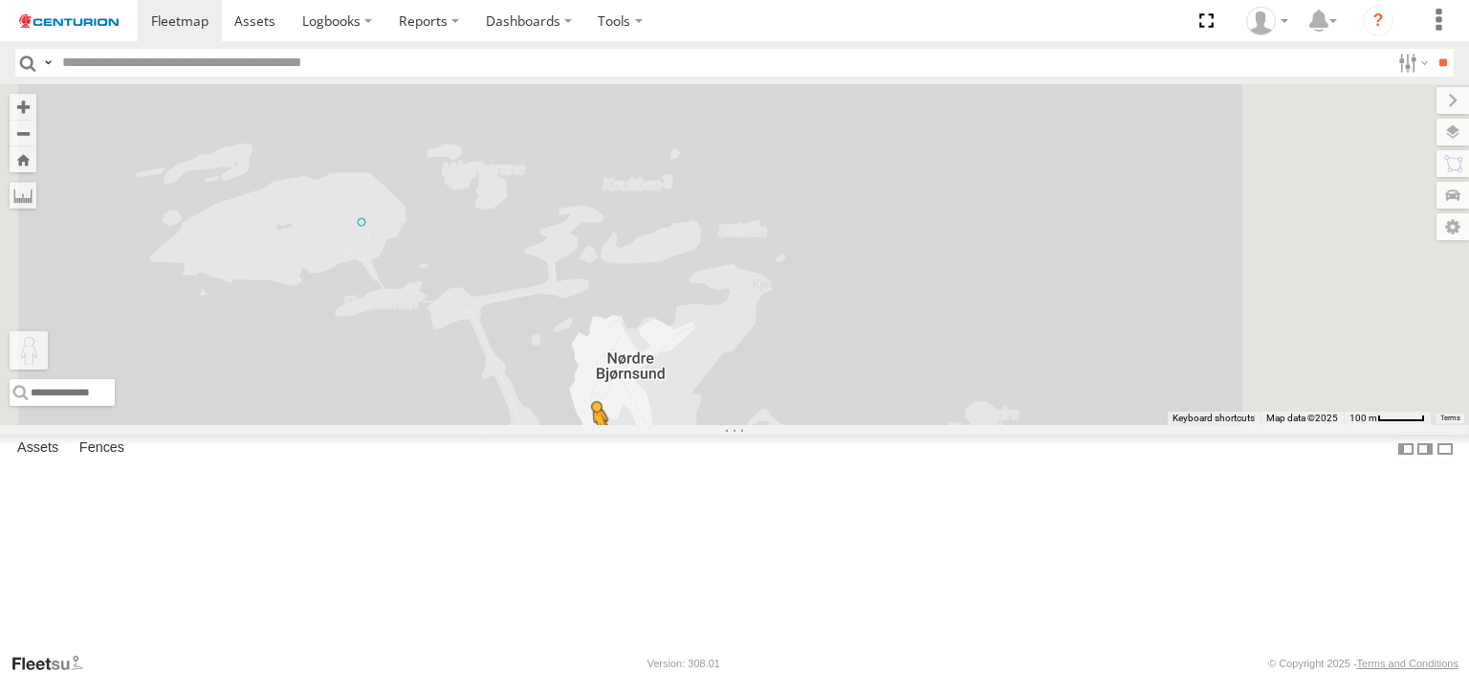
drag, startPoint x: 505, startPoint y: 581, endPoint x: 834, endPoint y: 561, distance: 329.7
click at [834, 425] on div "To activate drag with keyboard, press Alt + Enter. Once in keyboard drag state,…" at bounding box center [734, 254] width 1469 height 341
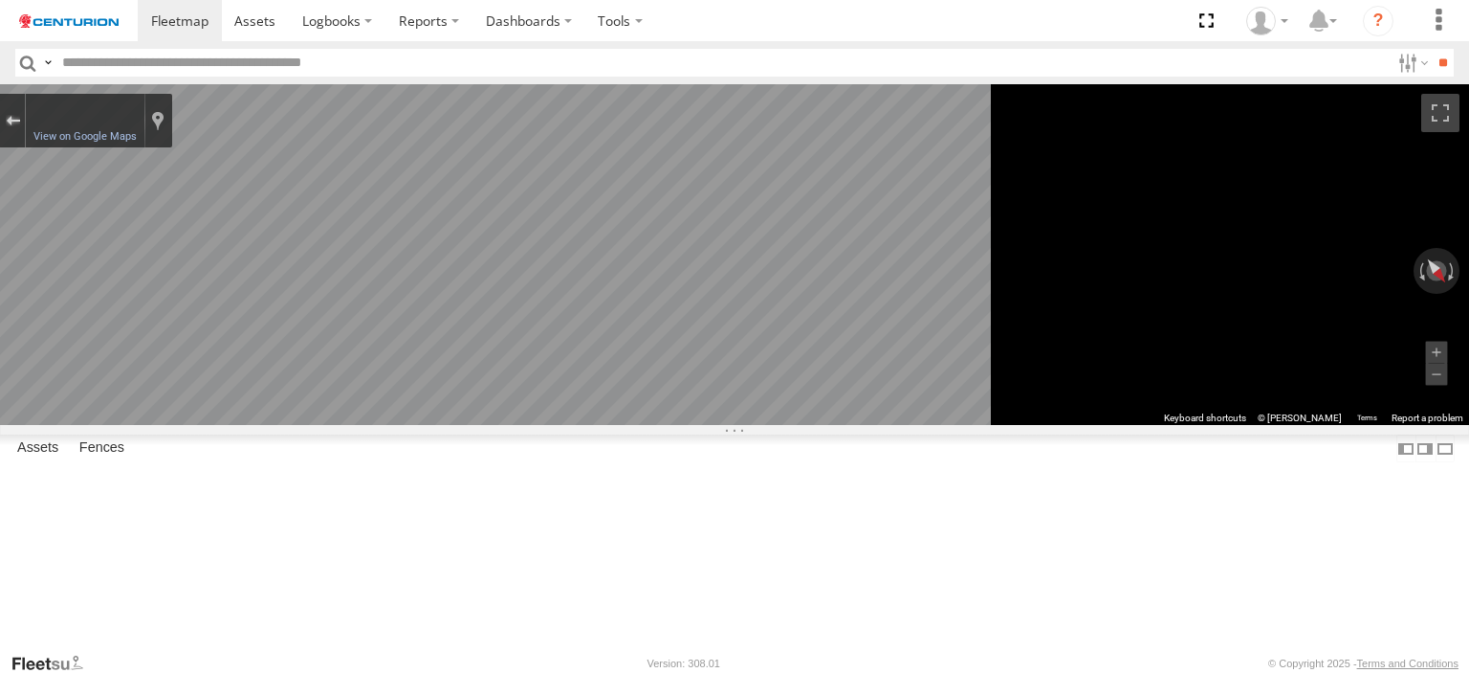
click at [20, 121] on div "Exit the Street View" at bounding box center [13, 120] width 14 height 11
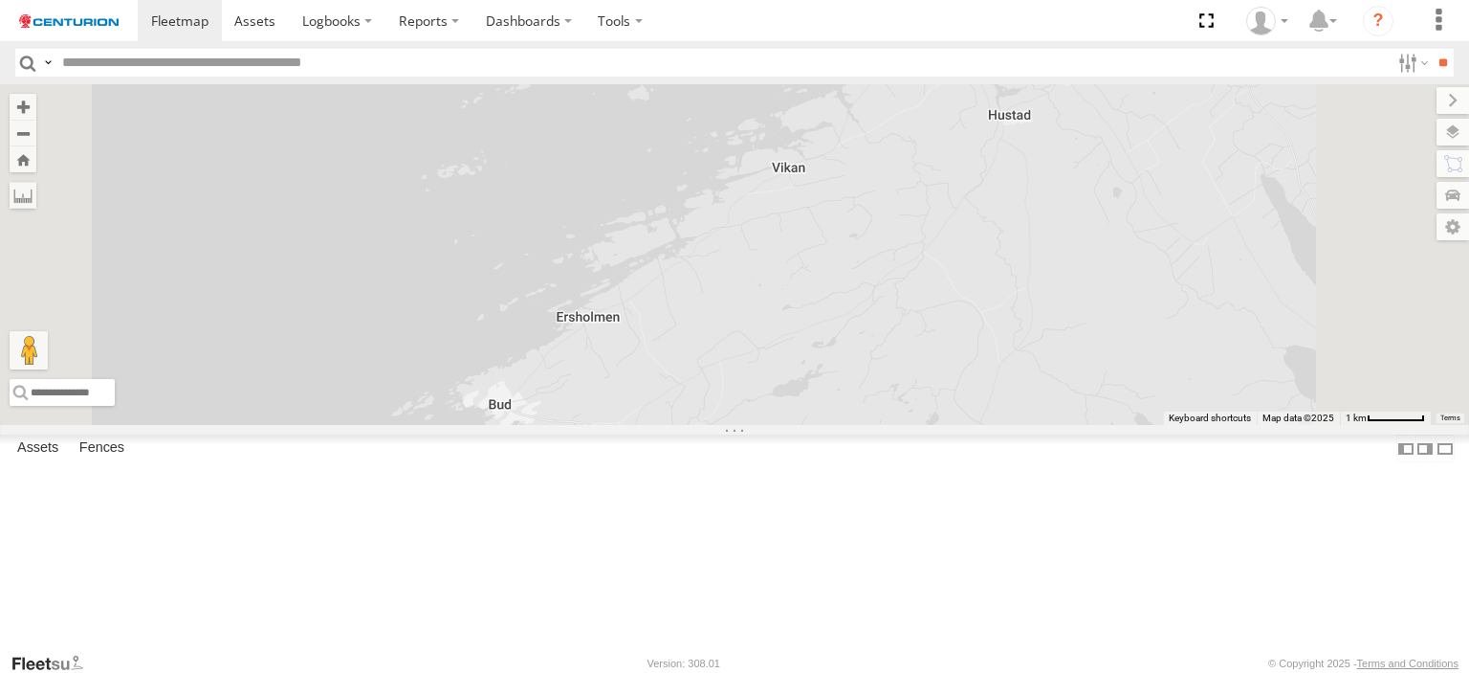
drag, startPoint x: 828, startPoint y: 431, endPoint x: 683, endPoint y: 632, distance: 247.4
click at [683, 425] on div "No data available." at bounding box center [734, 254] width 1469 height 341
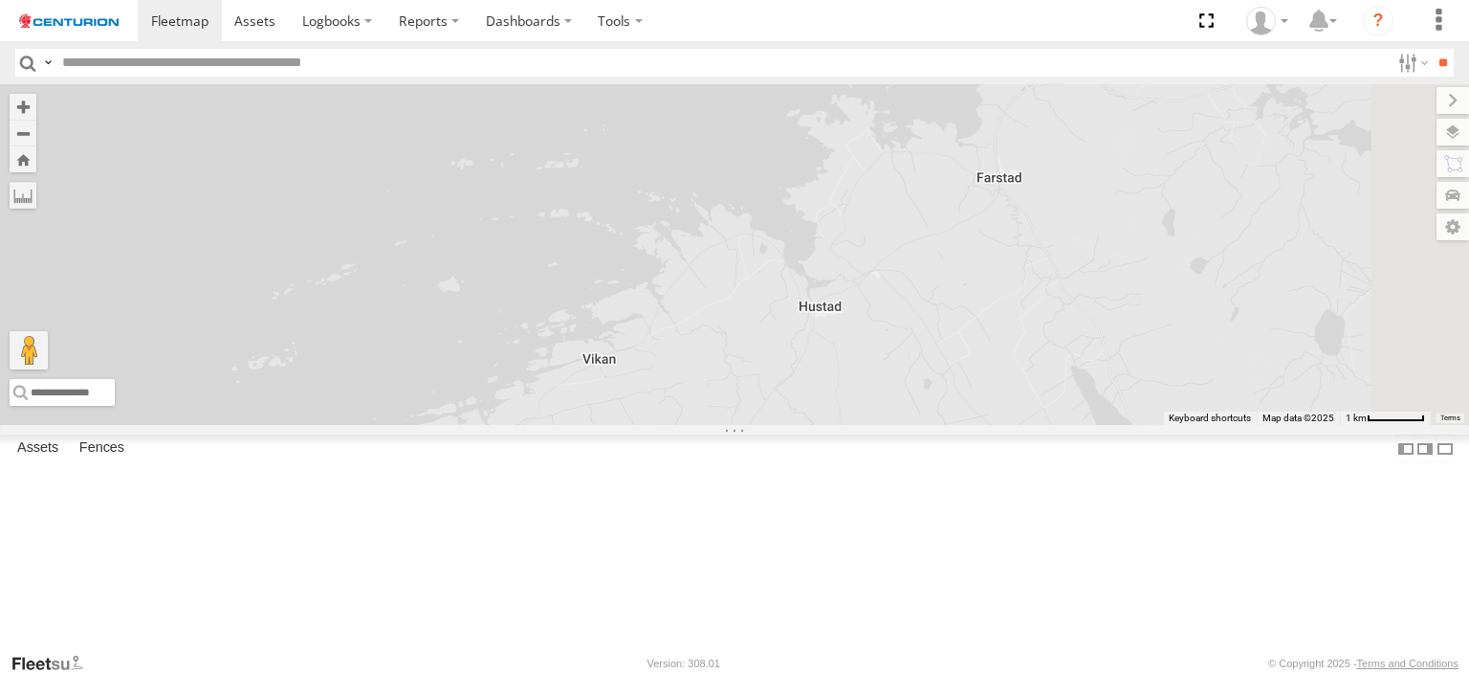
drag, startPoint x: 914, startPoint y: 338, endPoint x: 735, endPoint y: 509, distance: 247.6
click at [735, 425] on div "No data available." at bounding box center [734, 254] width 1469 height 341
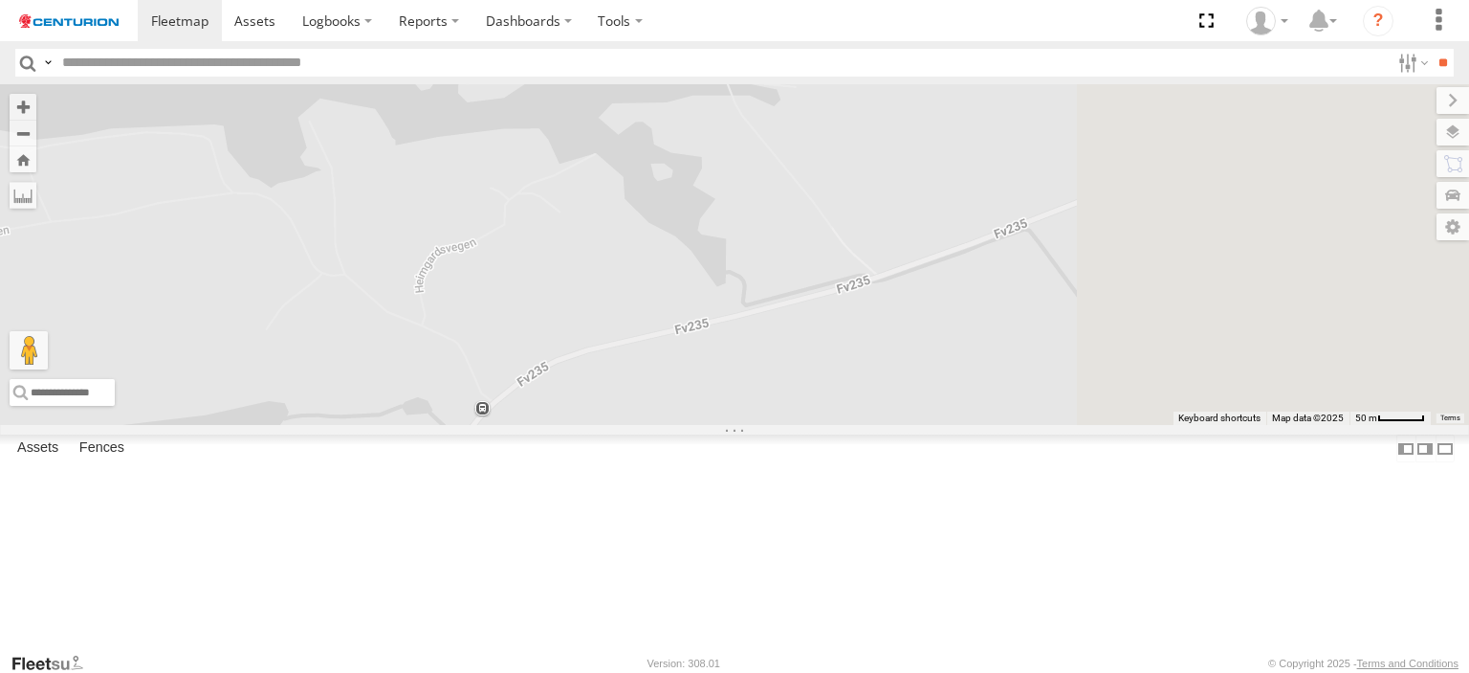
drag, startPoint x: 1306, startPoint y: 324, endPoint x: 1078, endPoint y: 440, distance: 255.4
click at [1078, 425] on div "No data available." at bounding box center [734, 254] width 1469 height 341
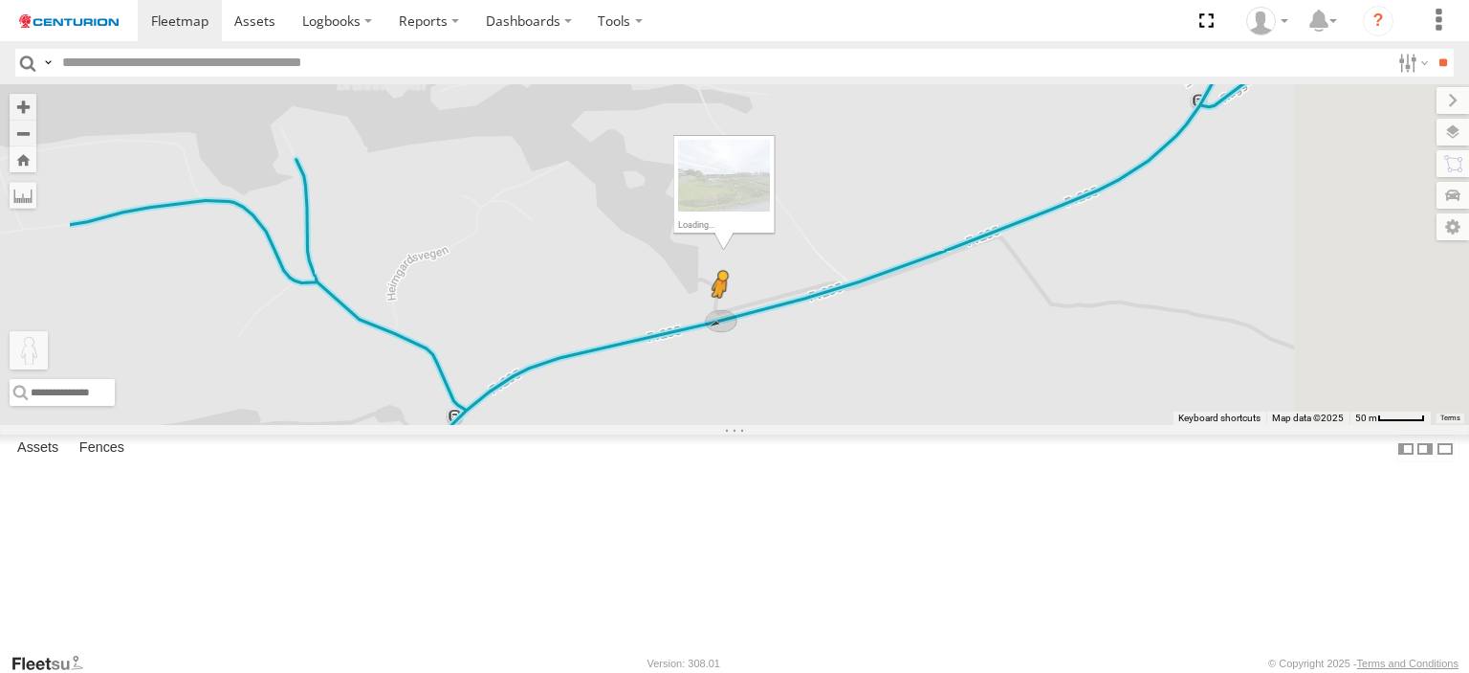
drag, startPoint x: 516, startPoint y: 582, endPoint x: 960, endPoint y: 430, distance: 469.2
click at [960, 425] on div "To activate drag with keyboard, press Alt + Enter. Once in keyboard drag state,…" at bounding box center [734, 254] width 1469 height 341
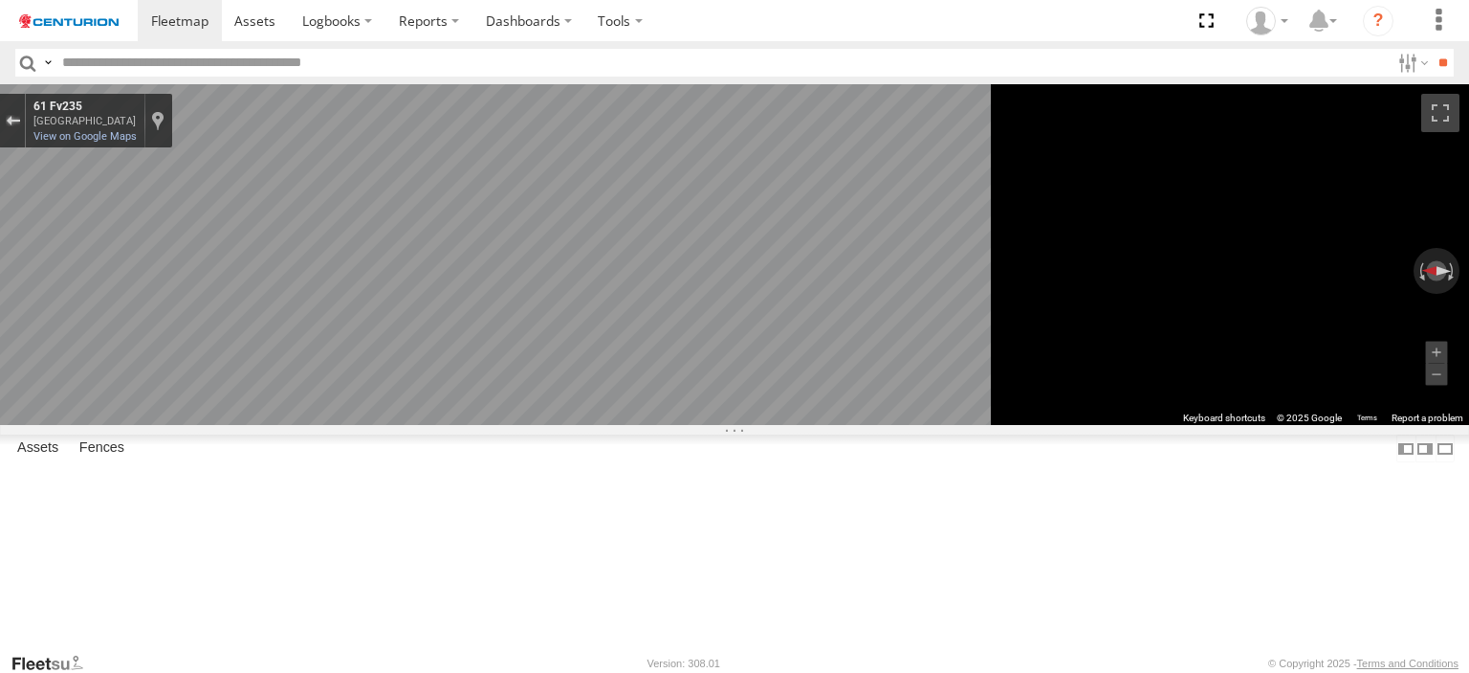
click at [20, 125] on div "Exit the Street View" at bounding box center [13, 120] width 14 height 11
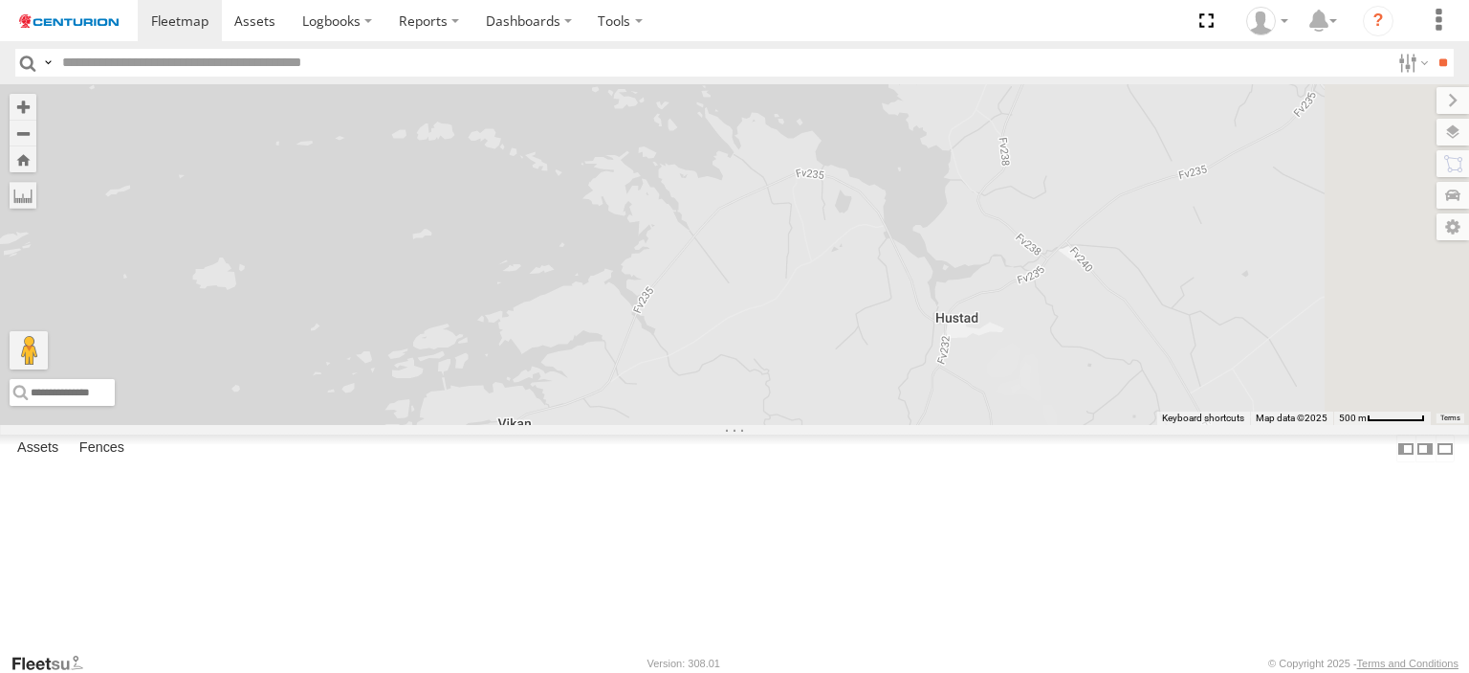
drag, startPoint x: 954, startPoint y: 344, endPoint x: 869, endPoint y: 438, distance: 126.6
click at [825, 425] on div "Loading..." at bounding box center [734, 254] width 1469 height 341
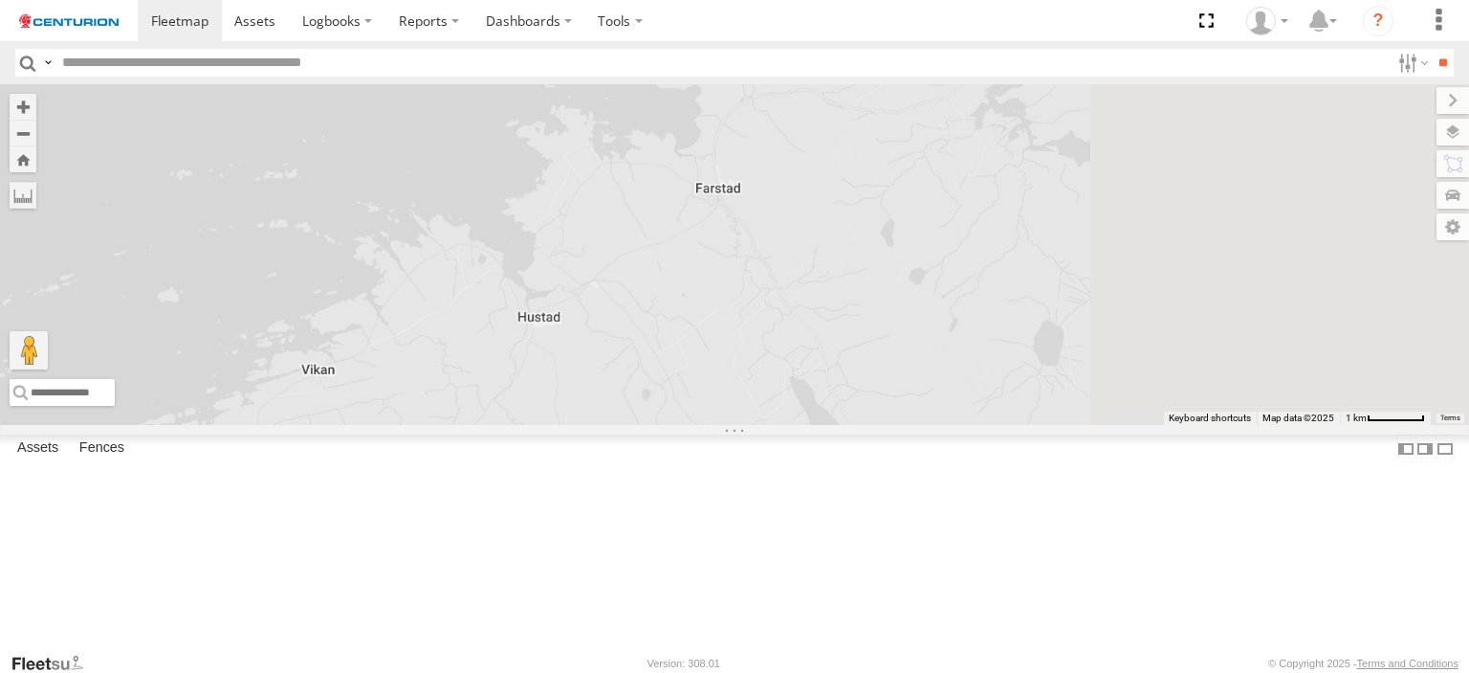
drag, startPoint x: 1190, startPoint y: 443, endPoint x: 927, endPoint y: 439, distance: 263.1
click at [927, 425] on div "Loading..." at bounding box center [734, 254] width 1469 height 341
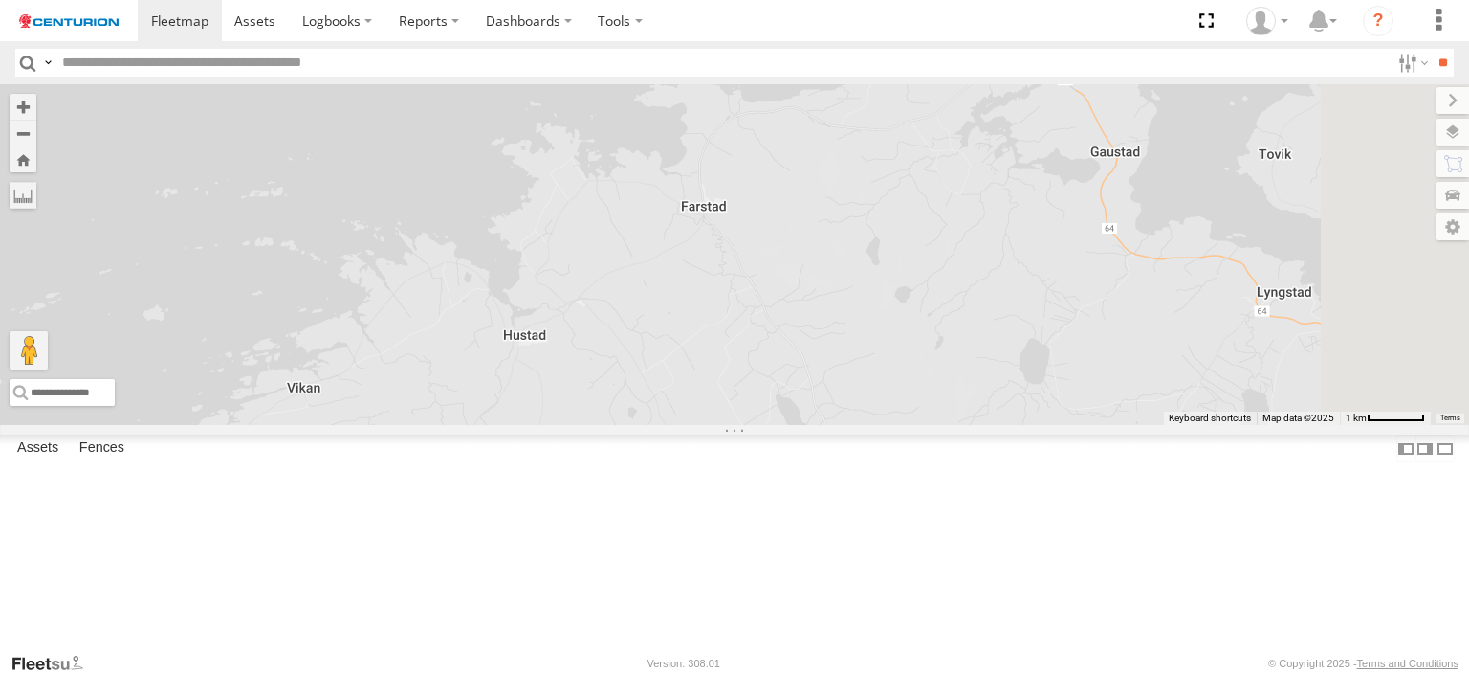
drag, startPoint x: 895, startPoint y: 366, endPoint x: 688, endPoint y: 527, distance: 262.5
click at [688, 425] on div "Loading..." at bounding box center [734, 254] width 1469 height 341
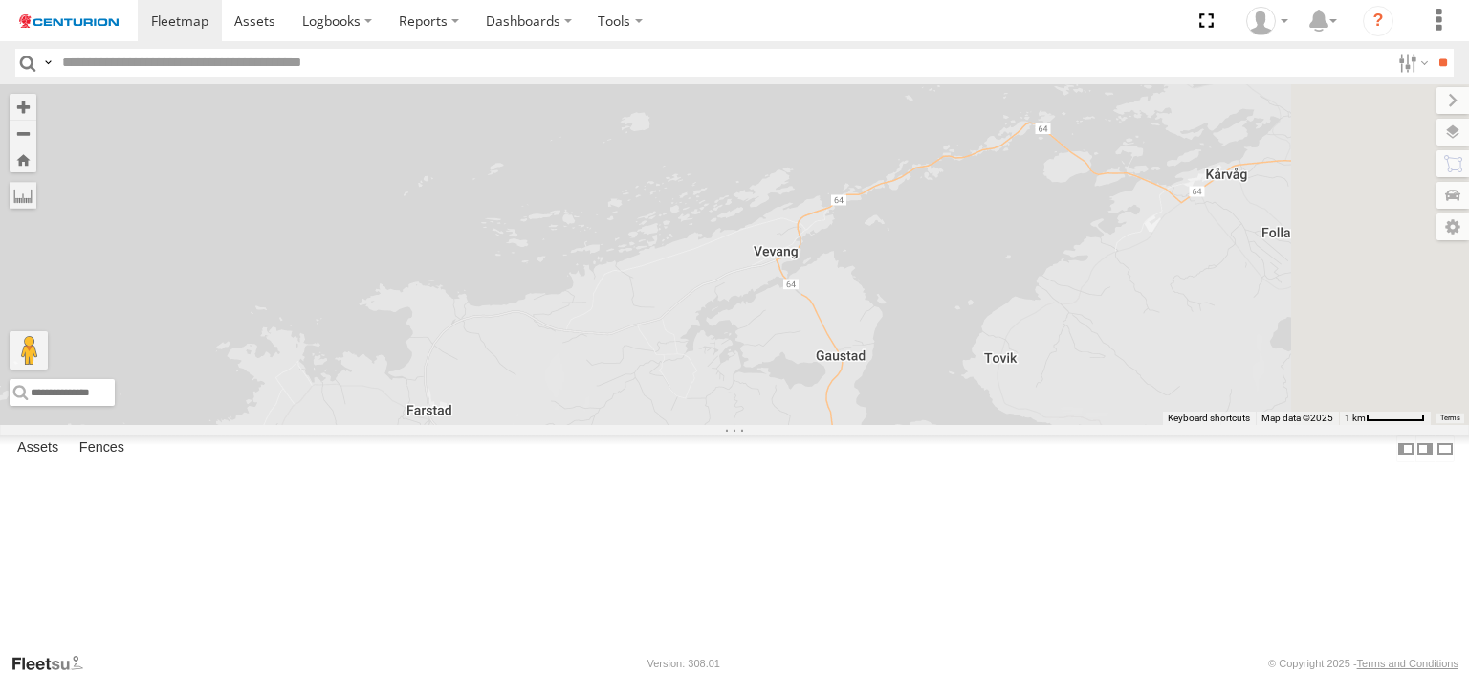
drag, startPoint x: 1178, startPoint y: 318, endPoint x: 1037, endPoint y: 428, distance: 178.5
click at [1045, 425] on div "Loading..." at bounding box center [734, 254] width 1469 height 341
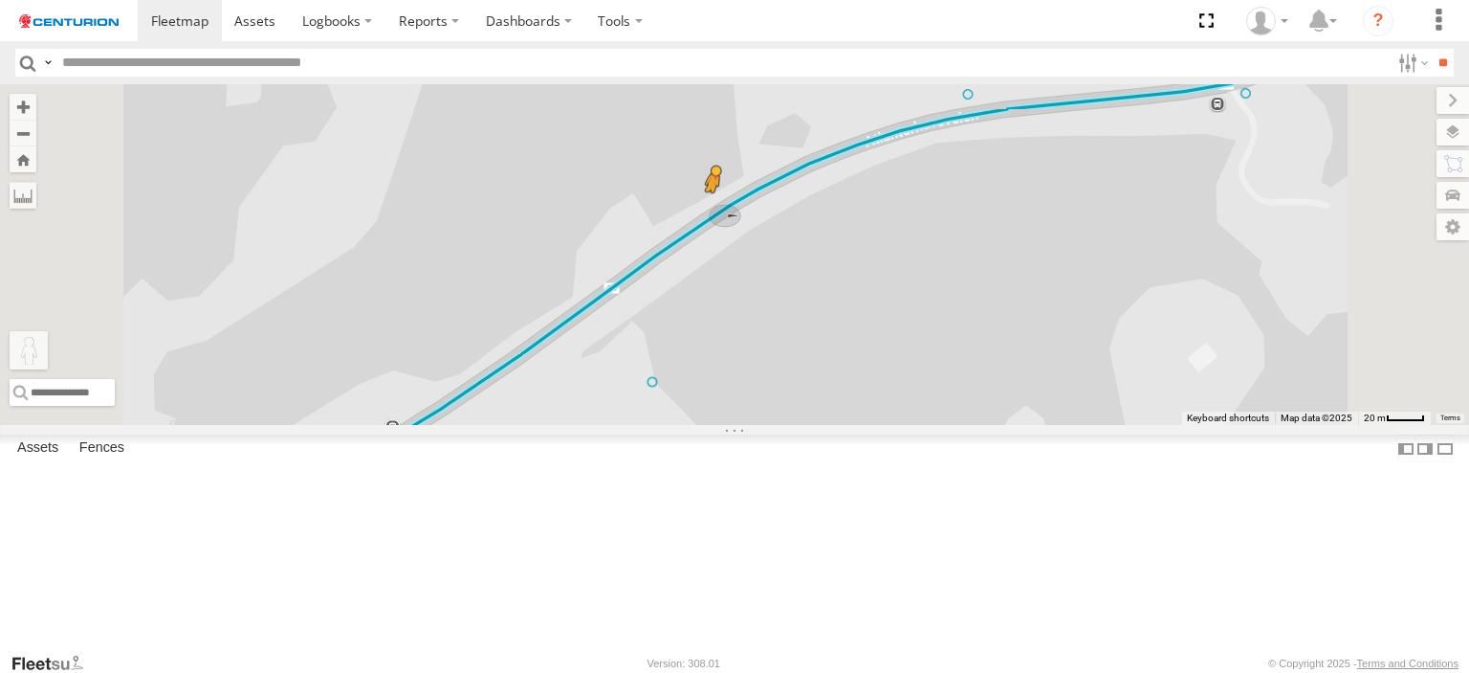
drag, startPoint x: 507, startPoint y: 569, endPoint x: 957, endPoint y: 320, distance: 513.8
click at [957, 320] on div "To activate drag with keyboard, press Alt + Enter. Once in keyboard drag state,…" at bounding box center [734, 254] width 1469 height 341
